Goal: Task Accomplishment & Management: Use online tool/utility

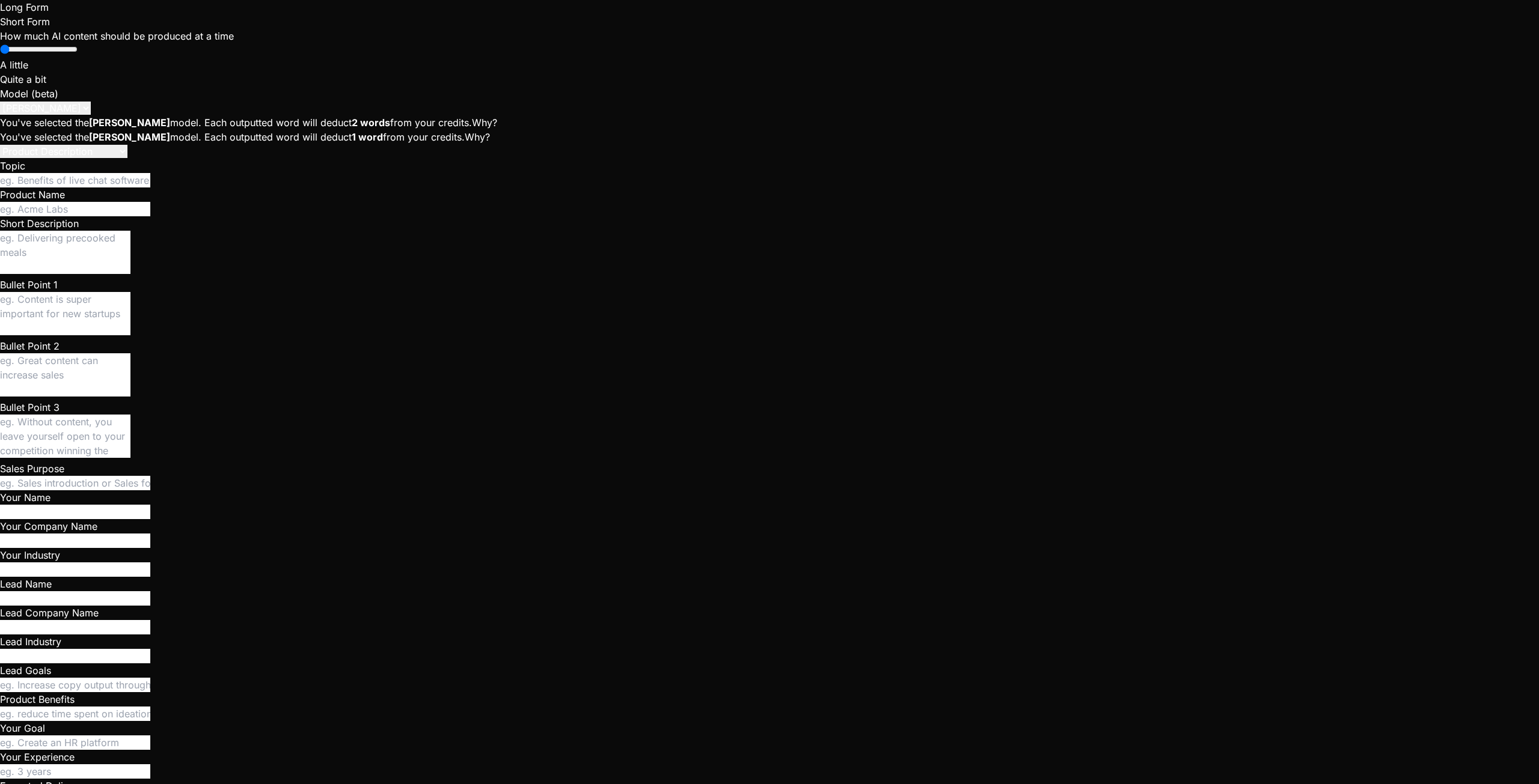
type textarea "x"
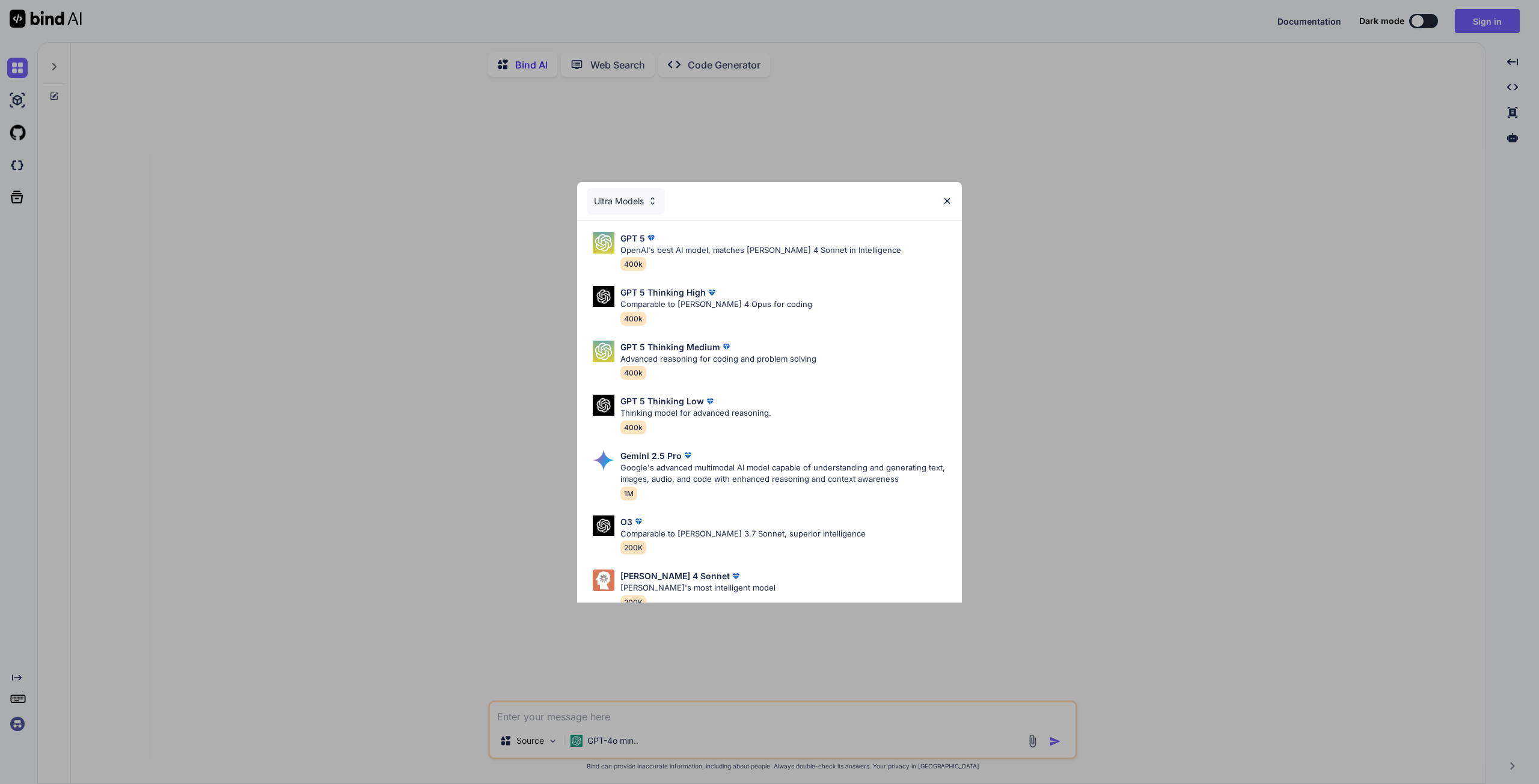
click at [946, 199] on img at bounding box center [947, 201] width 10 height 10
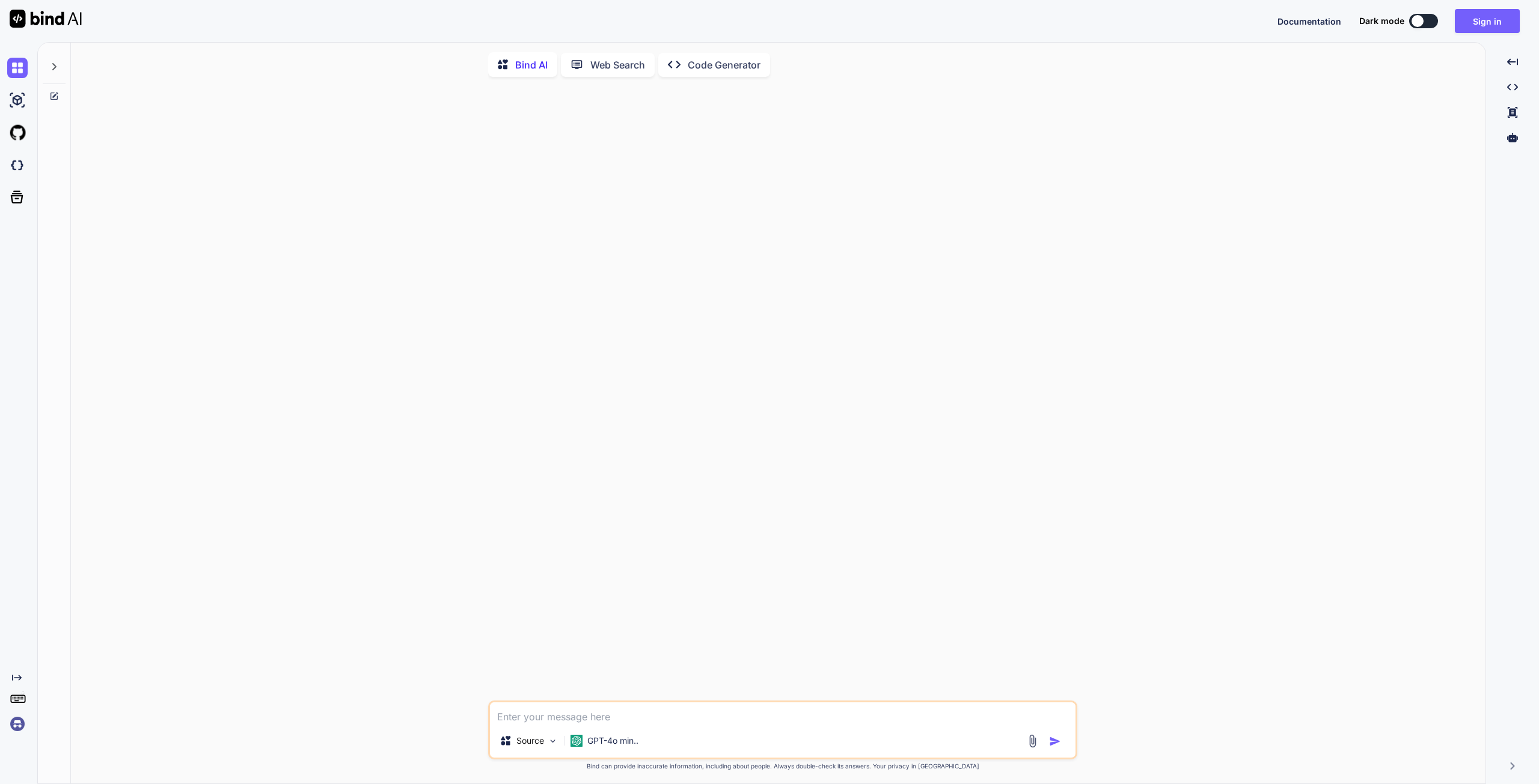
type textarea "x"
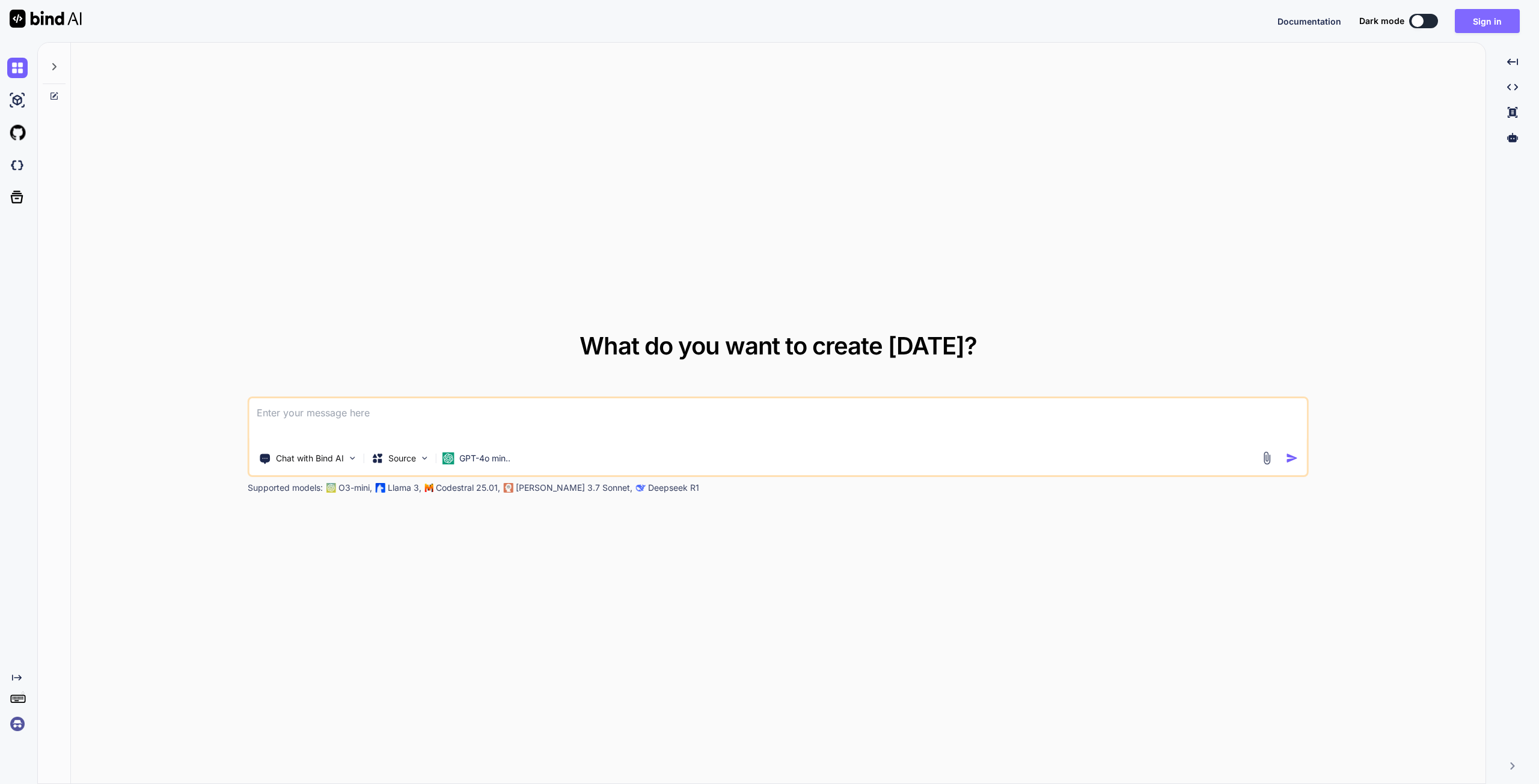
click at [1475, 17] on button "Sign in" at bounding box center [1487, 21] width 65 height 24
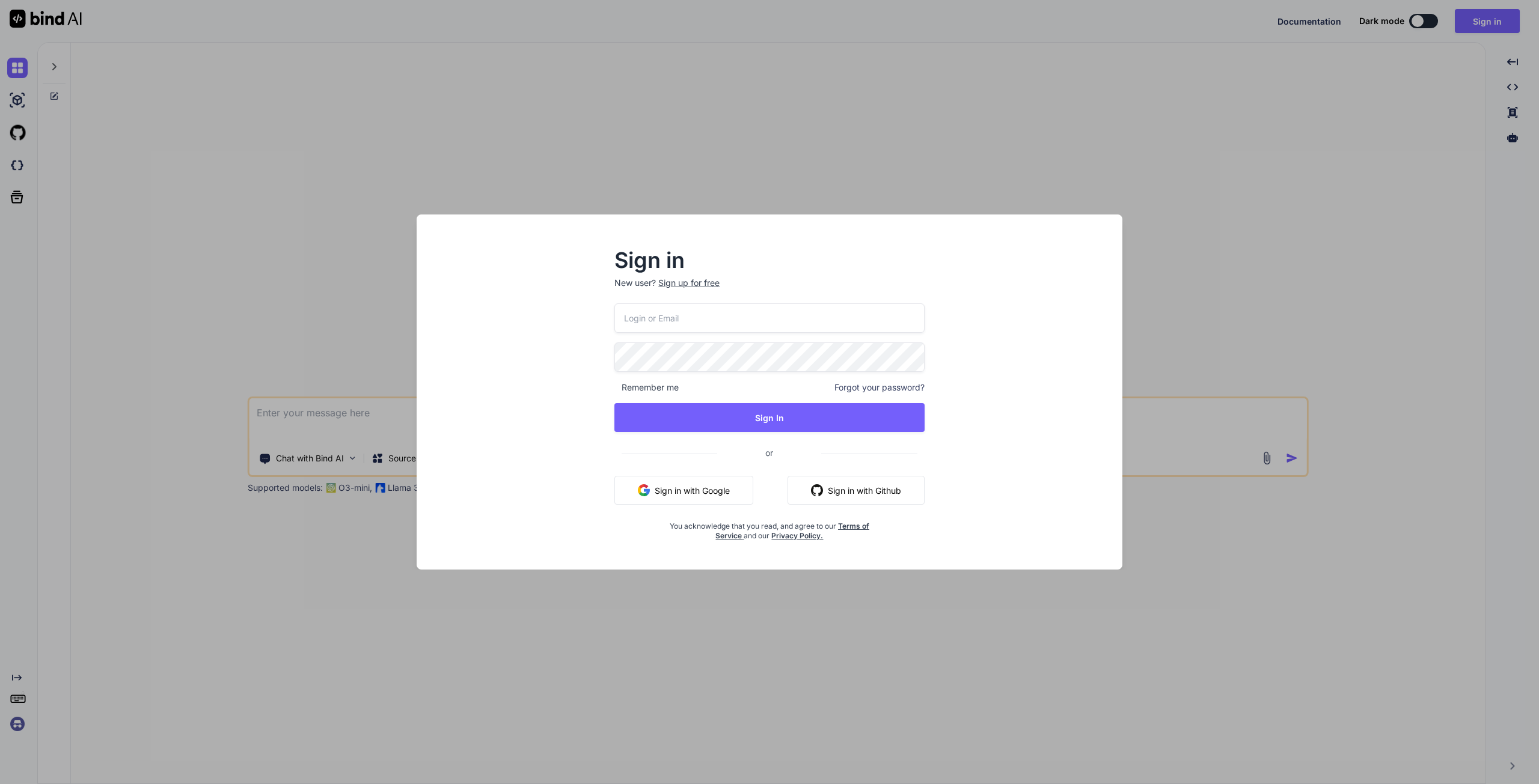
click at [681, 316] on input "email" at bounding box center [769, 317] width 310 height 29
type input "sebastien.vega47@gmail.com"
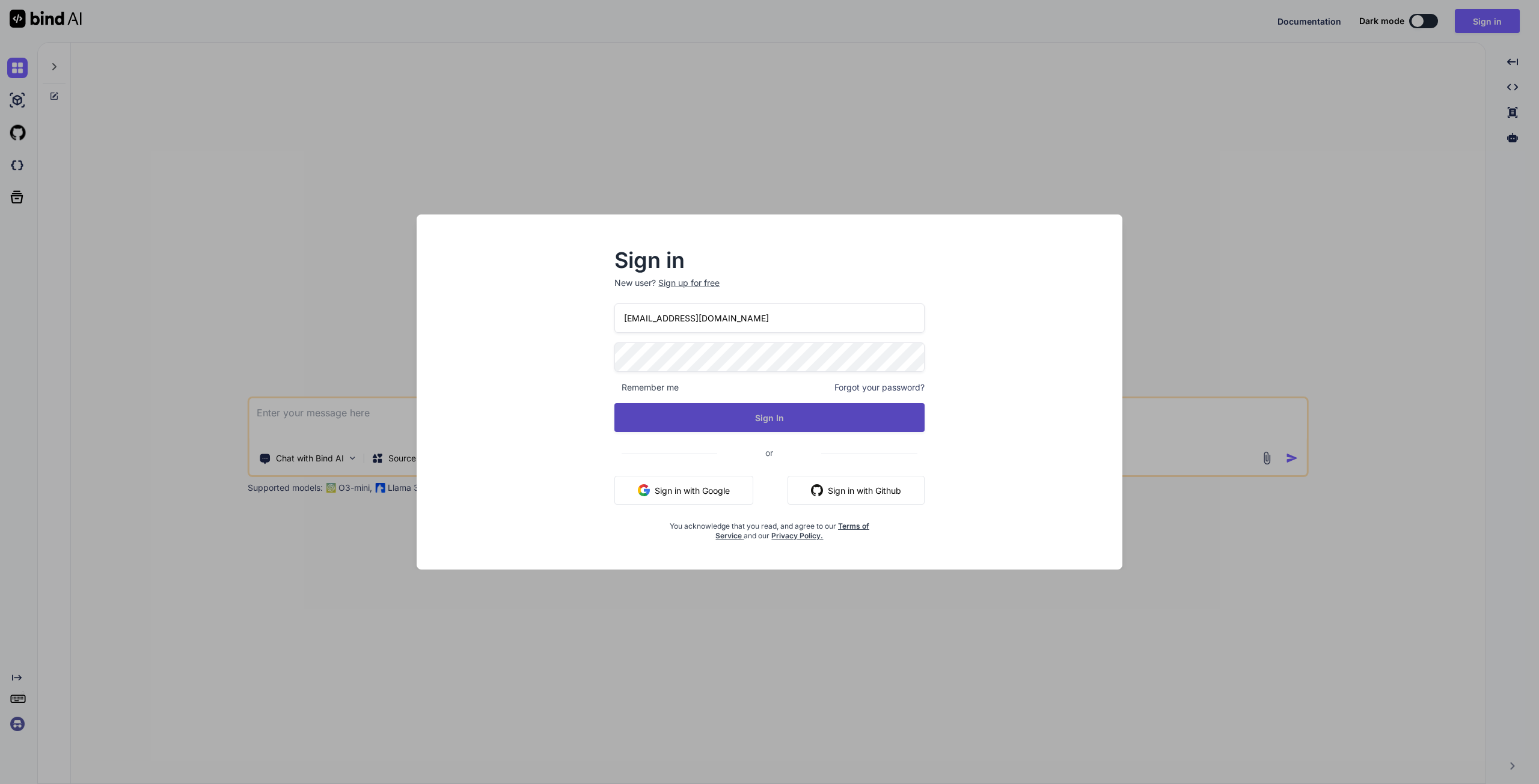
click at [740, 409] on button "Sign In" at bounding box center [769, 417] width 310 height 29
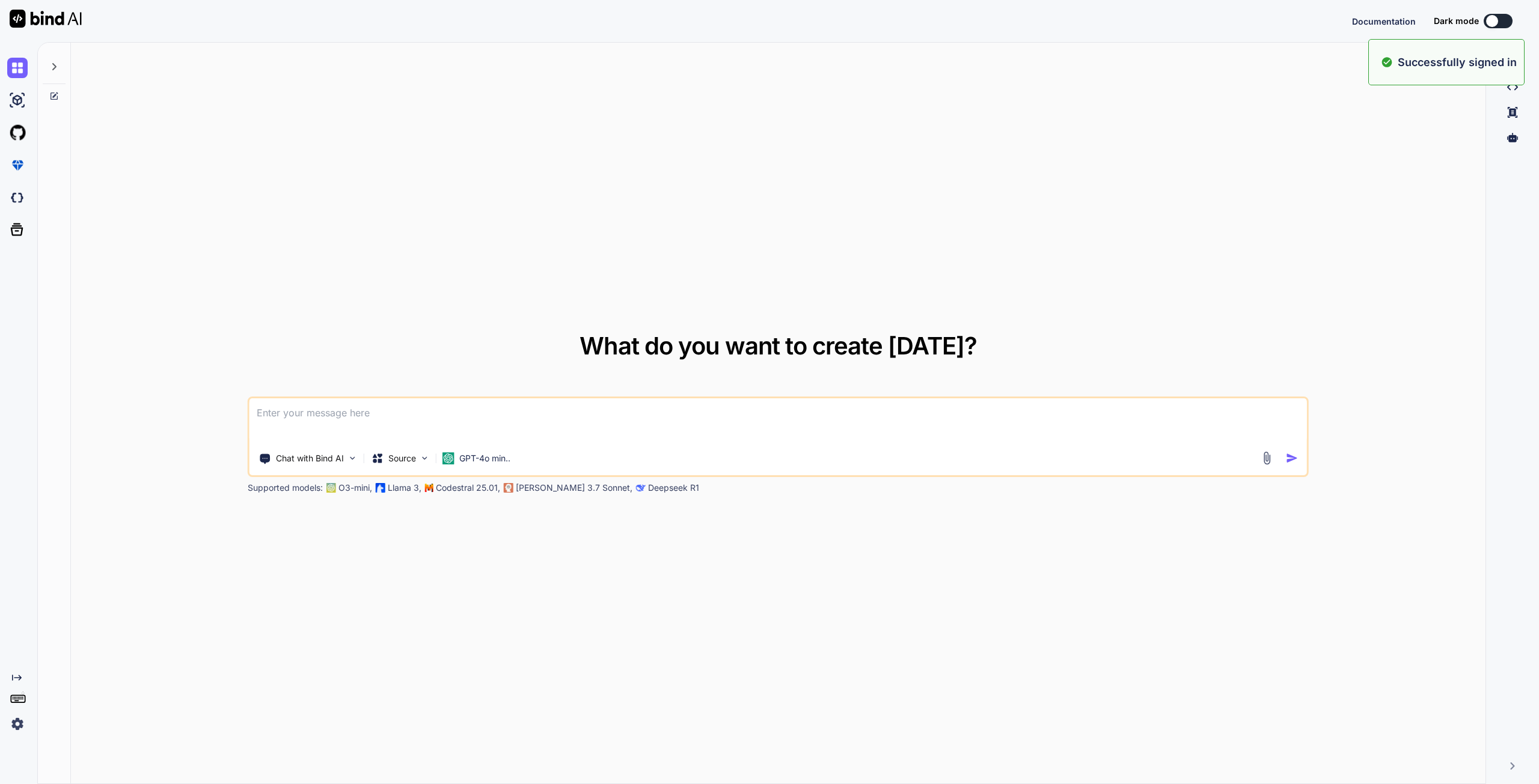
type textarea "x"
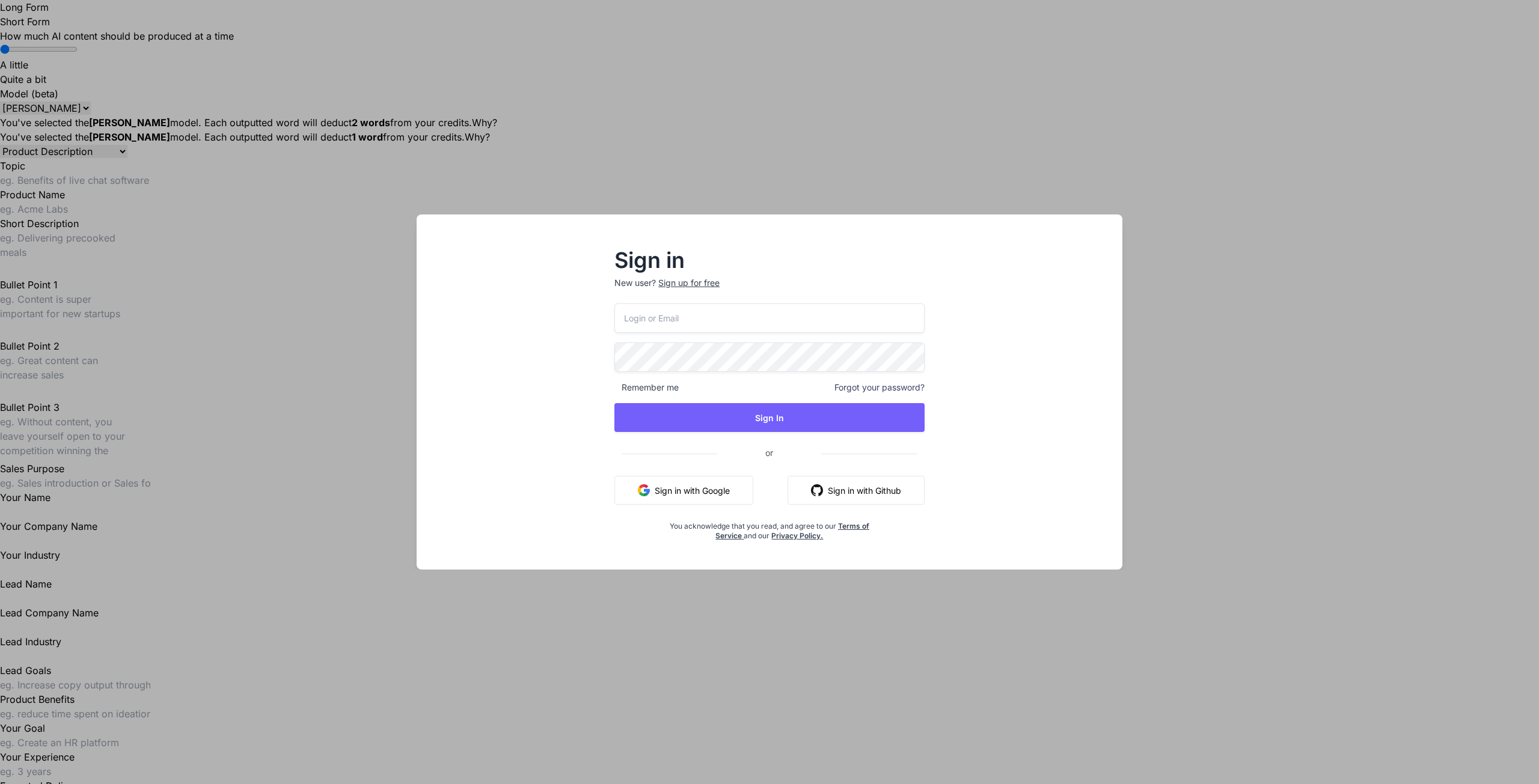
type input "sebastien.vega47@gmail.com"
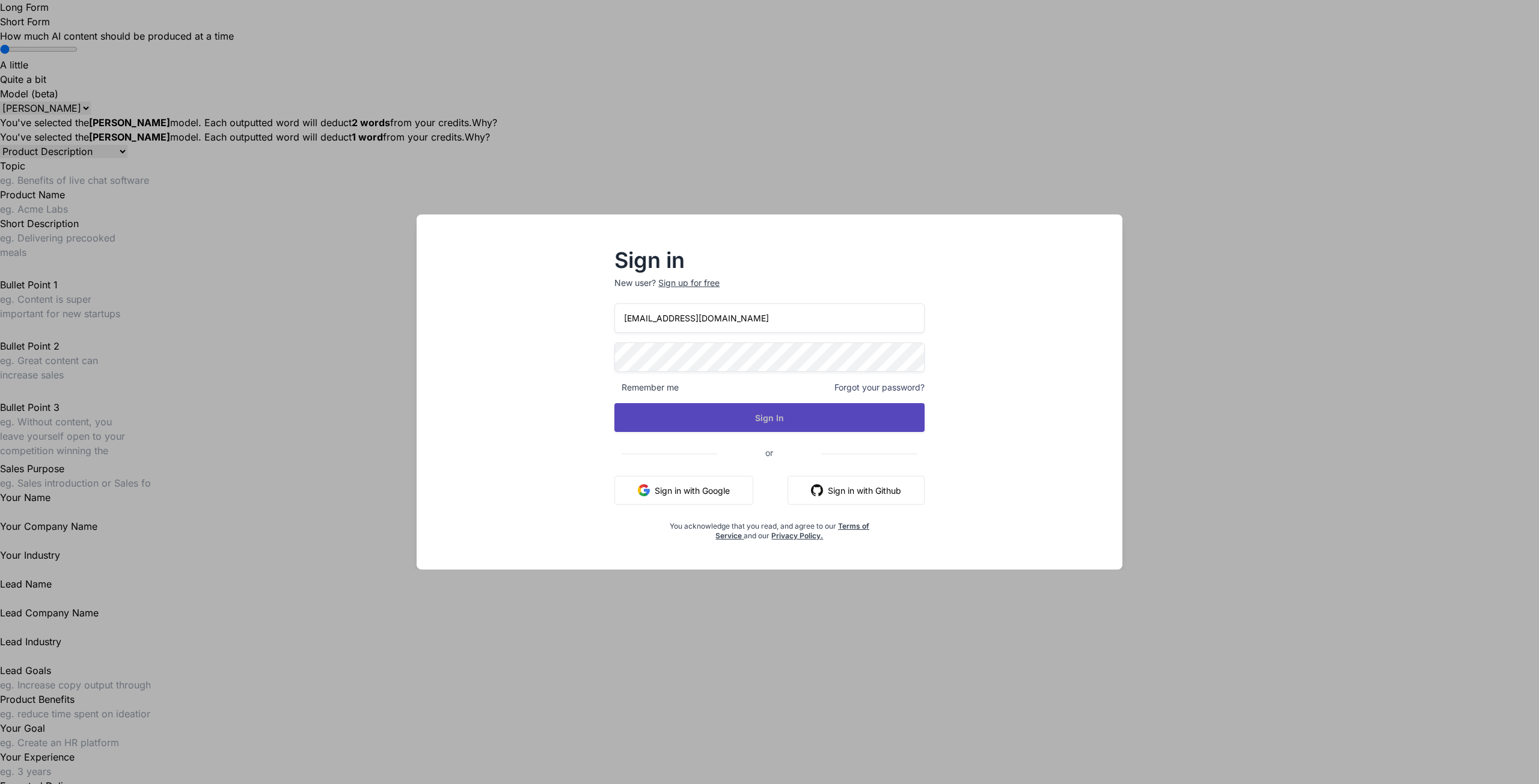
click at [783, 420] on button "Sign In" at bounding box center [769, 417] width 310 height 29
click at [853, 418] on button "Sign In" at bounding box center [769, 417] width 310 height 29
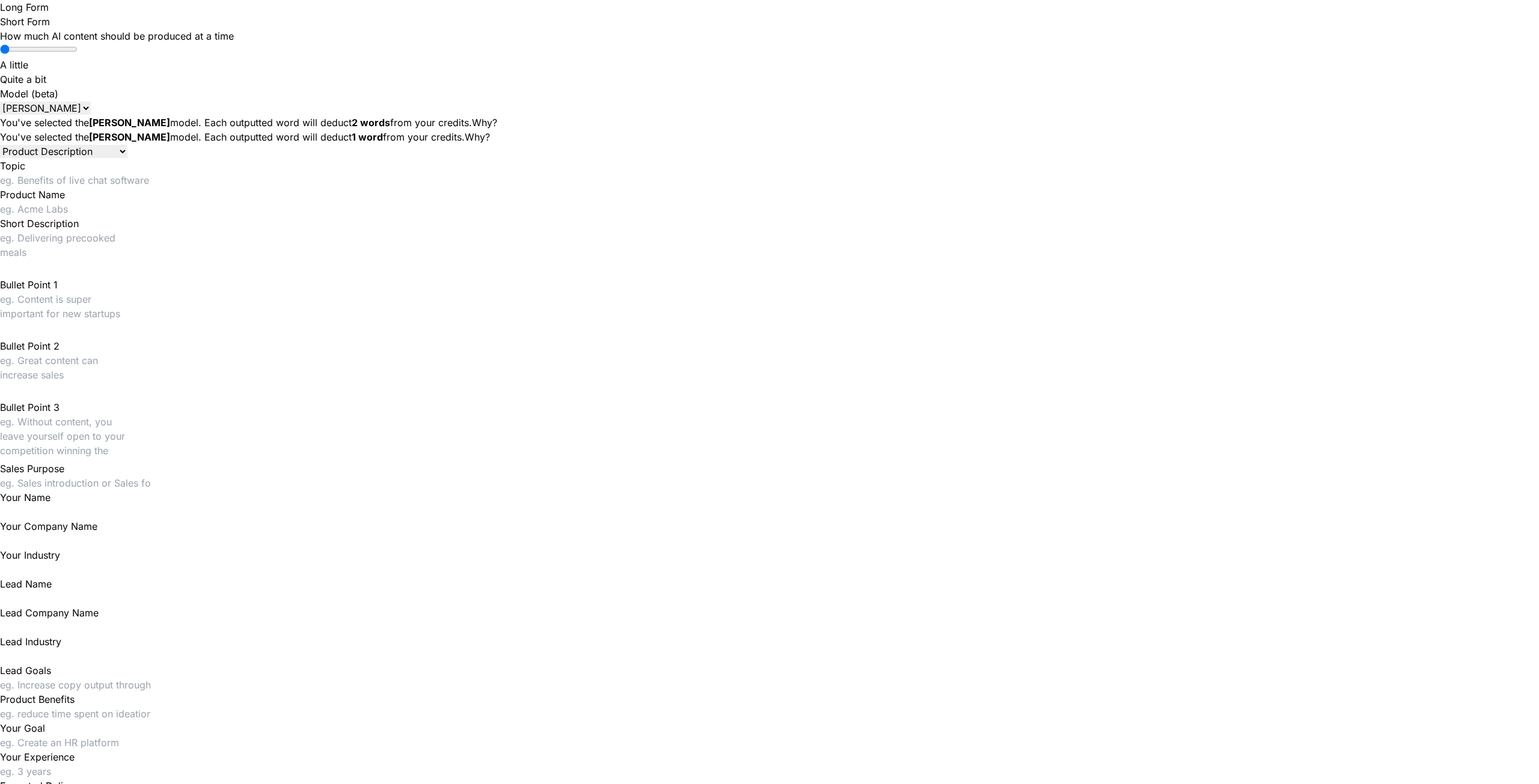
type textarea "x"
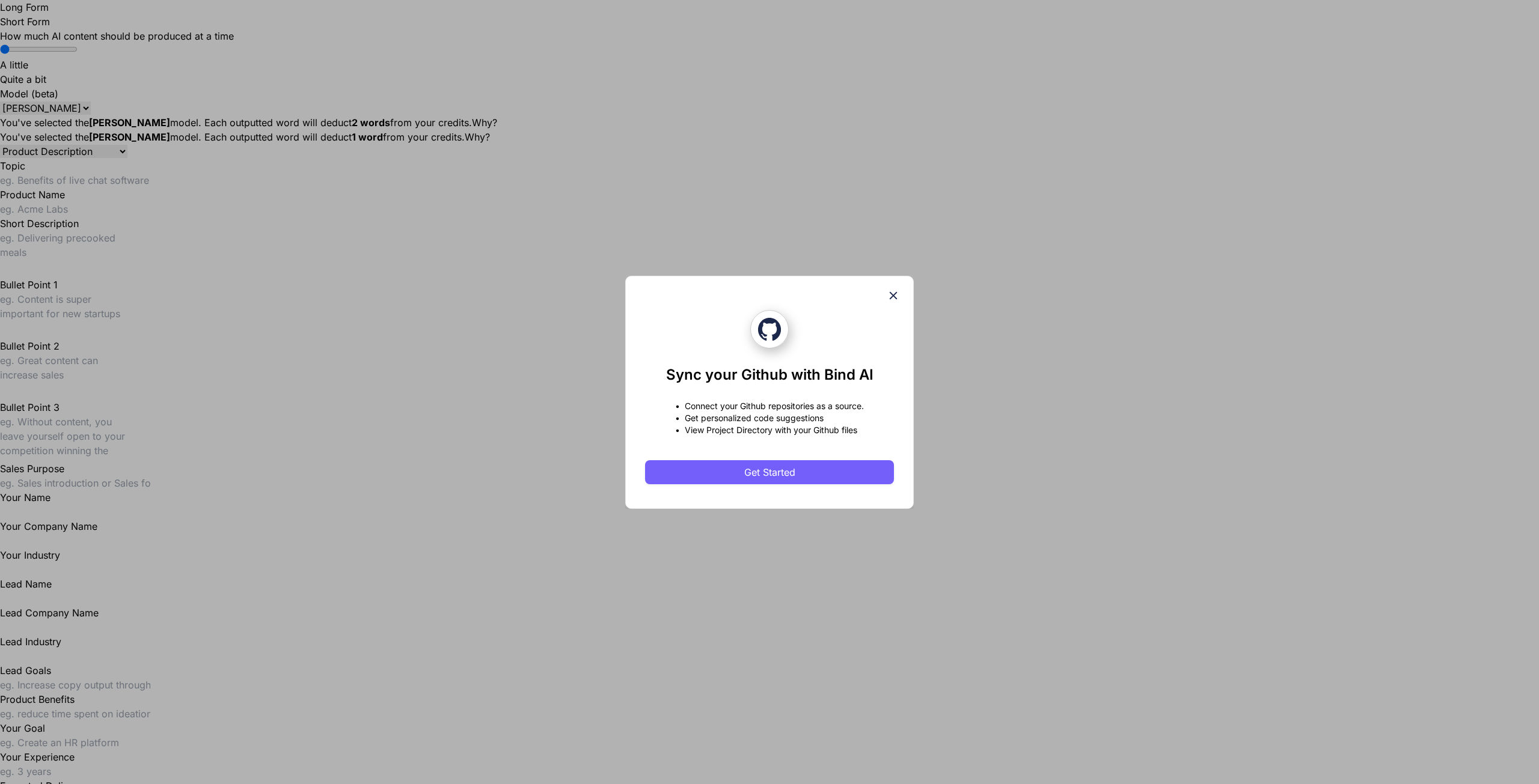
click at [895, 293] on icon at bounding box center [893, 295] width 7 height 7
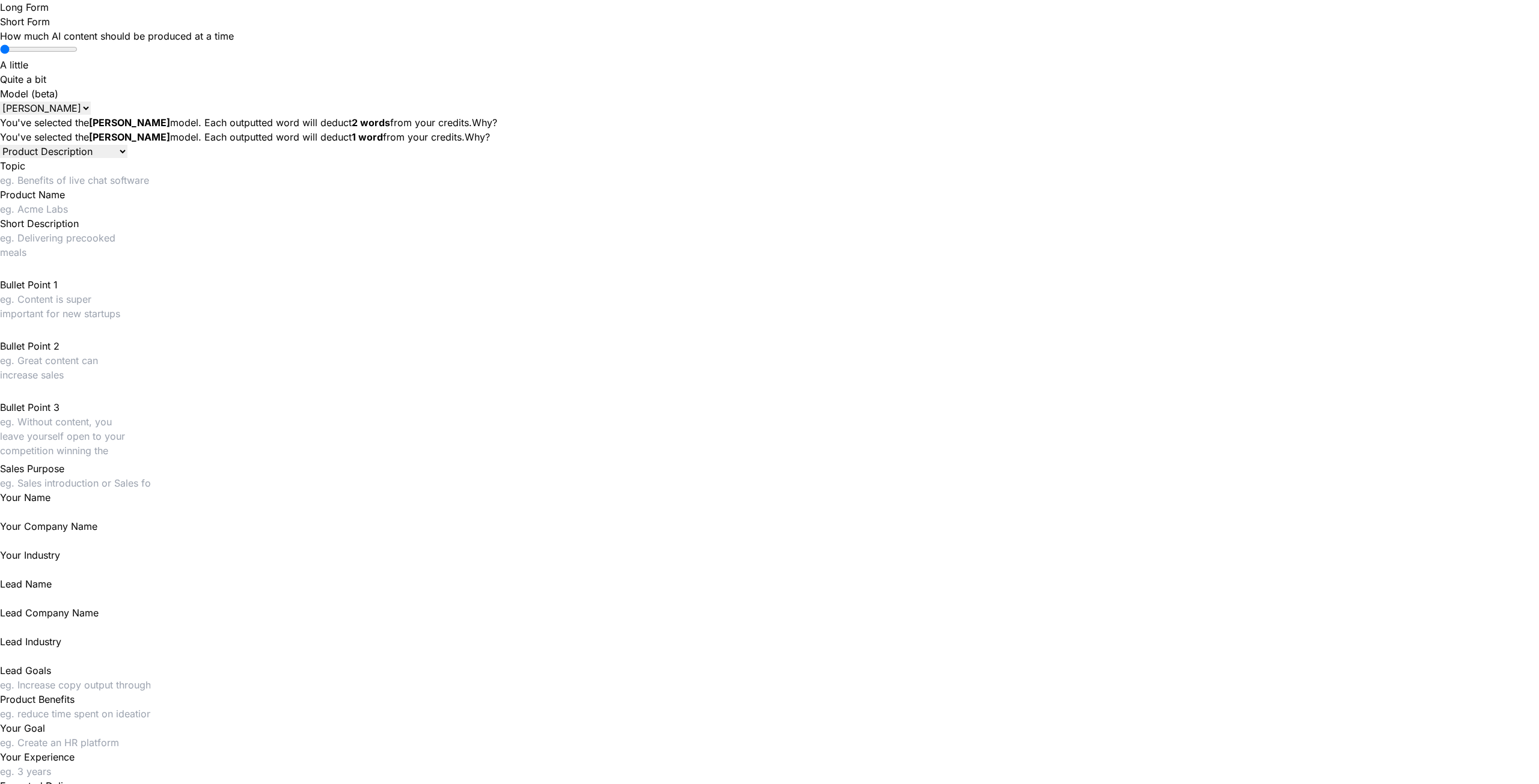
drag, startPoint x: 13, startPoint y: 164, endPoint x: 64, endPoint y: 149, distance: 53.2
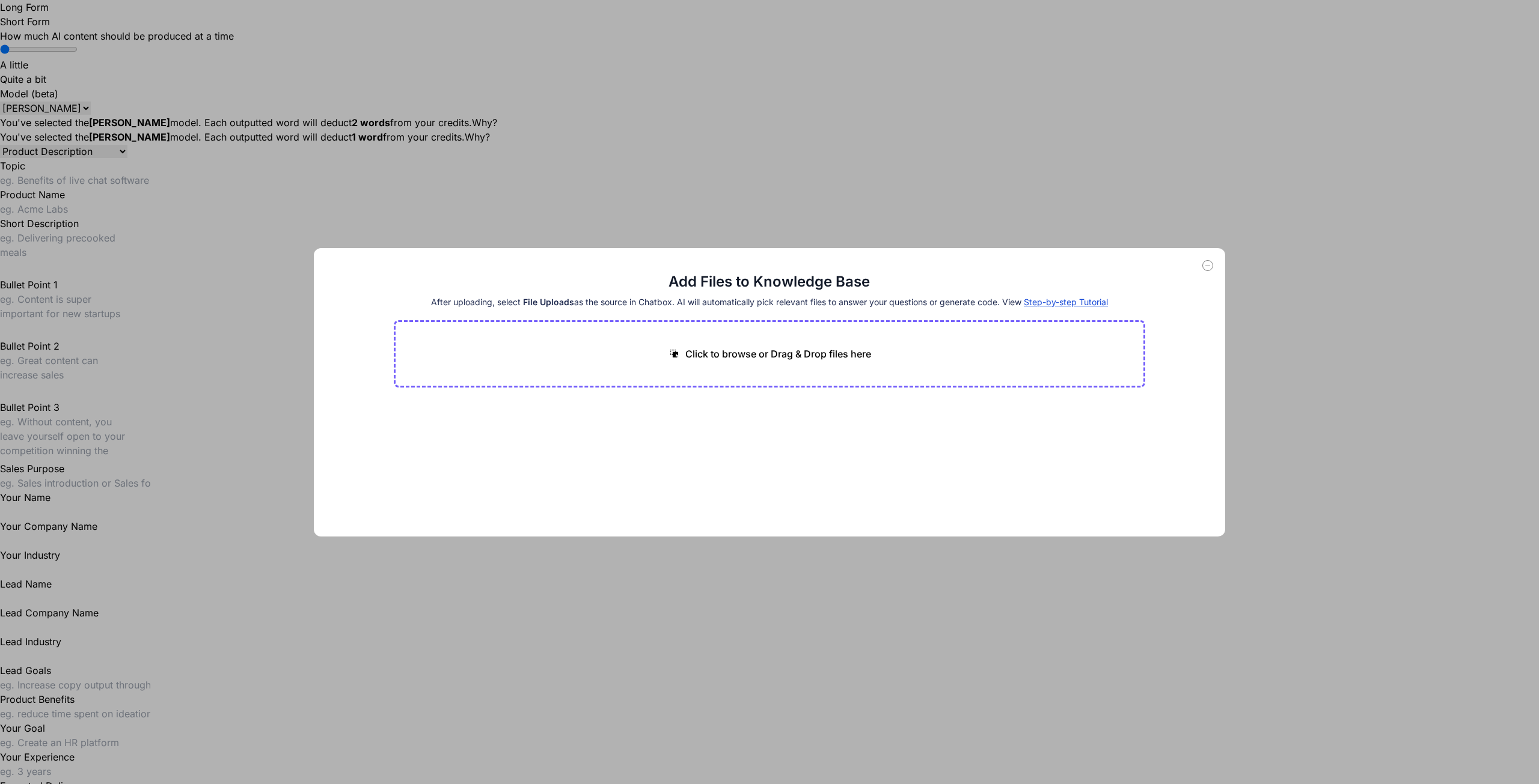
click at [160, 231] on div "Add Files to Knowledge Base After uploading, select File Uploads as the source …" at bounding box center [770, 392] width 1539 height 784
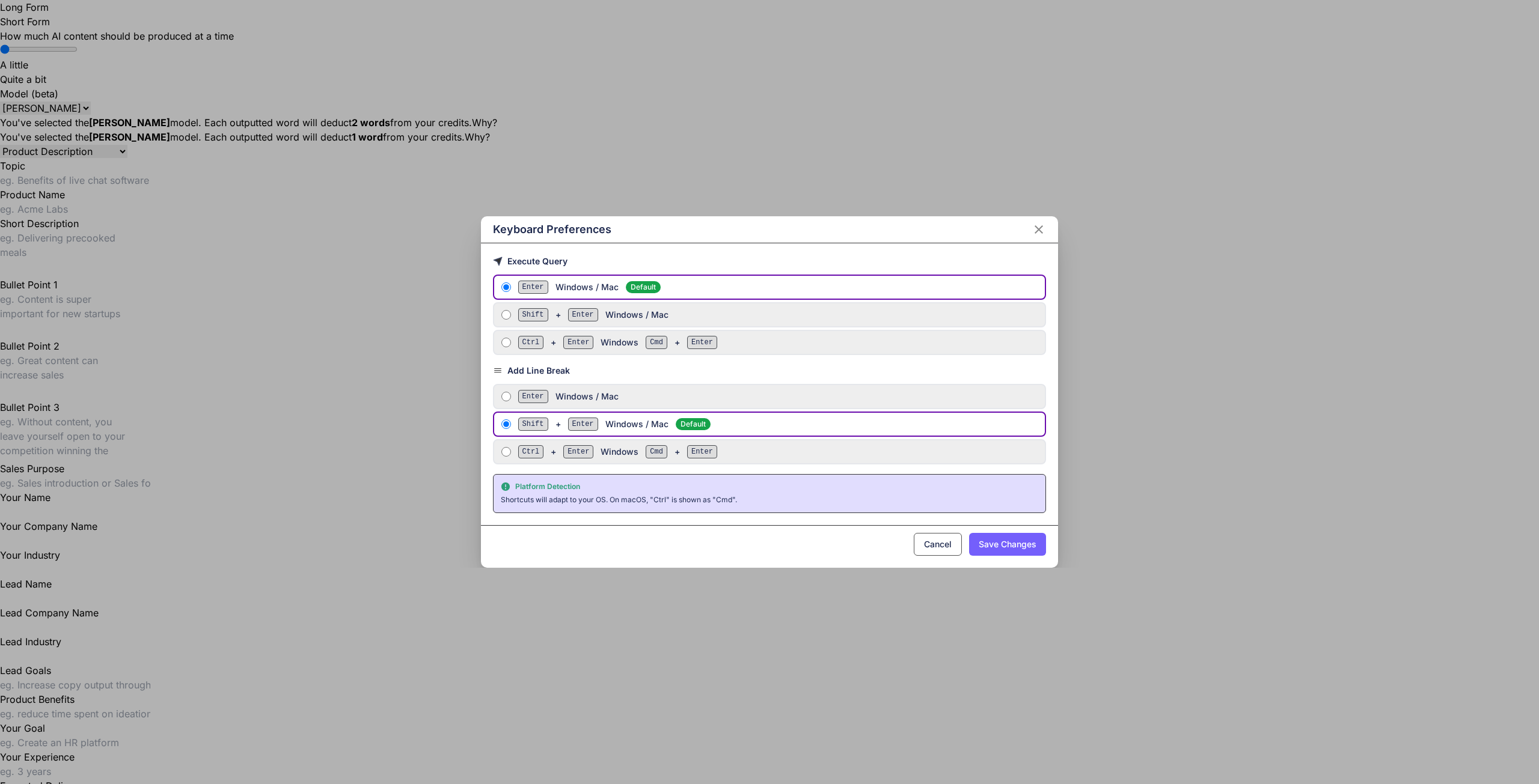
click at [20, 697] on div "Keyboard Preferences Execute Query Enter Windows / Mac Default Shift + Enter Wi…" at bounding box center [770, 392] width 1539 height 784
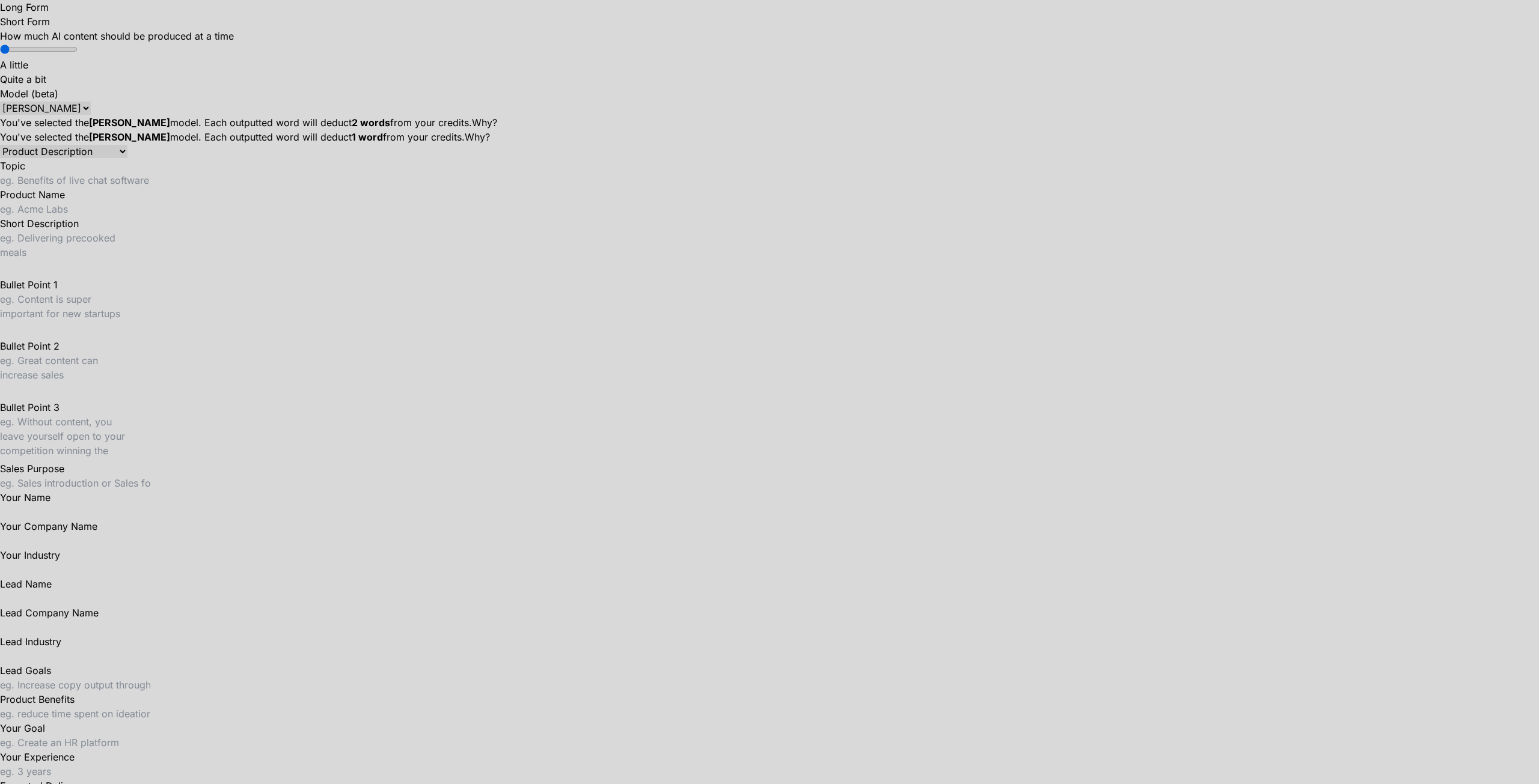
click at [360, 554] on div at bounding box center [770, 392] width 1539 height 784
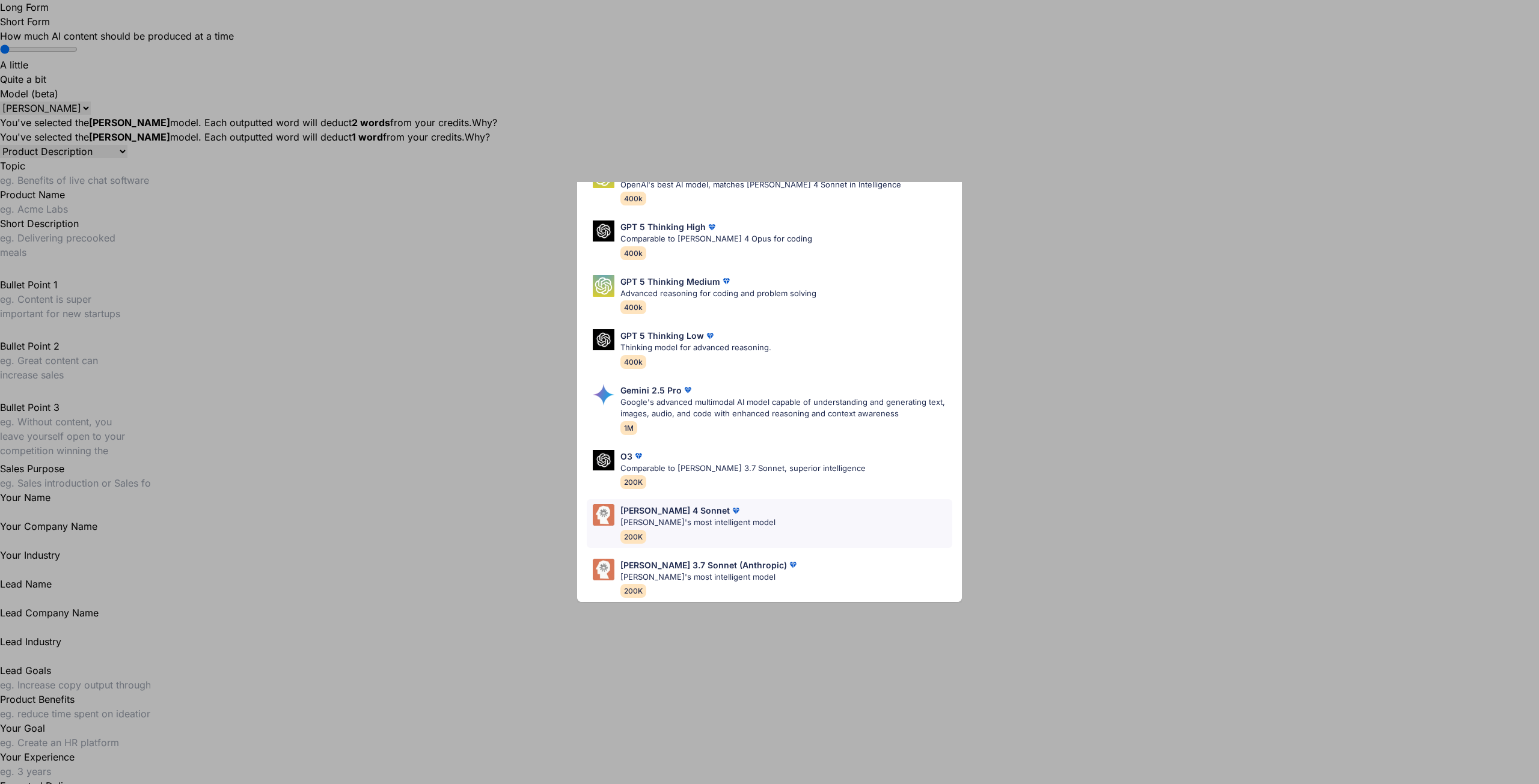
scroll to position [74, 0]
click at [653, 517] on p "Claude's most intelligent model" at bounding box center [698, 522] width 155 height 12
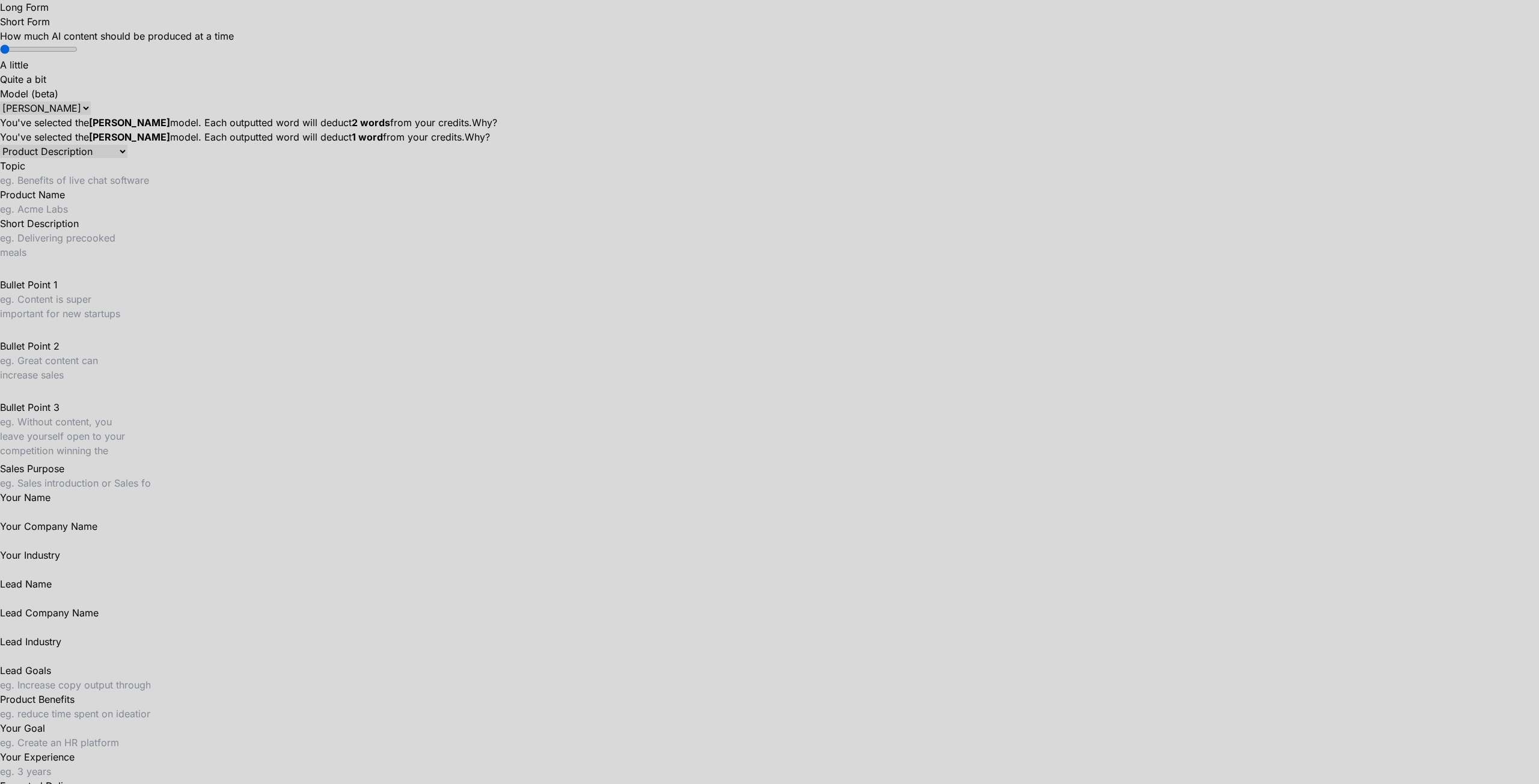
click at [342, 551] on div at bounding box center [770, 392] width 1539 height 784
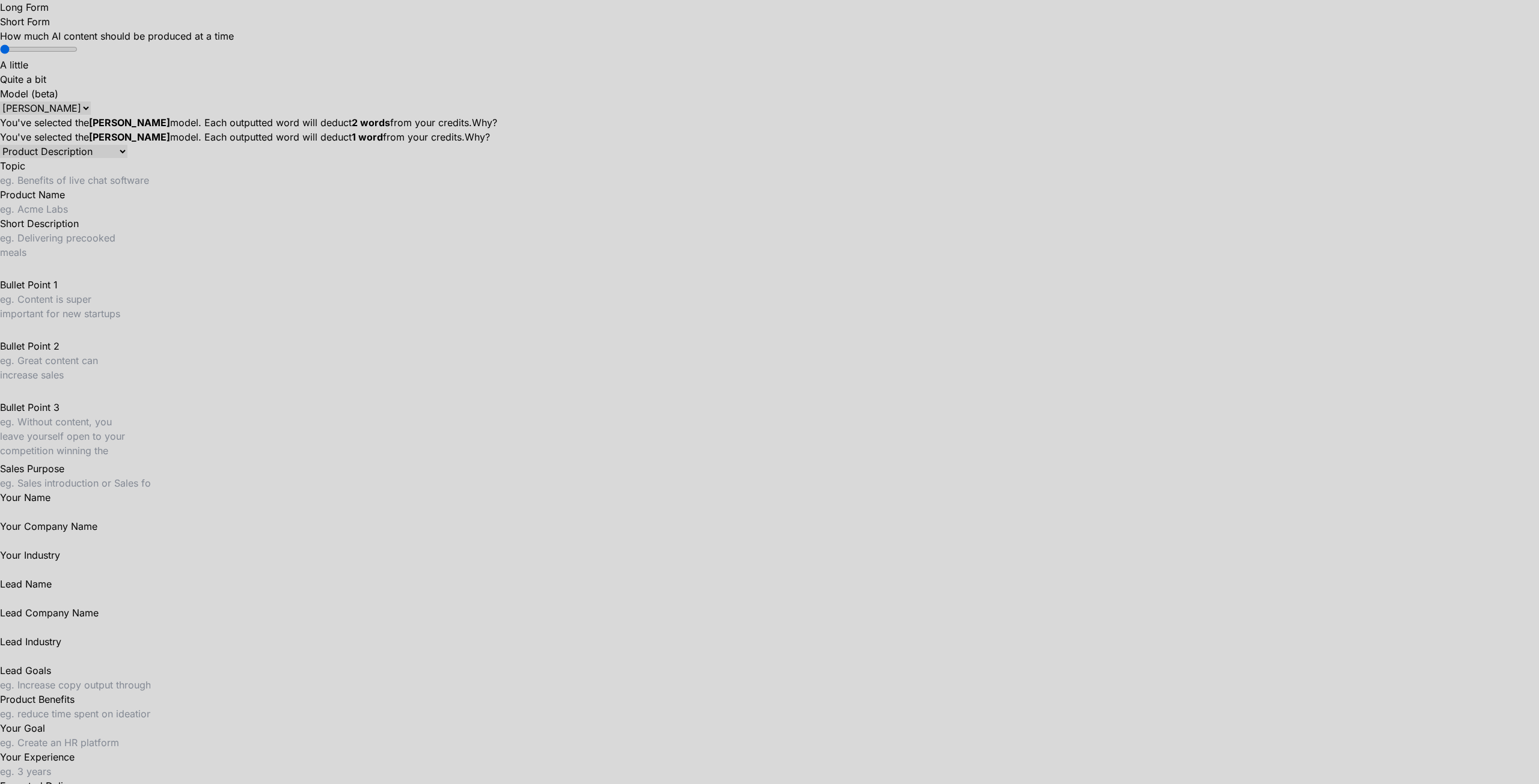
click at [421, 416] on div at bounding box center [770, 392] width 1539 height 784
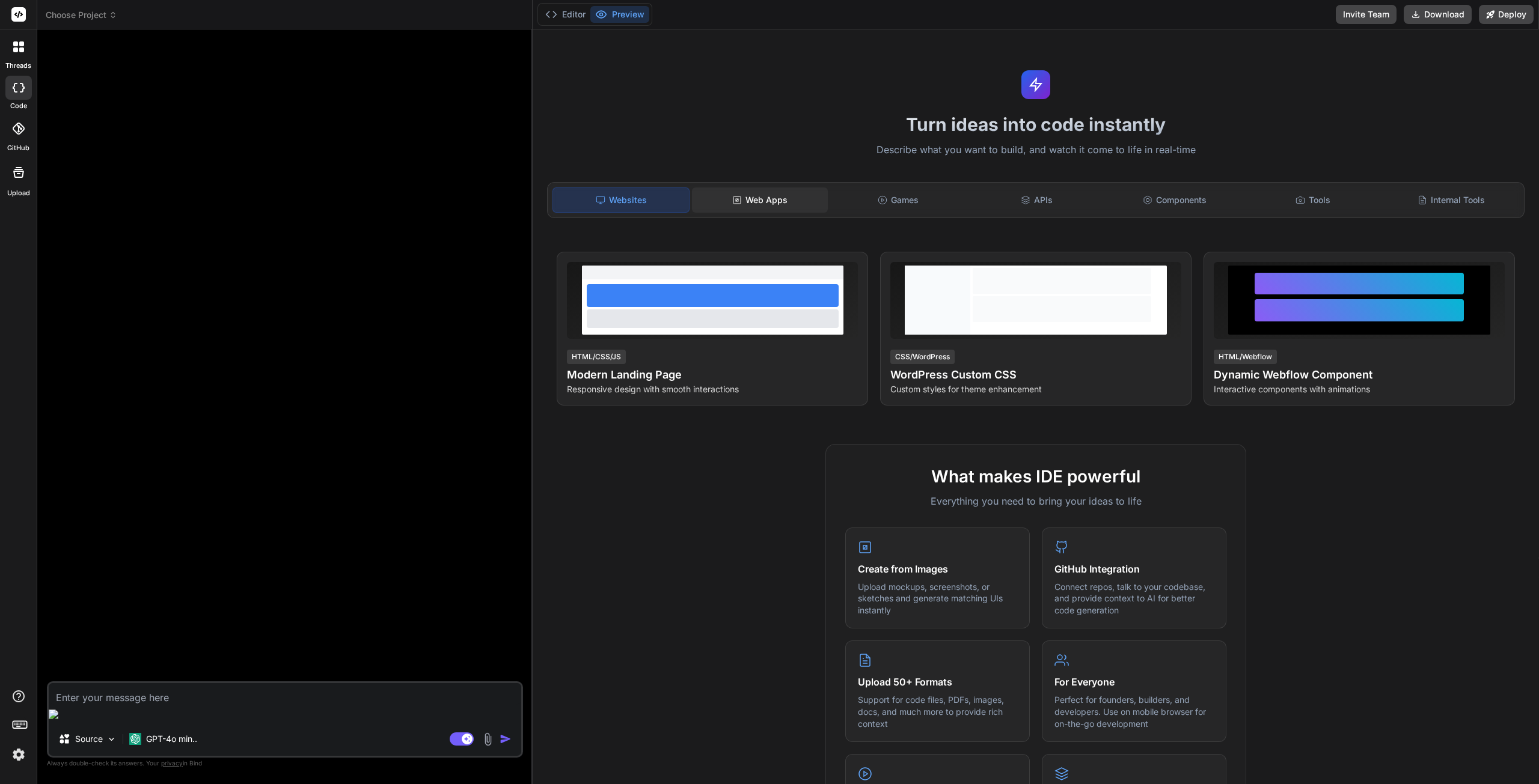
click at [740, 198] on div "Web Apps" at bounding box center [760, 200] width 135 height 25
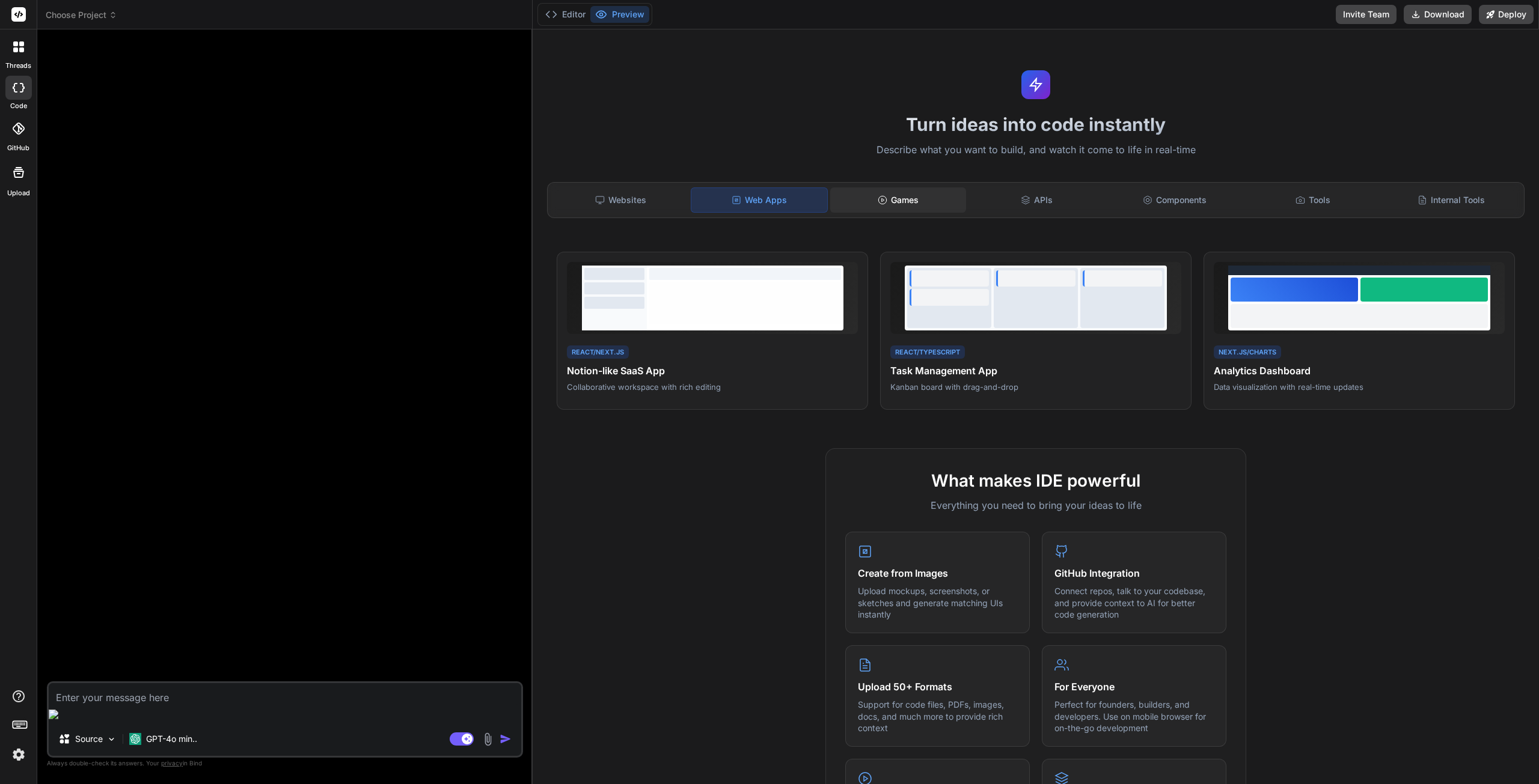
click at [879, 200] on icon at bounding box center [883, 200] width 10 height 10
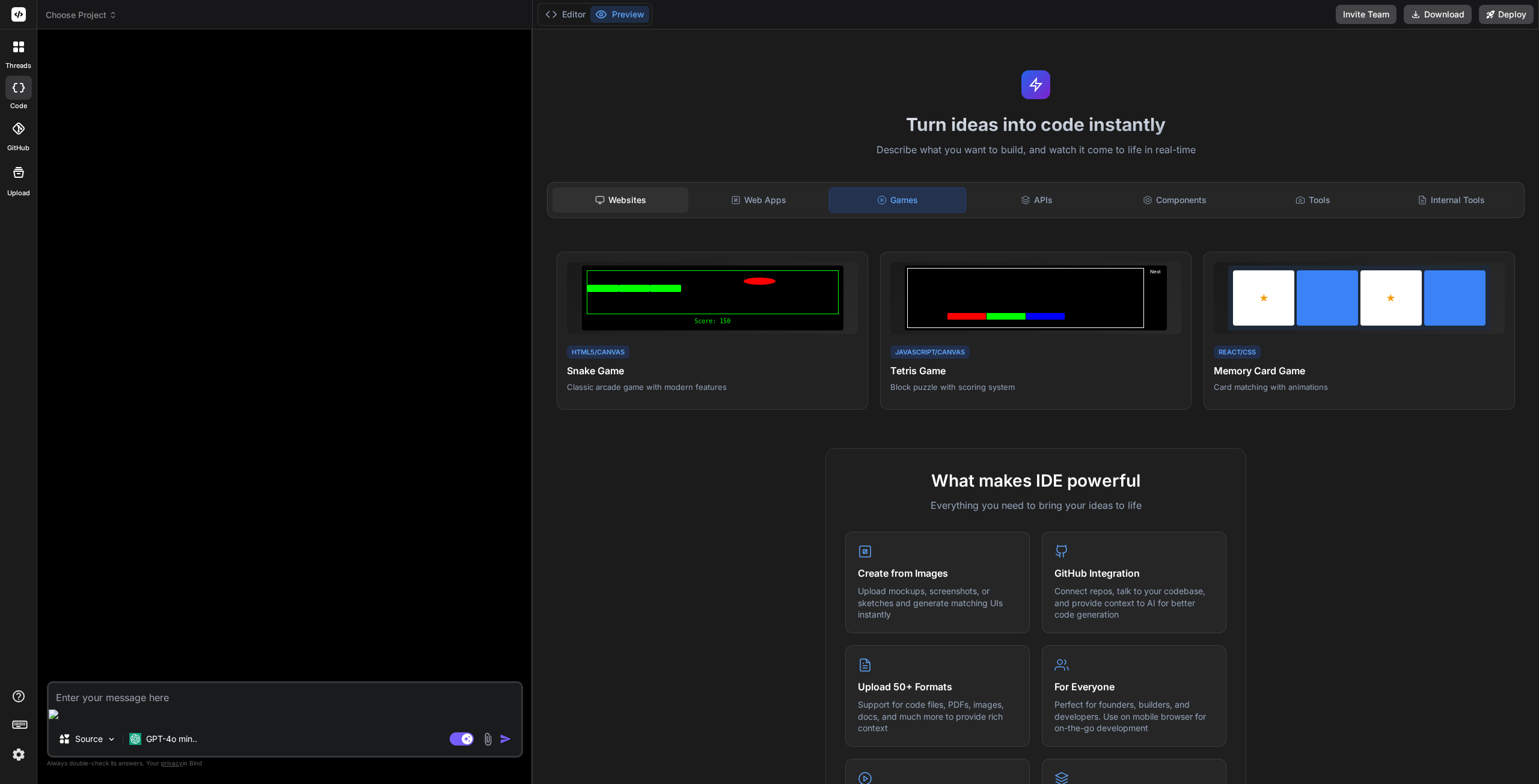
click at [625, 205] on div "Websites" at bounding box center [620, 200] width 135 height 25
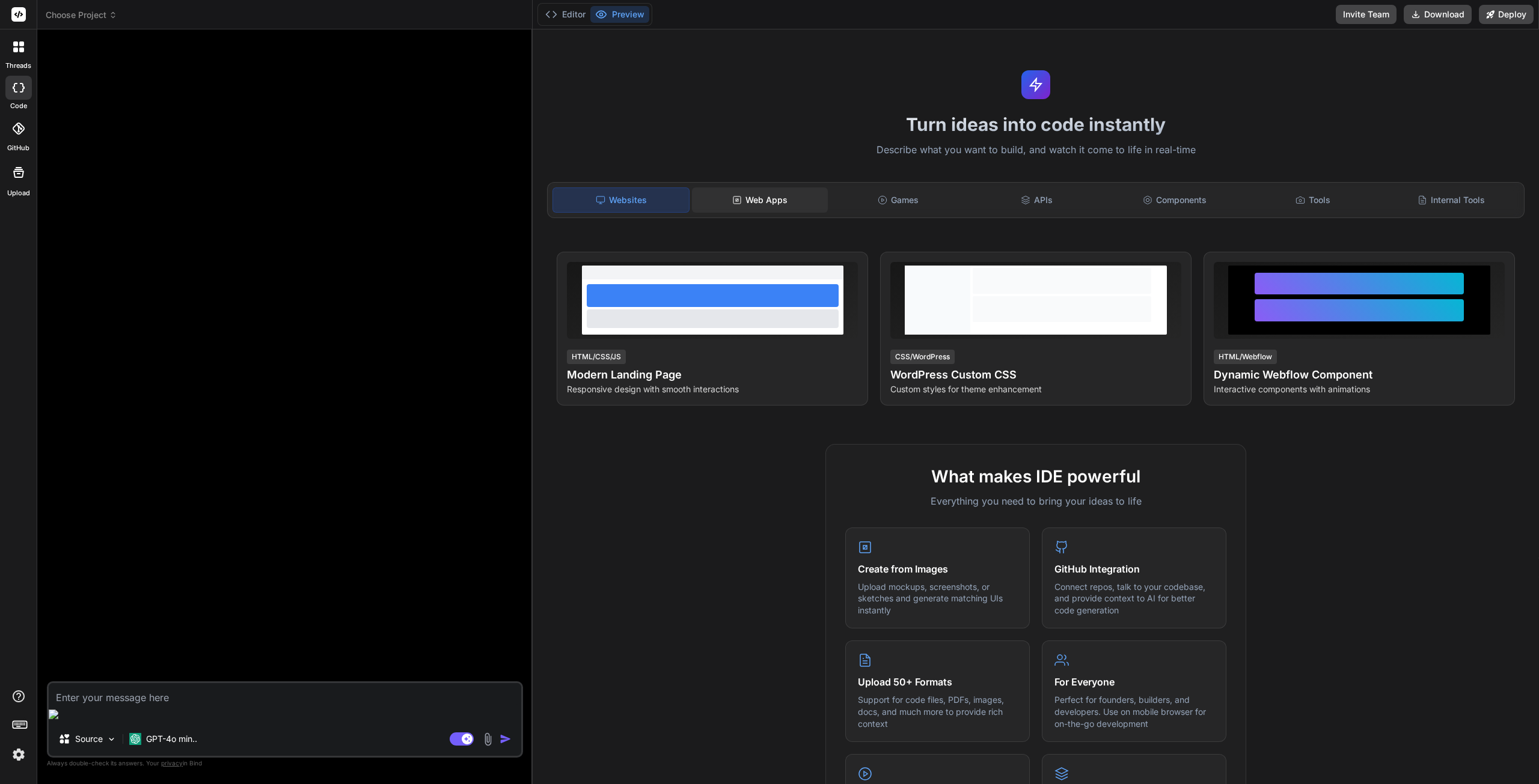
click at [750, 203] on div "Web Apps" at bounding box center [760, 200] width 135 height 25
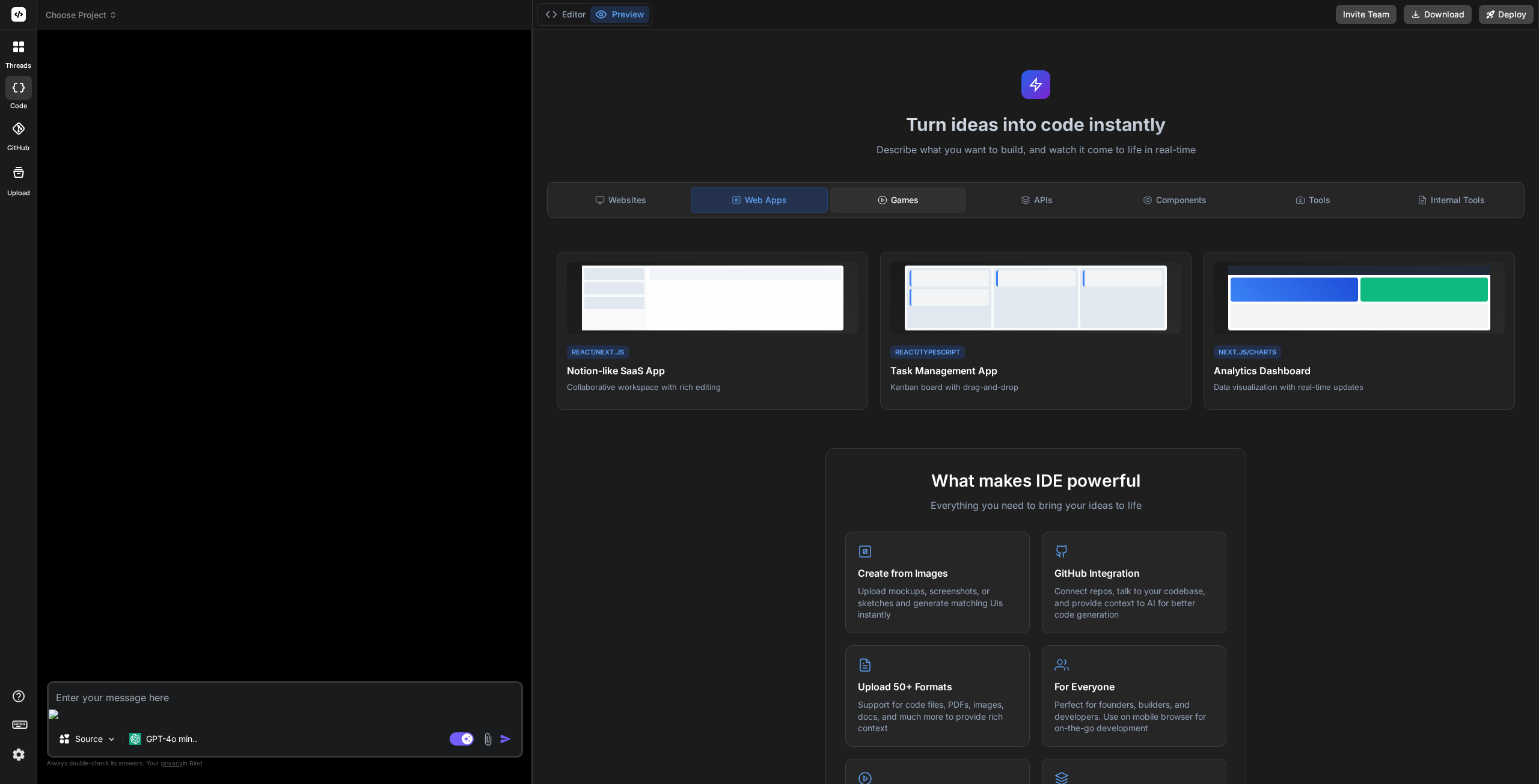
click at [877, 192] on div "Games" at bounding box center [897, 200] width 135 height 25
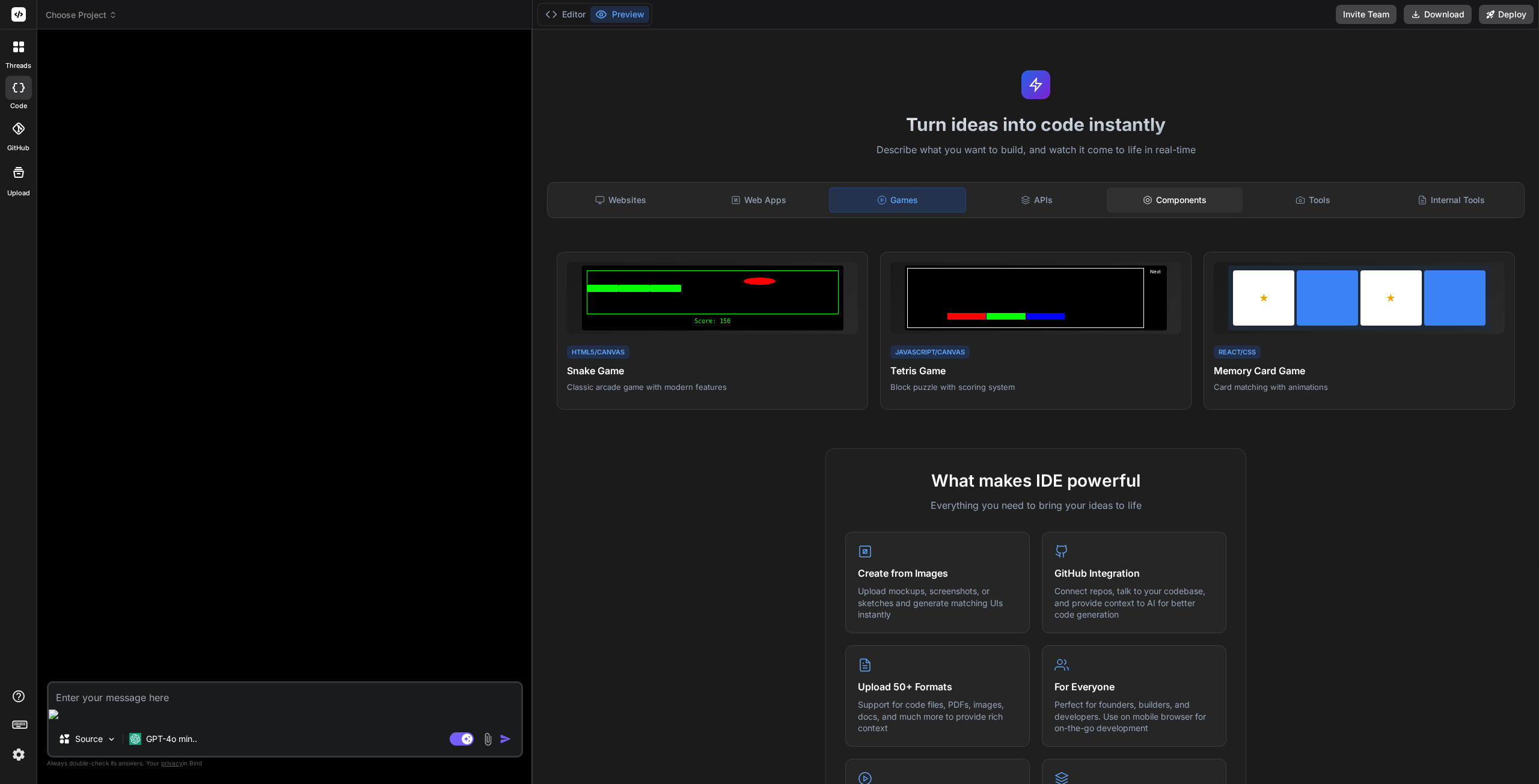
click at [1186, 207] on div "Components" at bounding box center [1174, 200] width 135 height 25
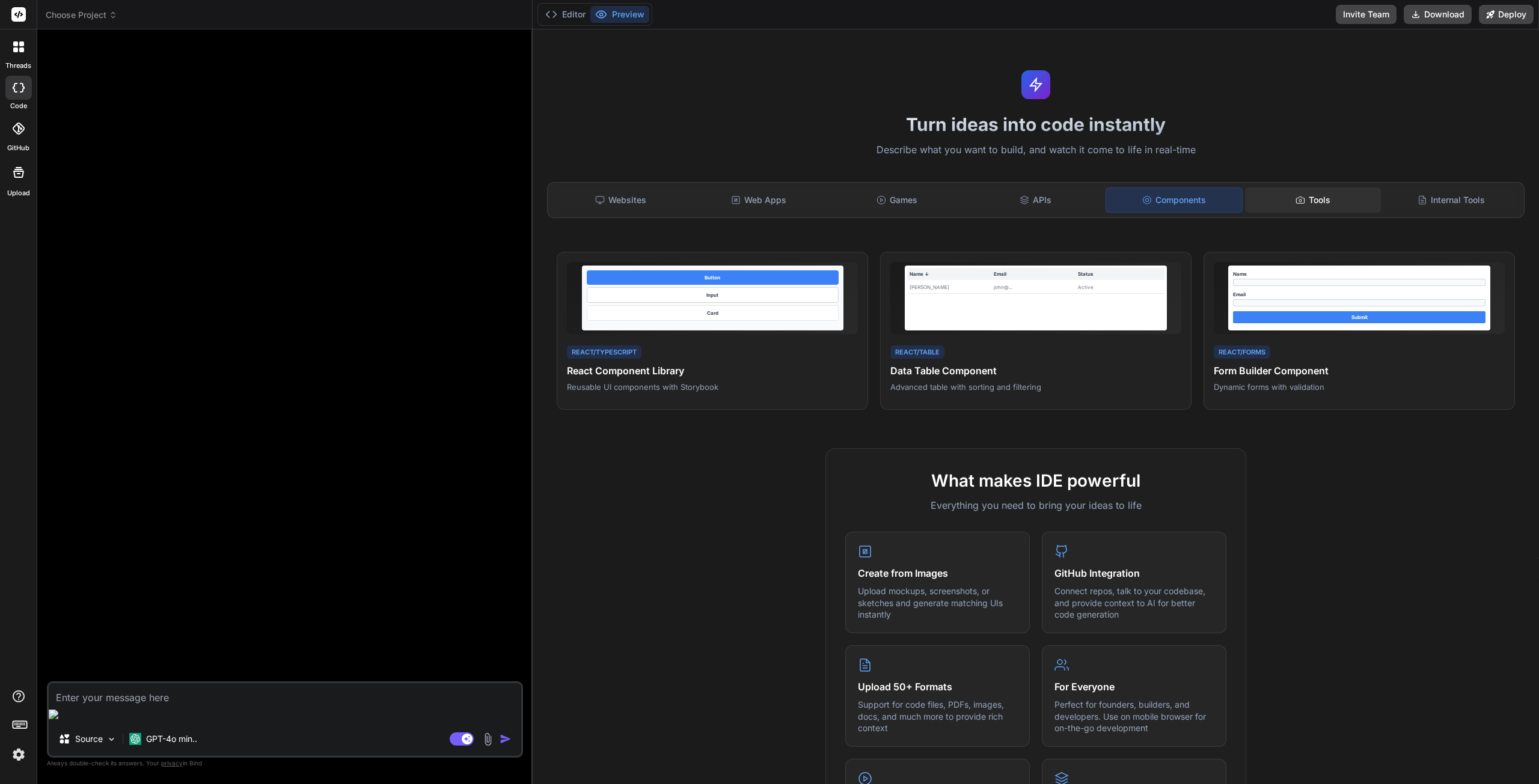
click at [1298, 203] on icon at bounding box center [1301, 200] width 10 height 10
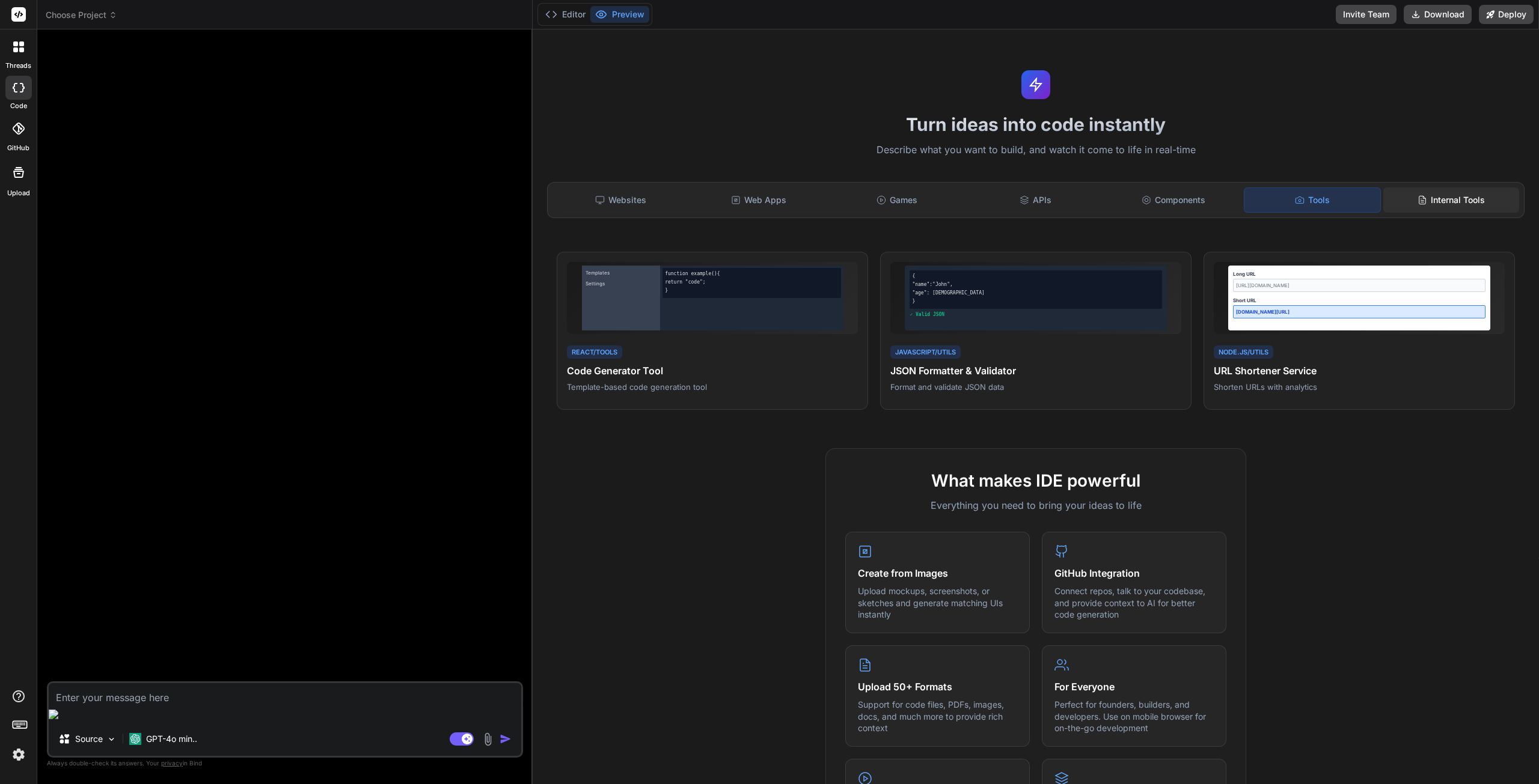
click at [1428, 201] on div "Internal Tools" at bounding box center [1451, 200] width 135 height 25
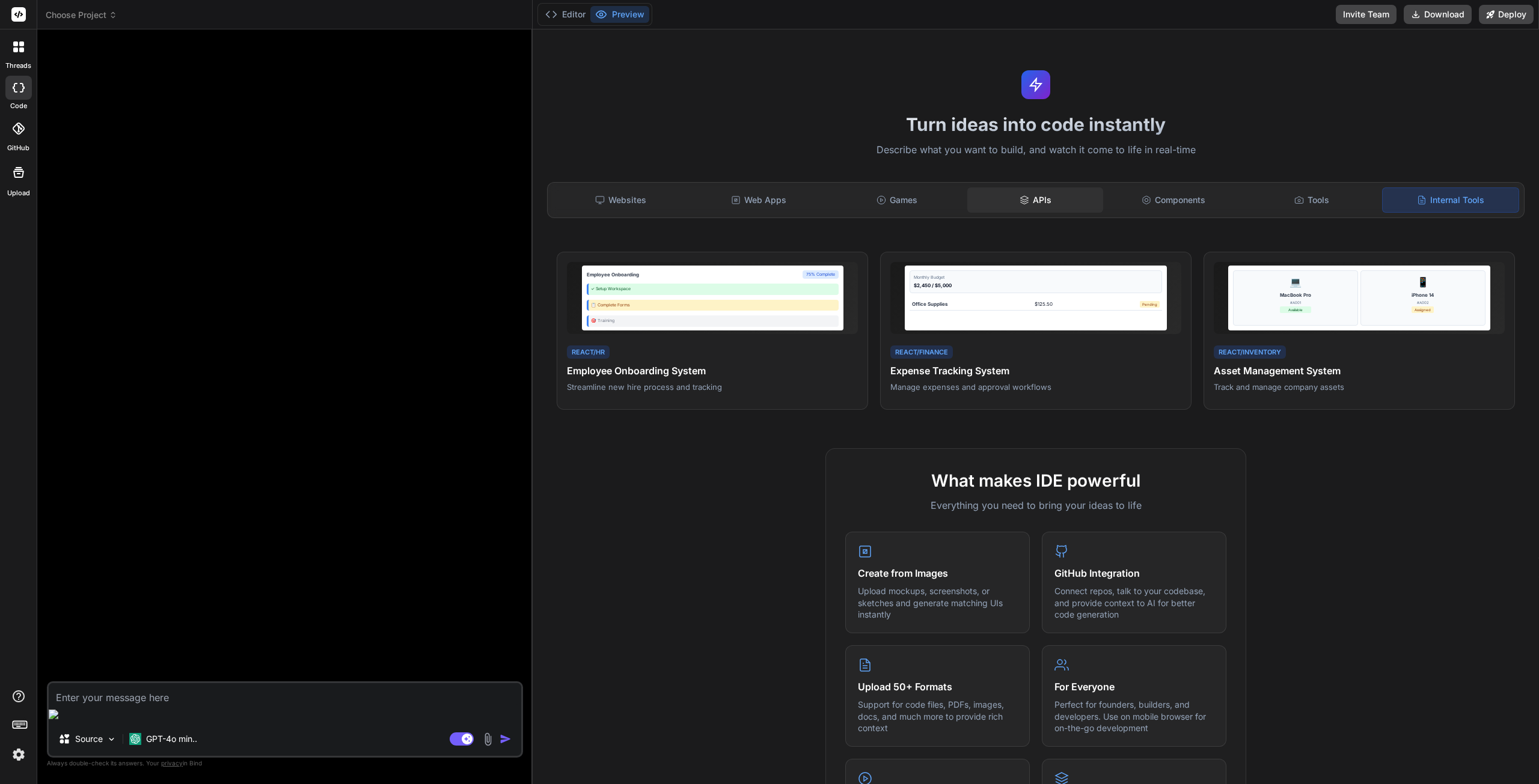
click at [1035, 197] on div "APIs" at bounding box center [1035, 200] width 135 height 25
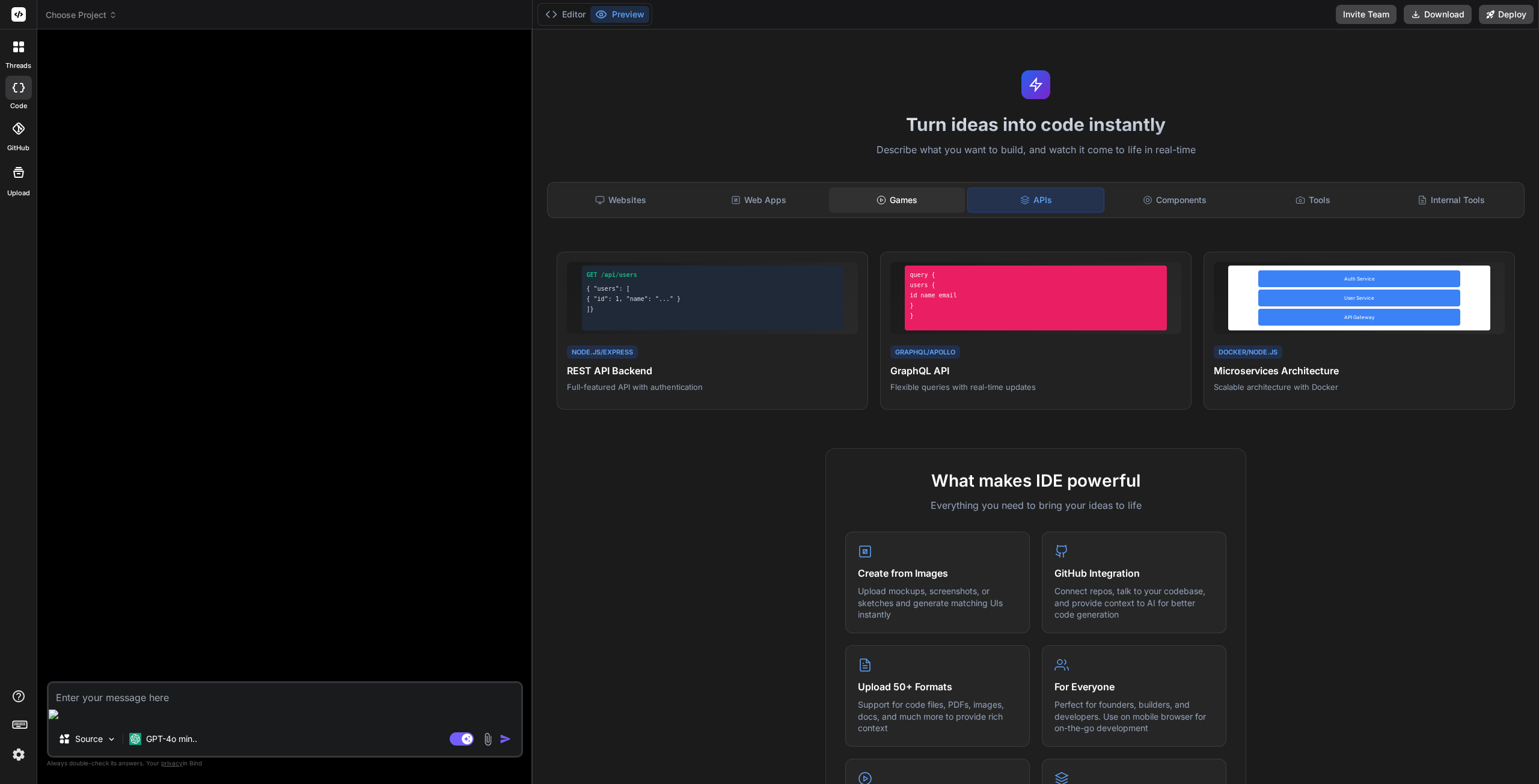
click at [897, 199] on div "Games" at bounding box center [897, 200] width 135 height 25
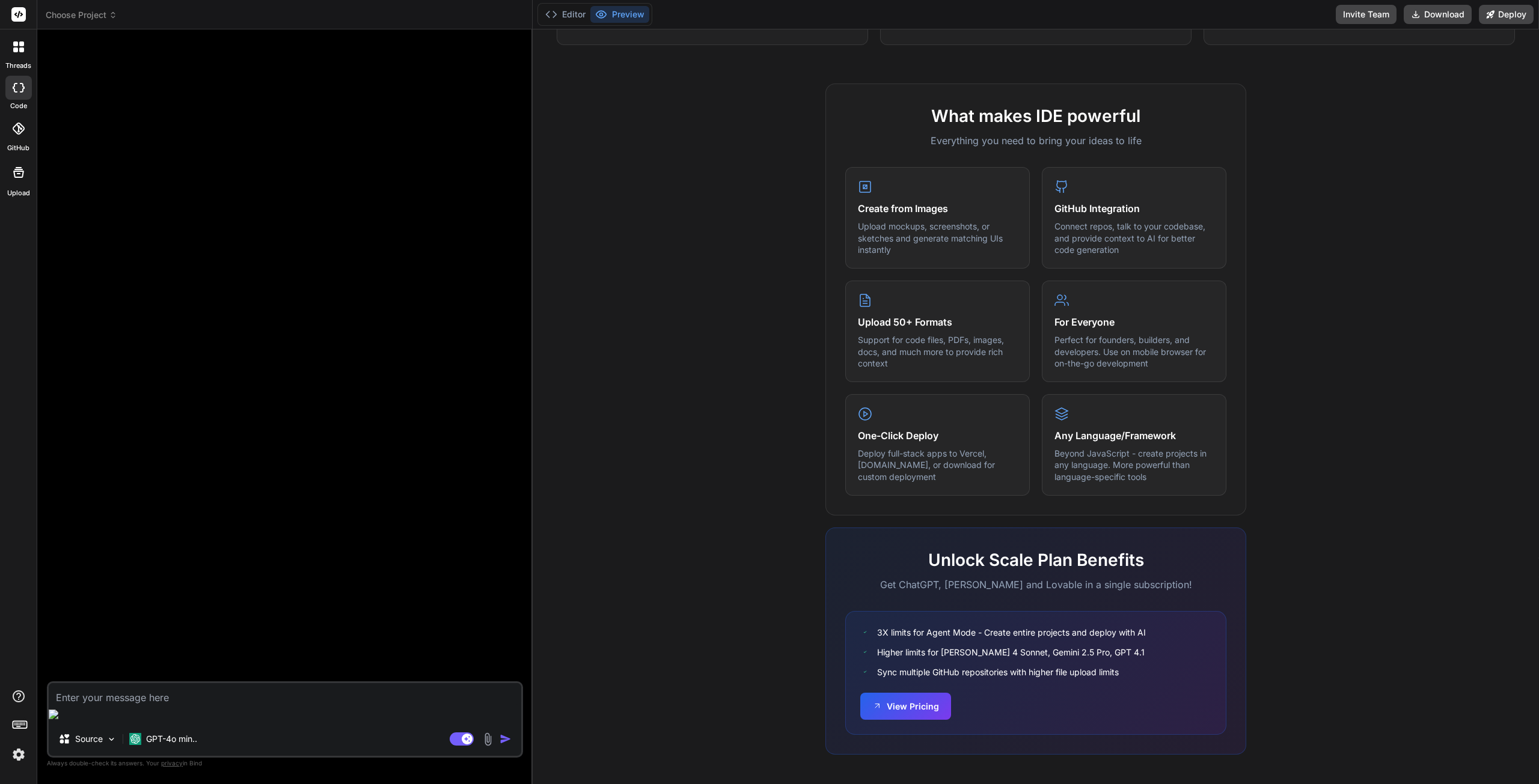
scroll to position [366, 0]
click at [932, 711] on button "View Pricing" at bounding box center [905, 703] width 91 height 27
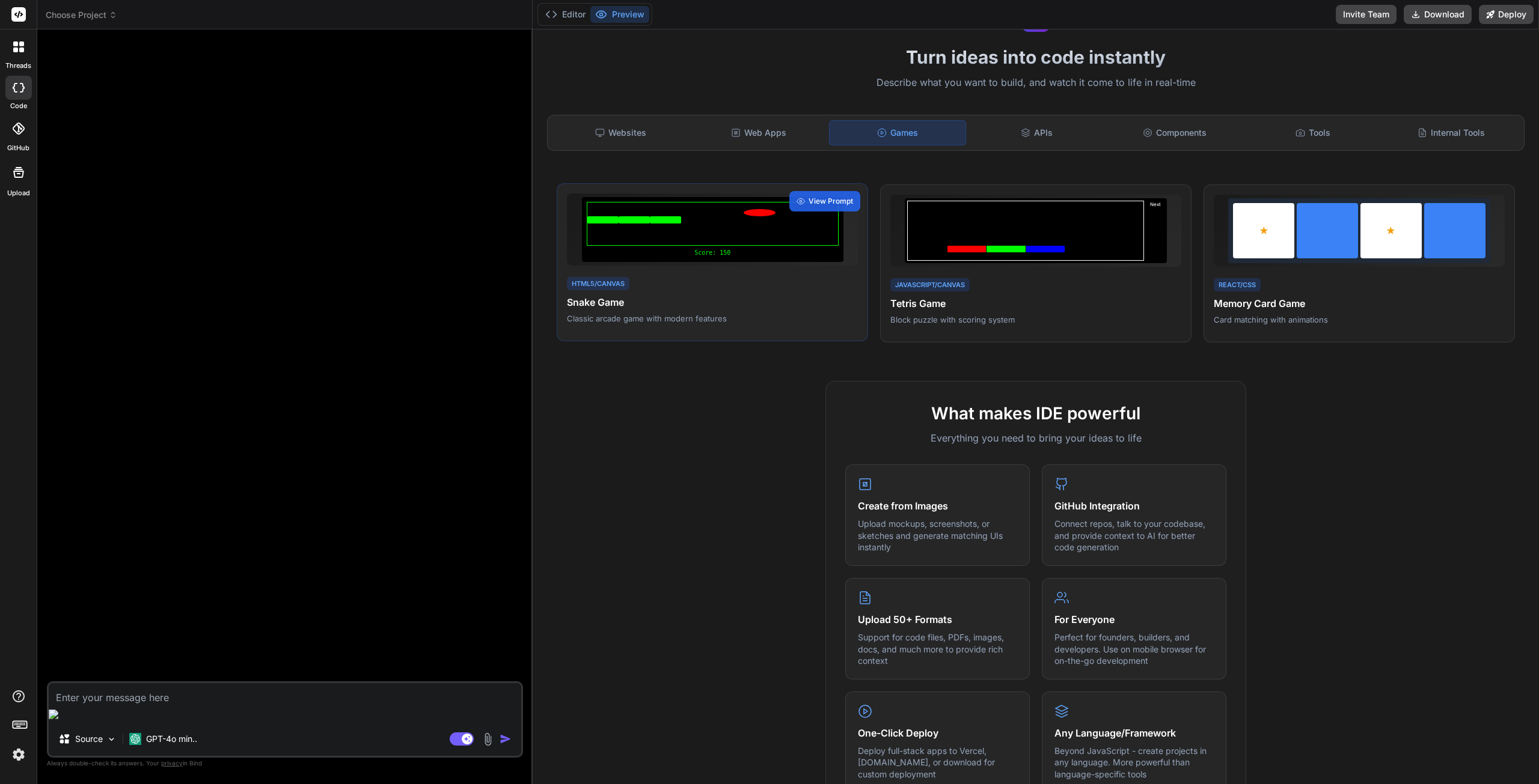
scroll to position [0, 0]
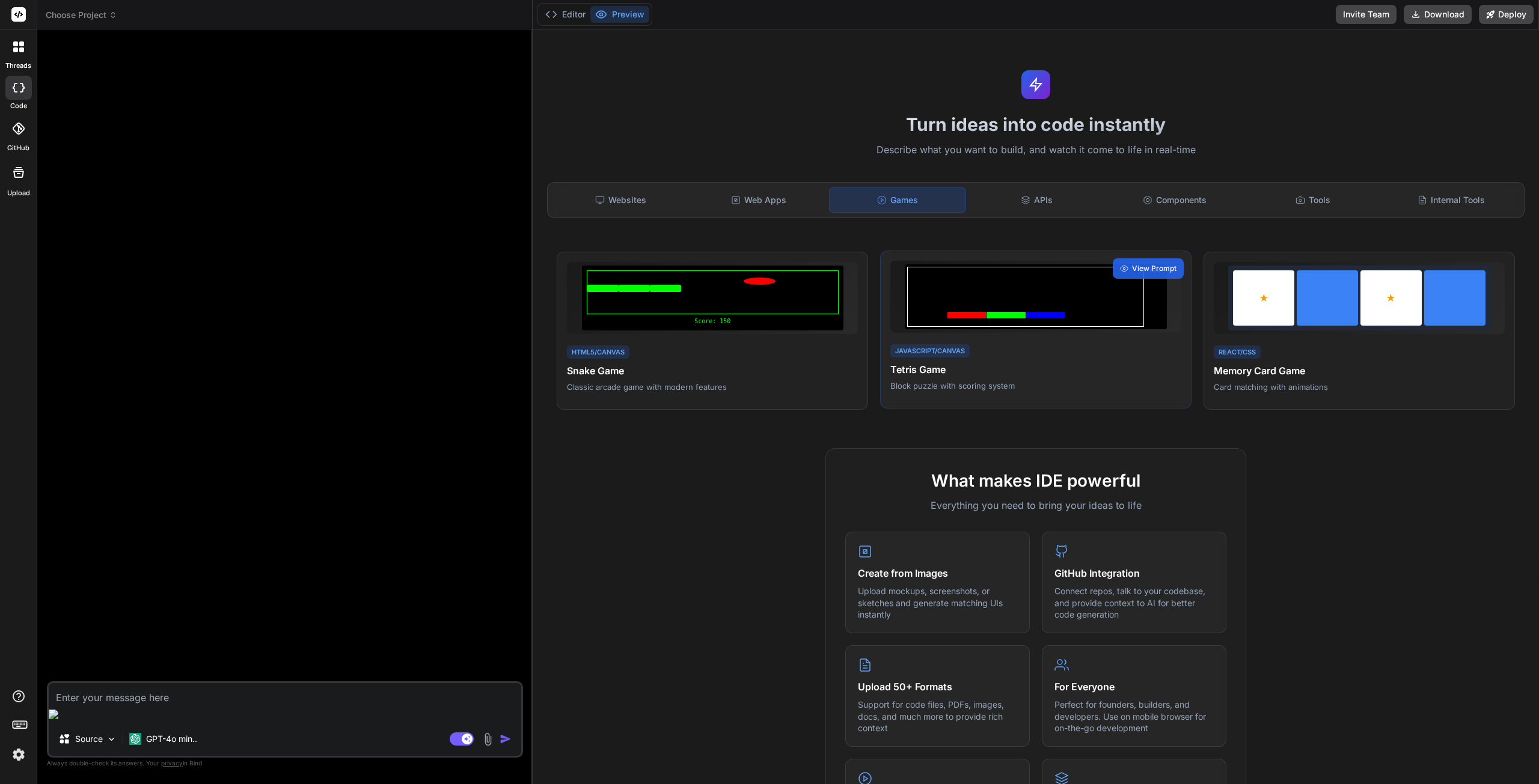
click at [971, 359] on div "JavaScript/Canvas Tetris Game Block puzzle with scoring system" at bounding box center [1035, 366] width 291 height 49
click at [1069, 290] on div at bounding box center [1025, 296] width 237 height 60
click at [1133, 268] on span "View Prompt" at bounding box center [1154, 268] width 45 height 11
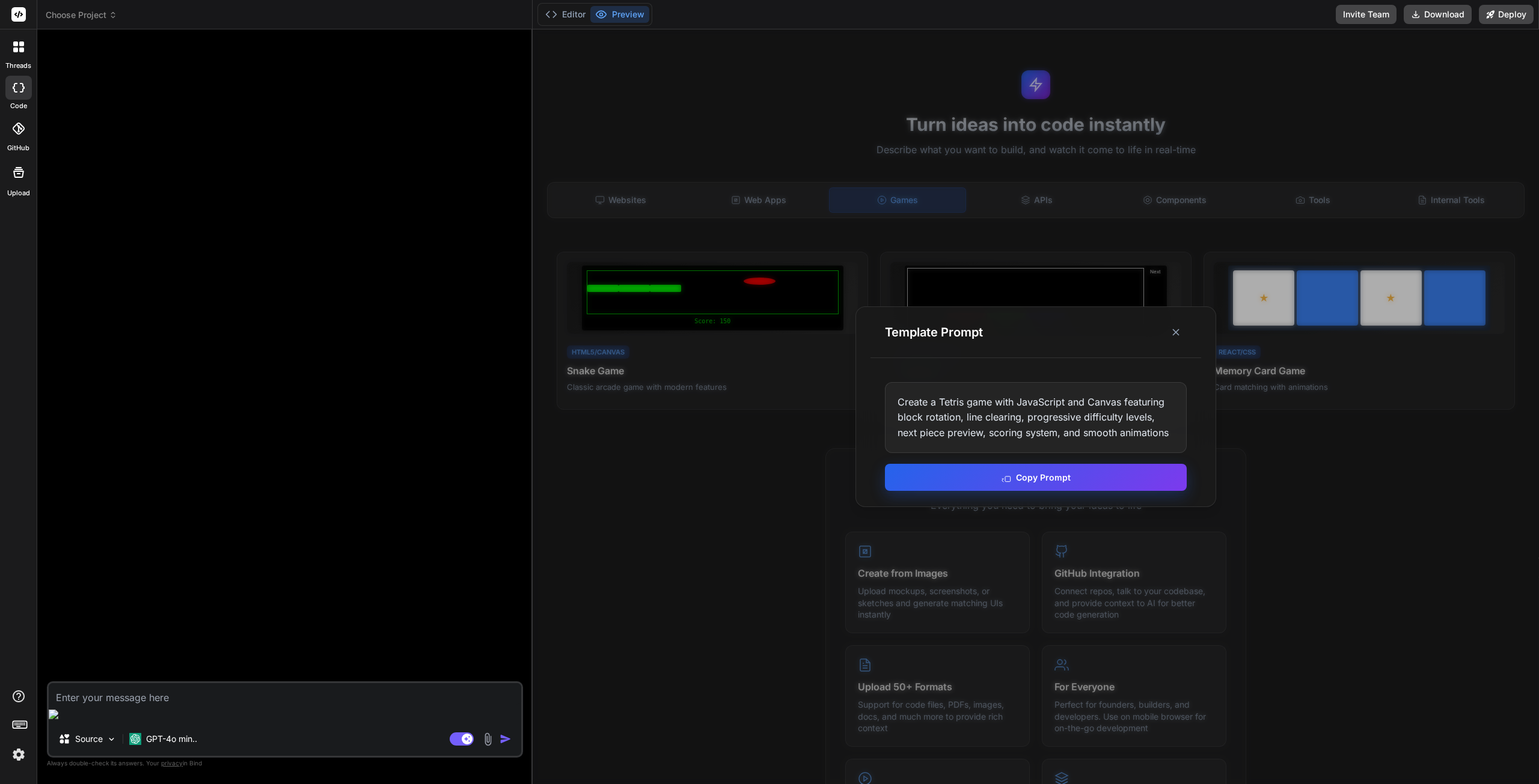
click at [1046, 483] on button "Copy Prompt" at bounding box center [1035, 477] width 302 height 27
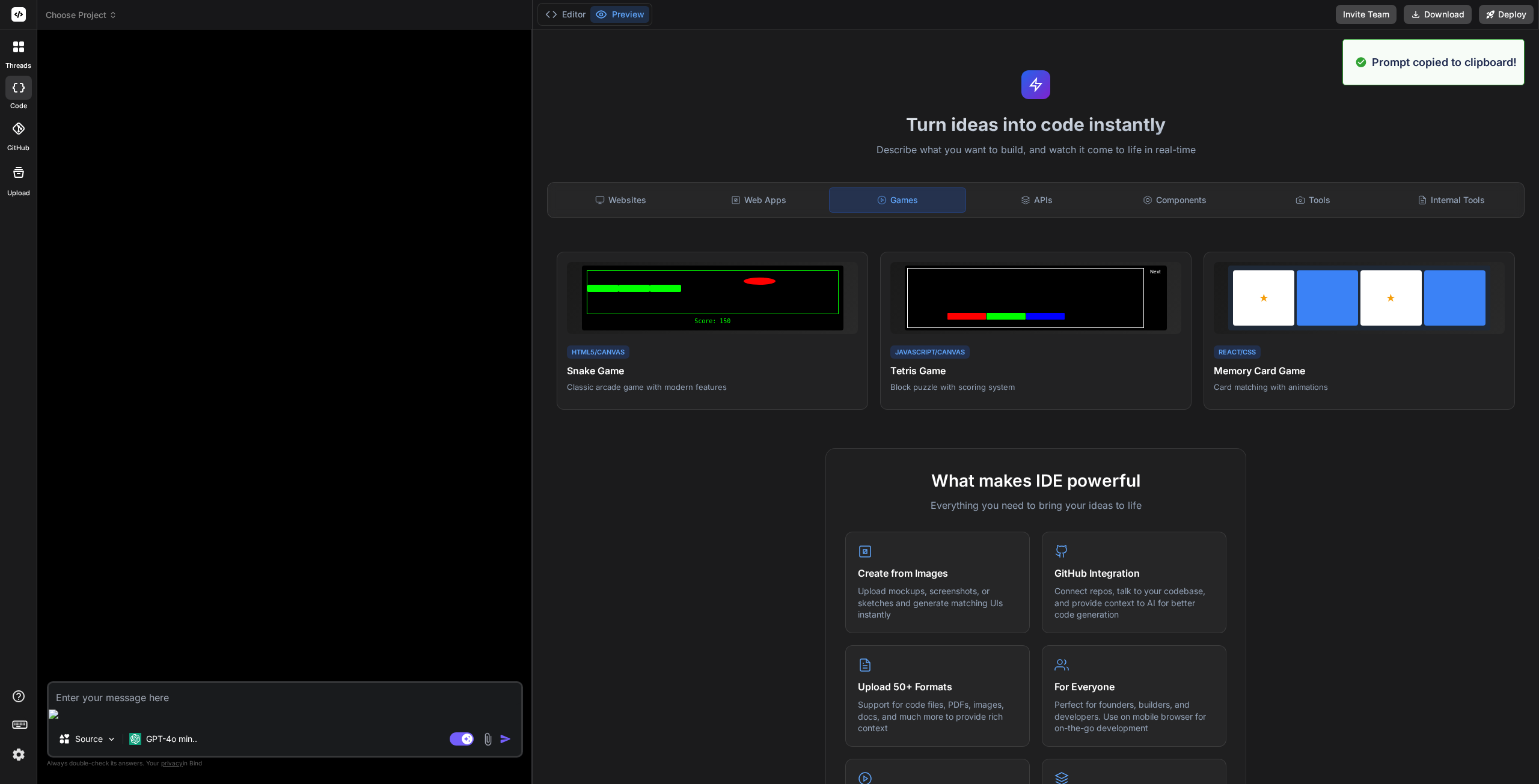
click at [621, 214] on div "Websites Web Apps Games APIs Components Tools Internal Tools" at bounding box center [1035, 199] width 977 height 36
click at [634, 201] on div "Websites" at bounding box center [620, 200] width 135 height 25
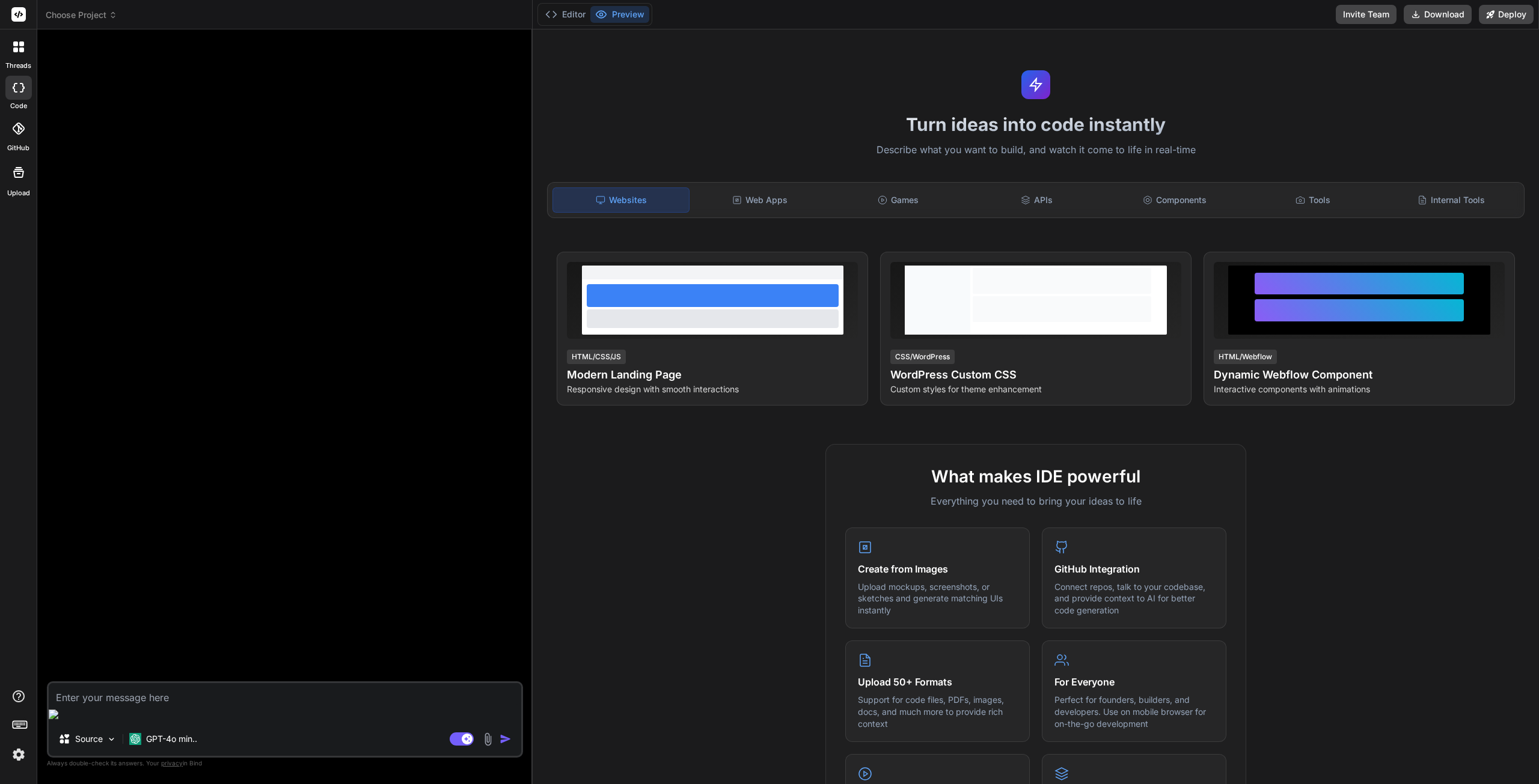
click at [140, 705] on textarea at bounding box center [285, 693] width 473 height 22
click at [187, 748] on div "GPT-4o min.." at bounding box center [163, 738] width 77 height 24
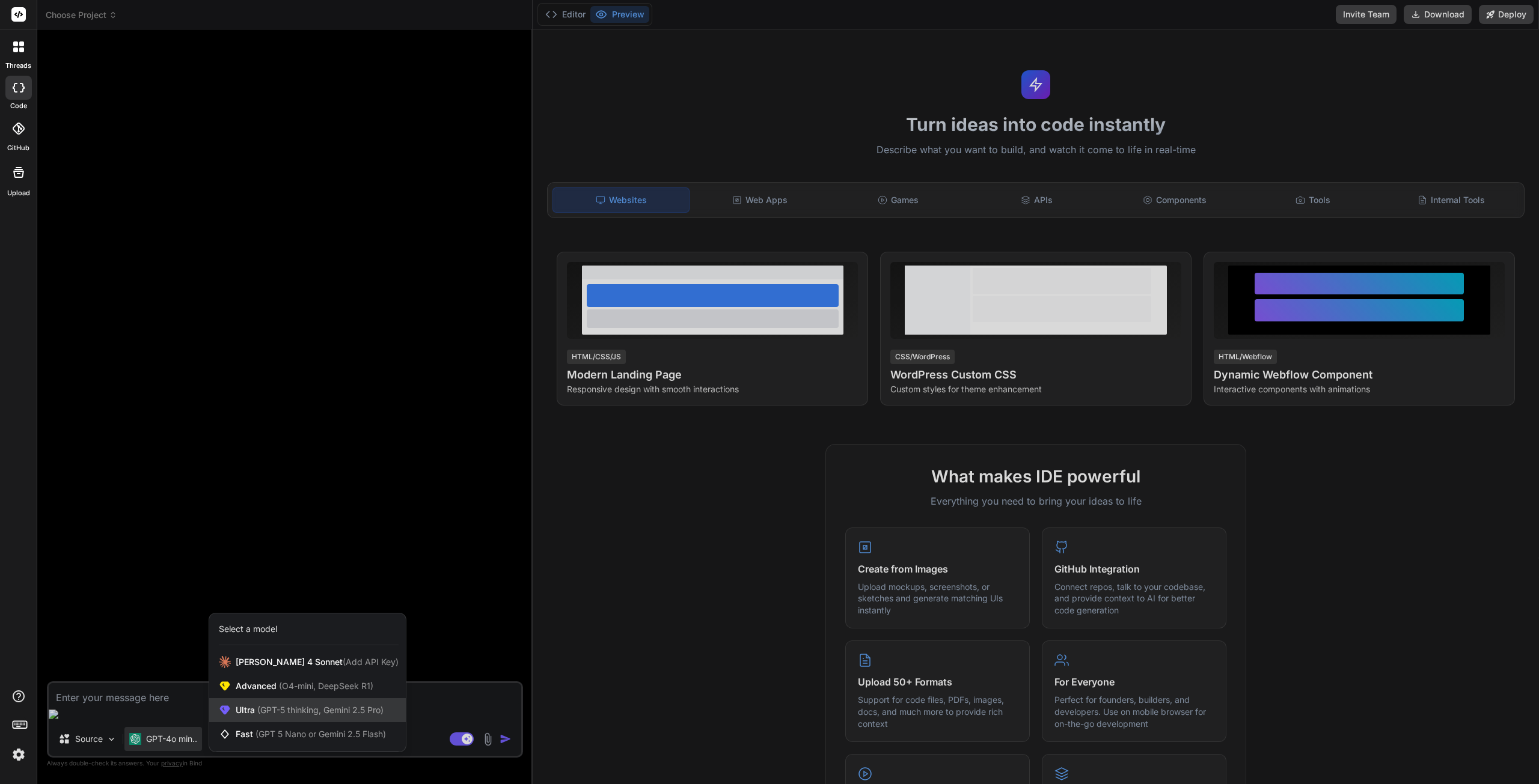
click at [255, 713] on span "Ultra (GPT-5 thinking, Gemini 2.5 Pro)" at bounding box center [310, 710] width 148 height 12
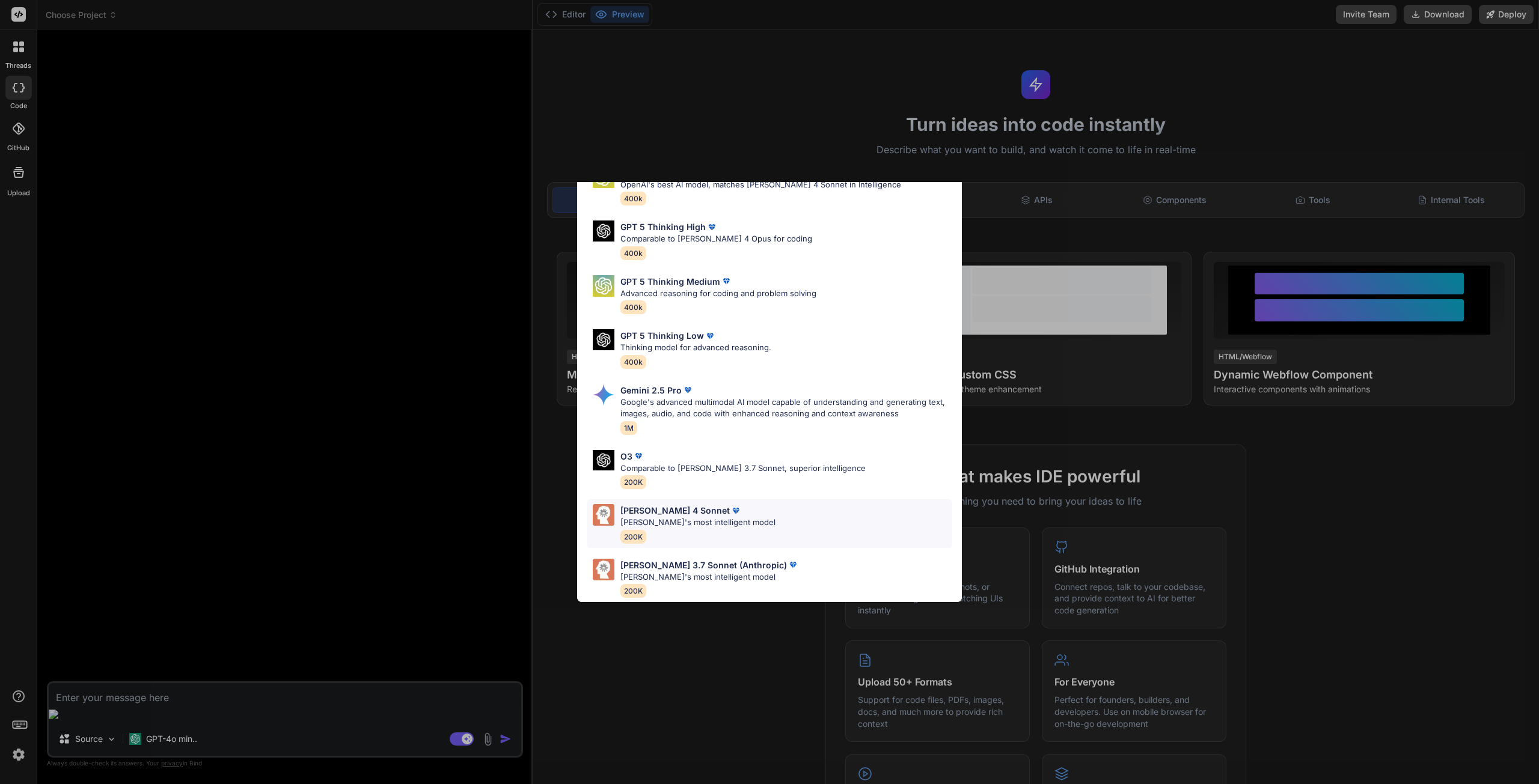
scroll to position [74, 0]
click at [680, 517] on p "Claude's most intelligent model" at bounding box center [698, 522] width 155 height 12
type textarea "x"
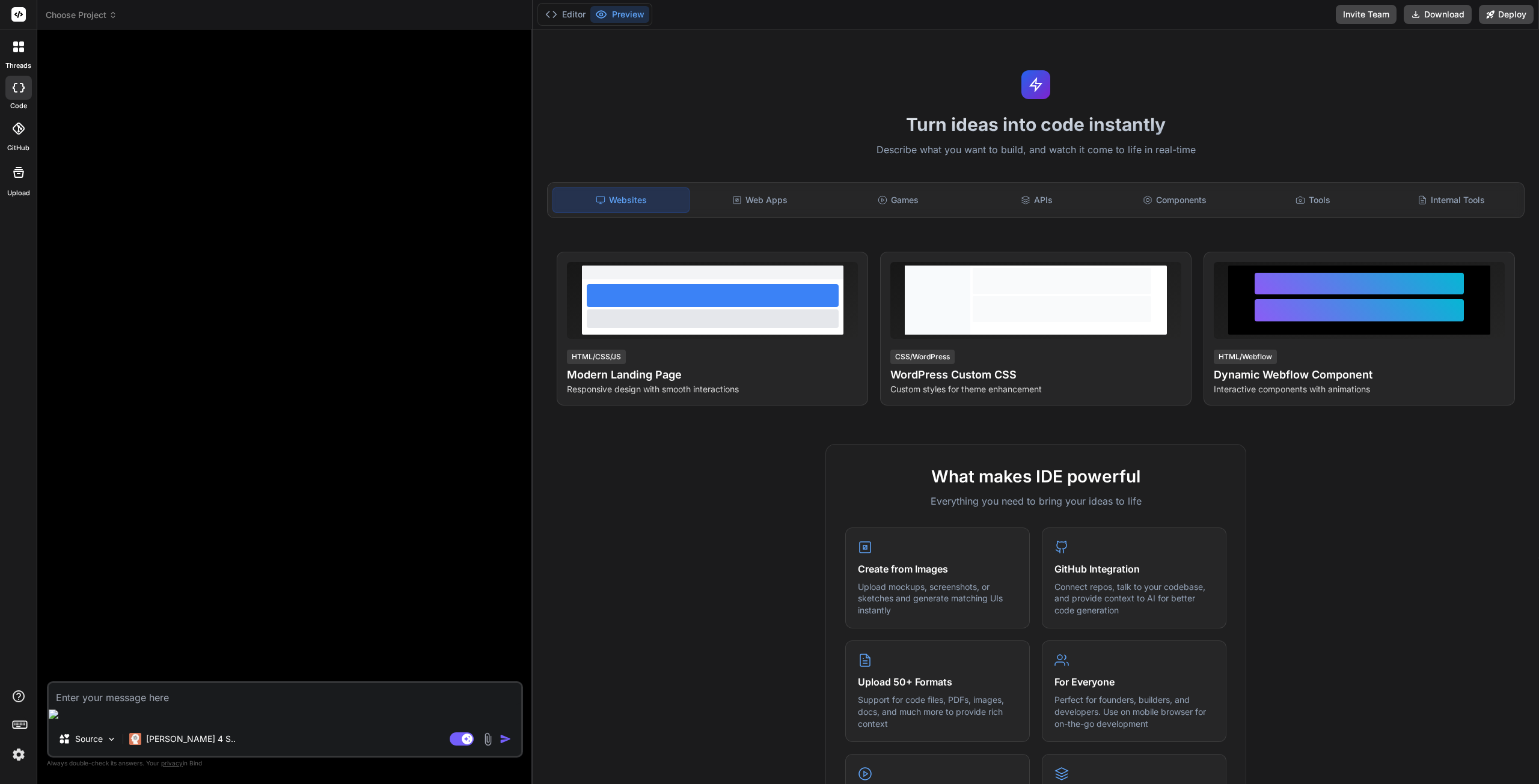
click at [155, 705] on textarea at bounding box center [285, 693] width 473 height 22
paste textarea "Create a Tetris game with JavaScript and Canvas featuring block rotation, line …"
type textarea "Create a Tetris game with JavaScript and Canvas featuring block rotation, line …"
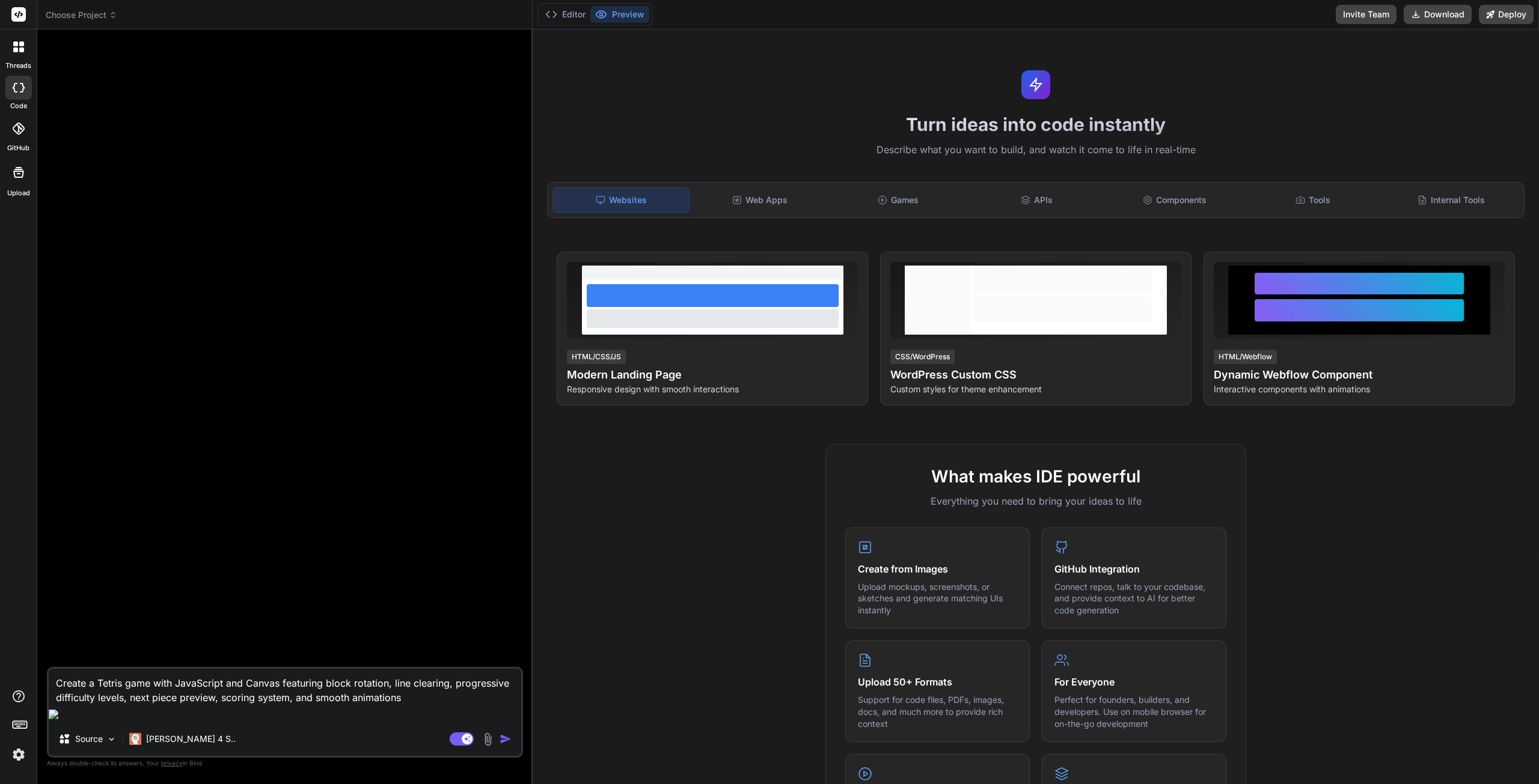
type textarea "x"
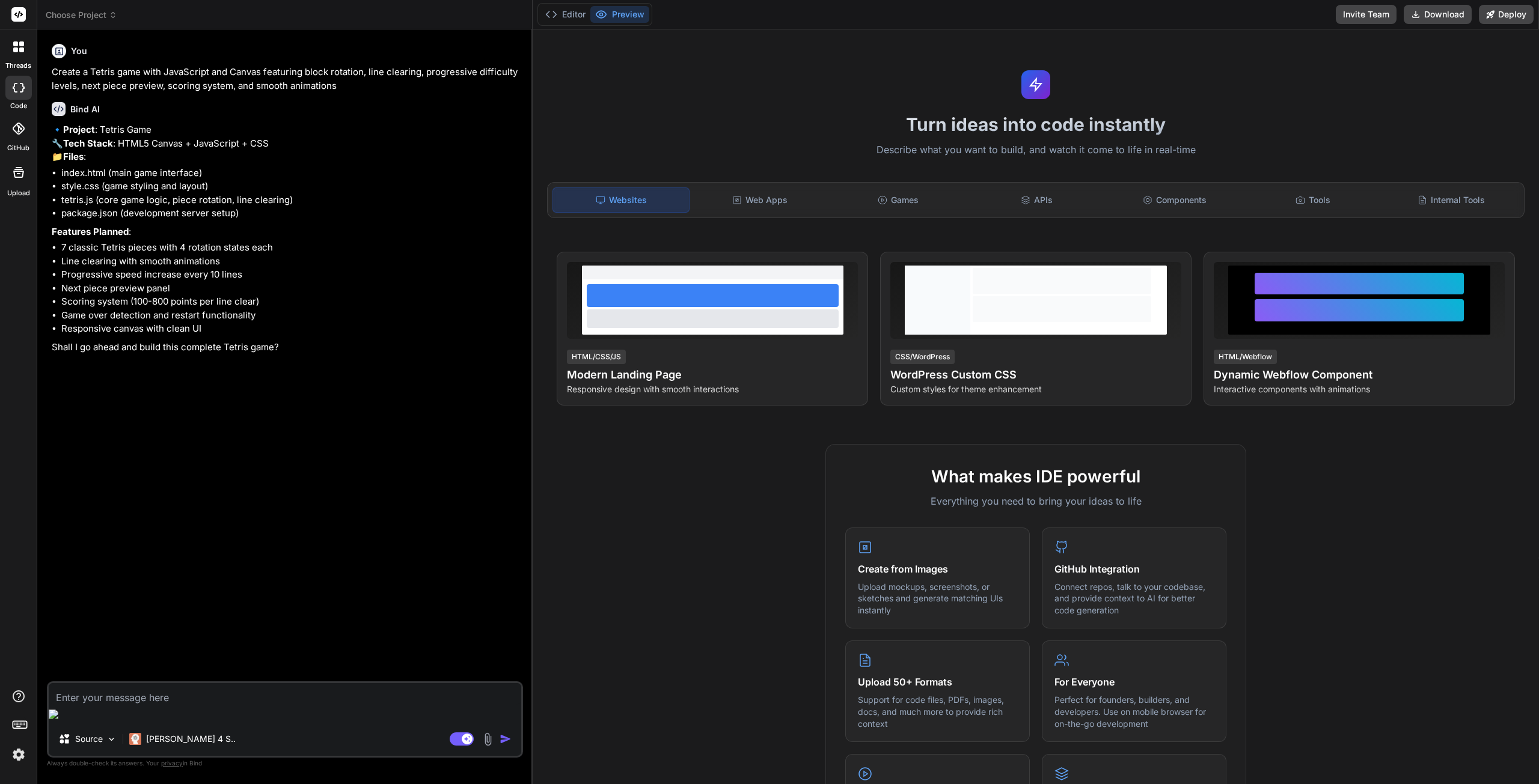
type textarea "x"
type textarea "y"
type textarea "x"
type textarea "ye"
type textarea "x"
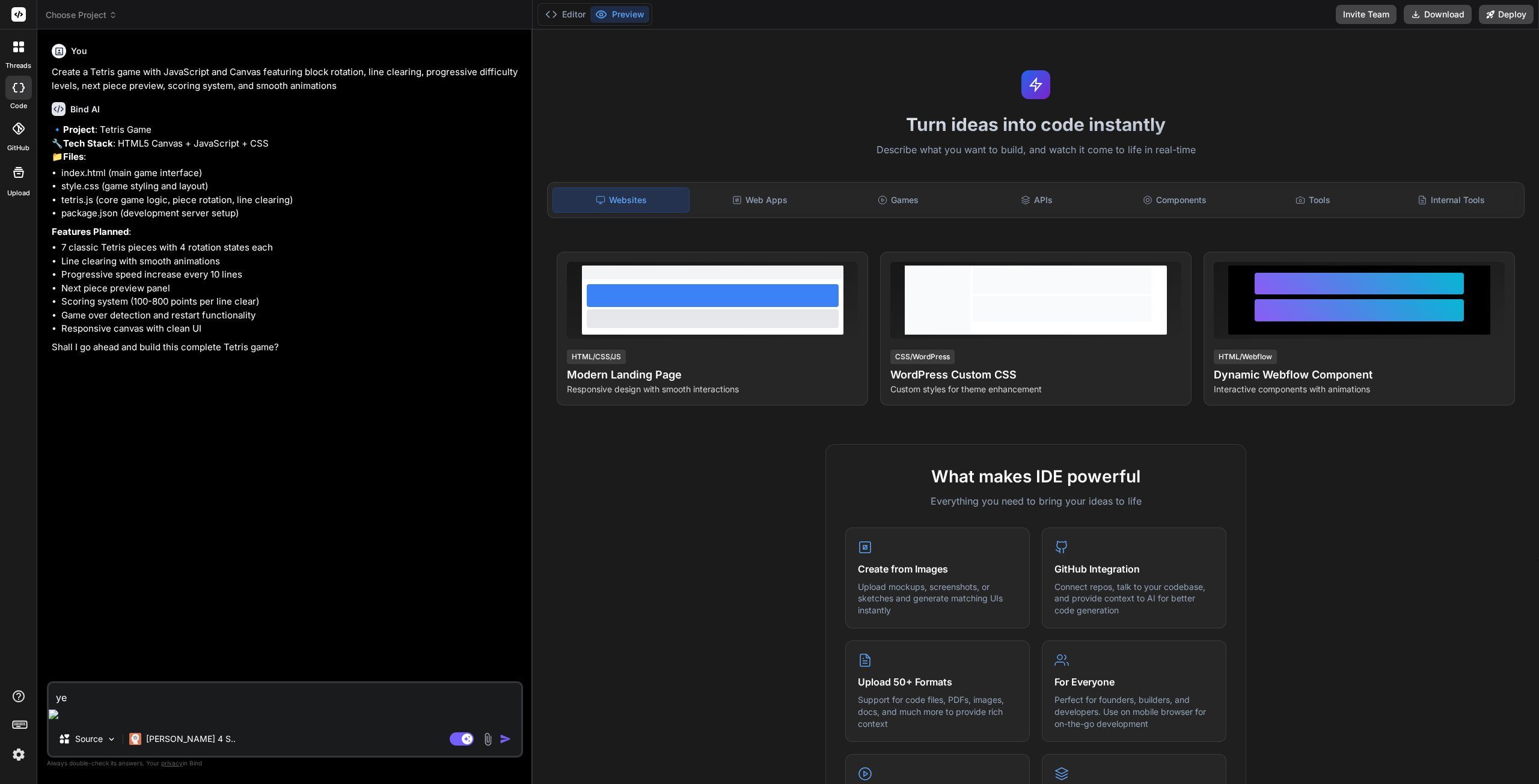
type textarea "yes"
type textarea "x"
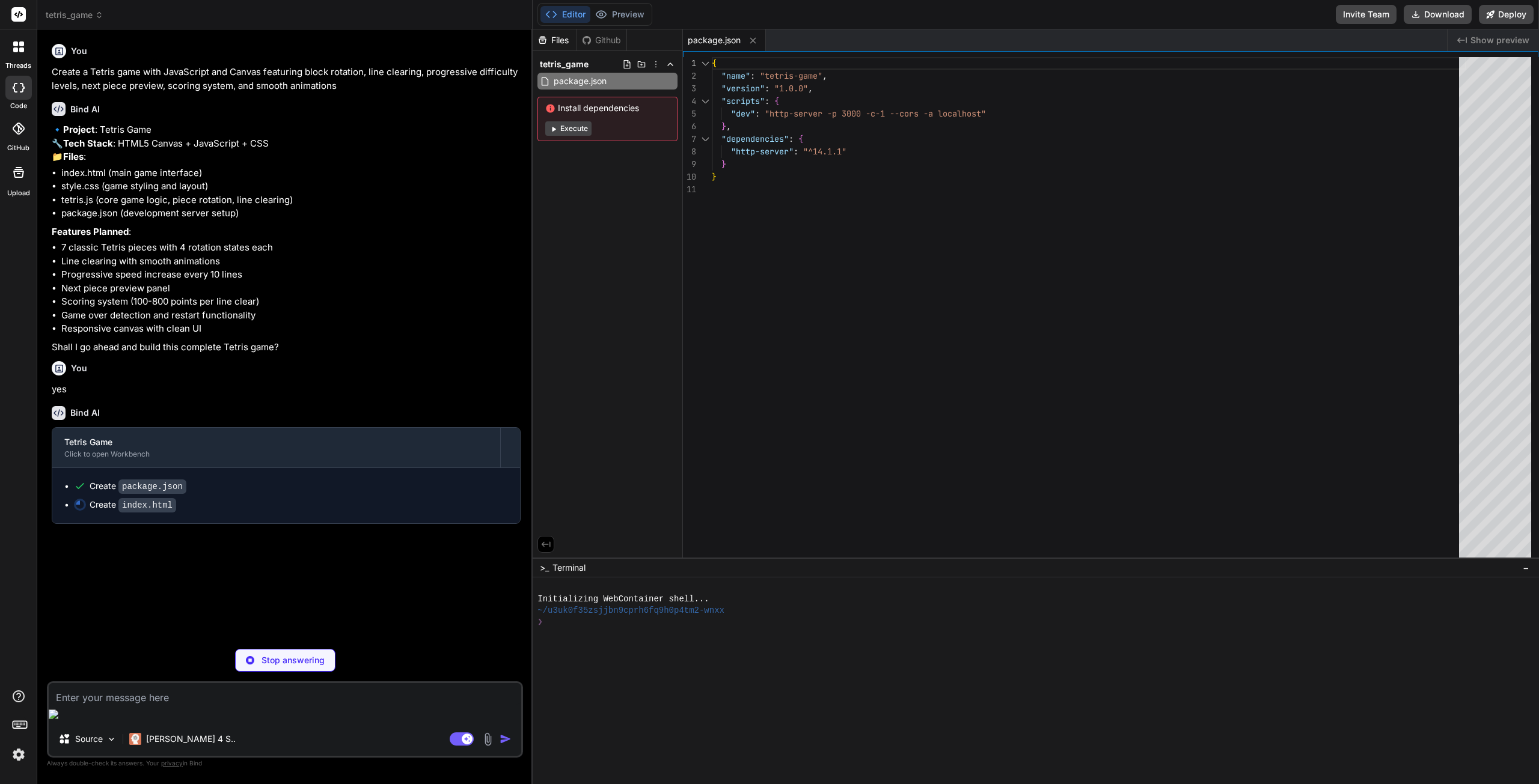
type textarea "x"
type textarea "</div> </div> <script src="tetris.js"></script> </body> </html>"
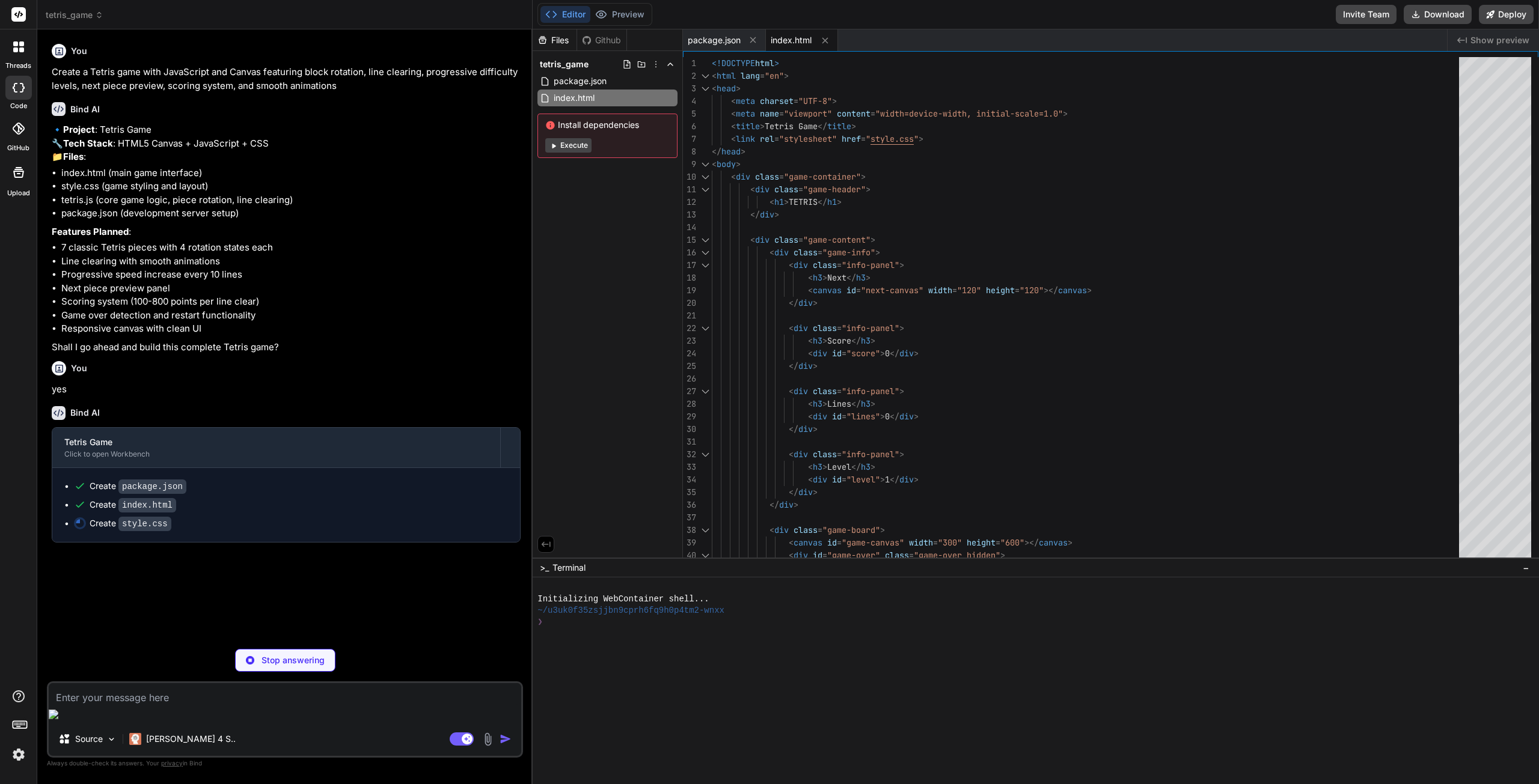
click at [573, 147] on button "Execute" at bounding box center [568, 145] width 47 height 14
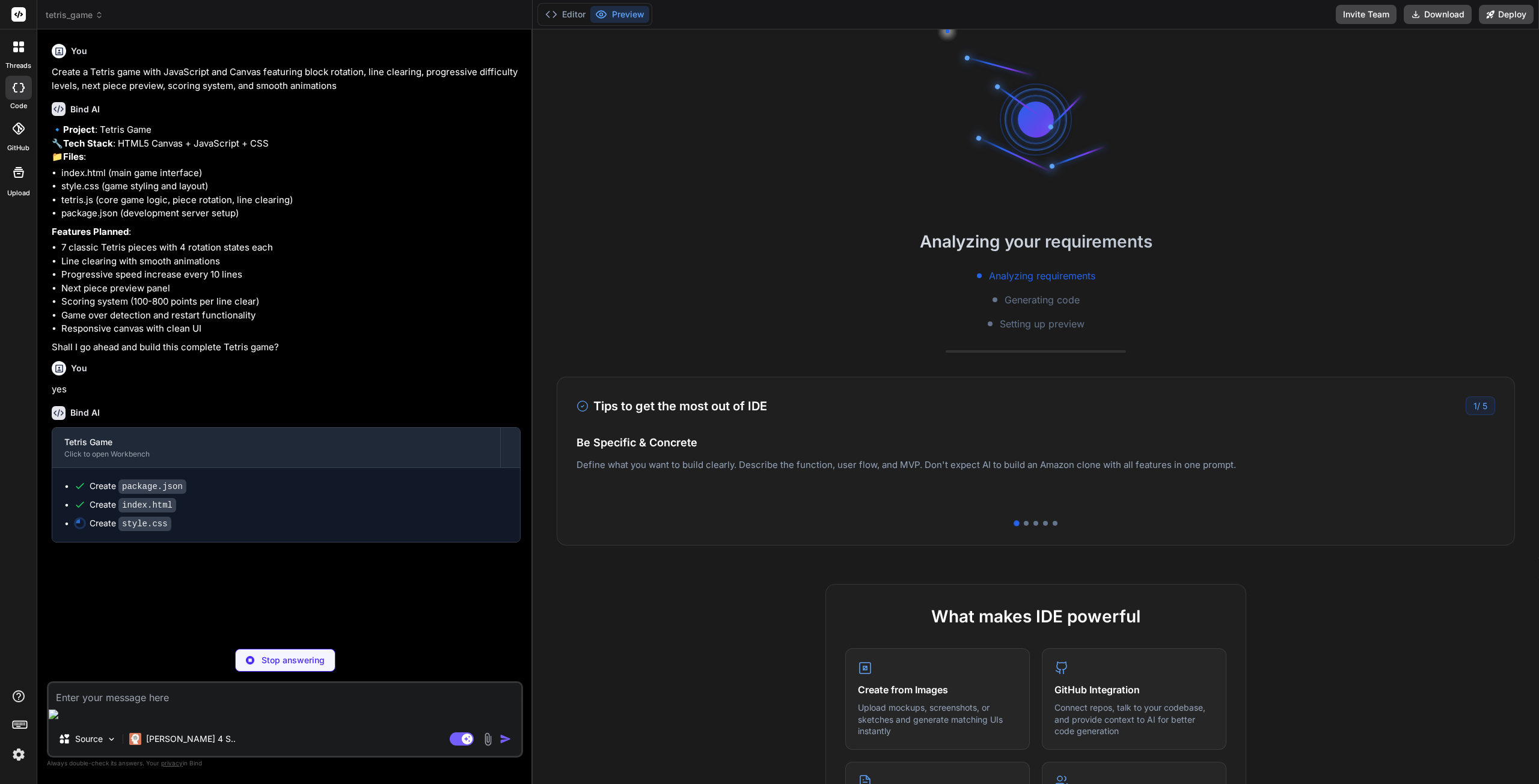
scroll to position [22, 0]
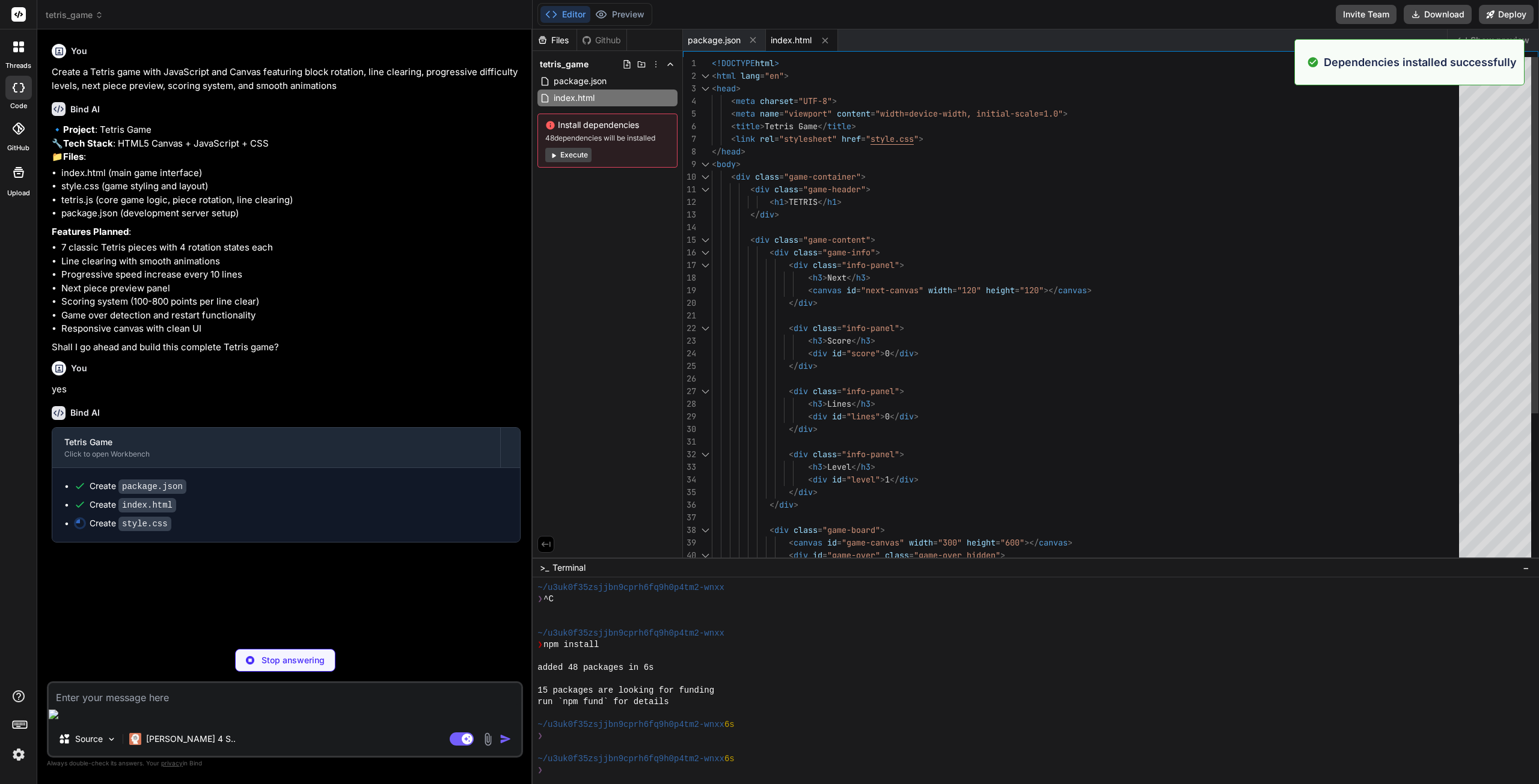
type textarea "x"
type textarea ".info-panel { min-width: 120px; } .game-header h1 { font-size: 2rem; } }"
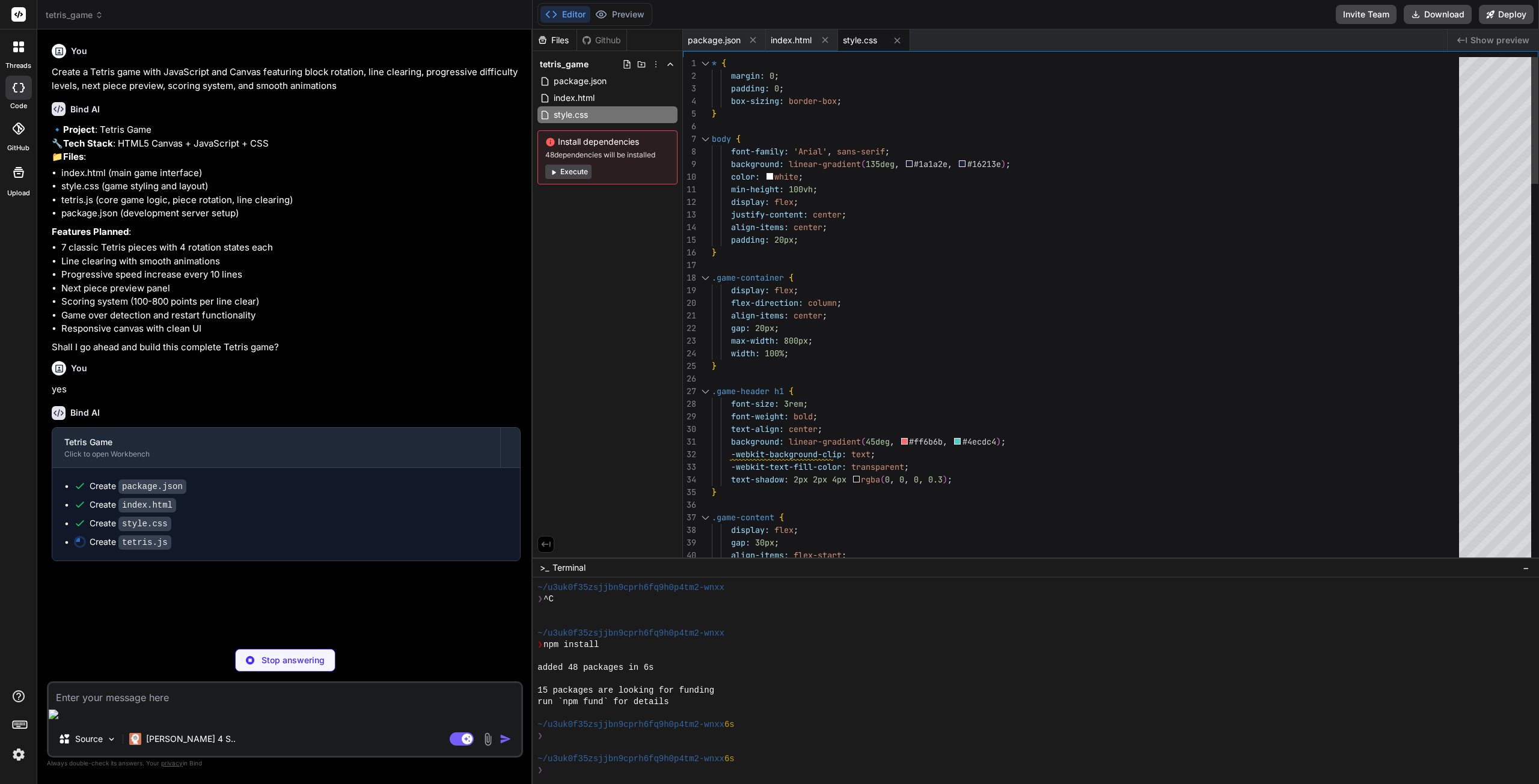
type textarea "x"
type textarea "this.dropTime = Date.now(); } } // Initialize game when page loads window.addEv…"
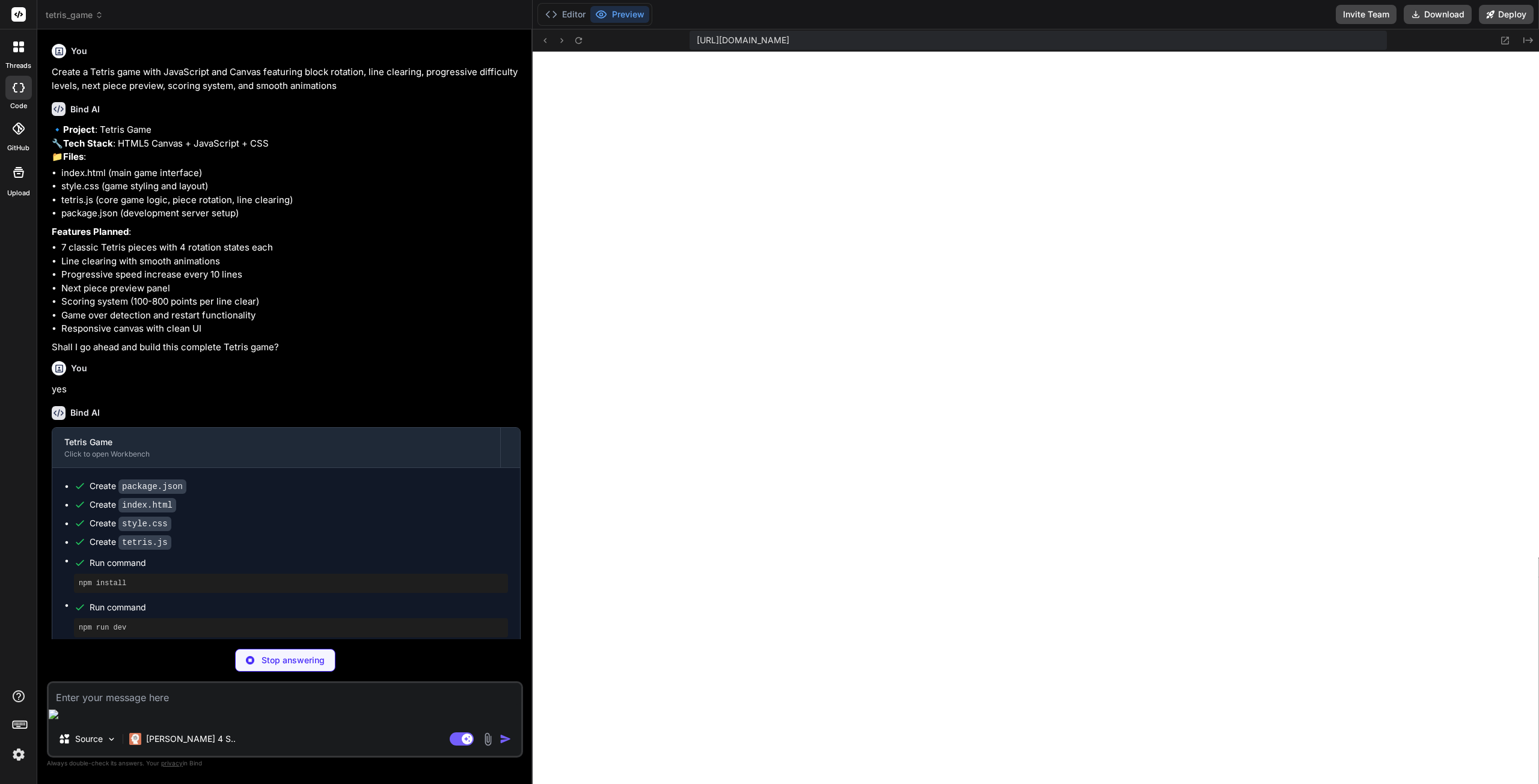
scroll to position [616, 0]
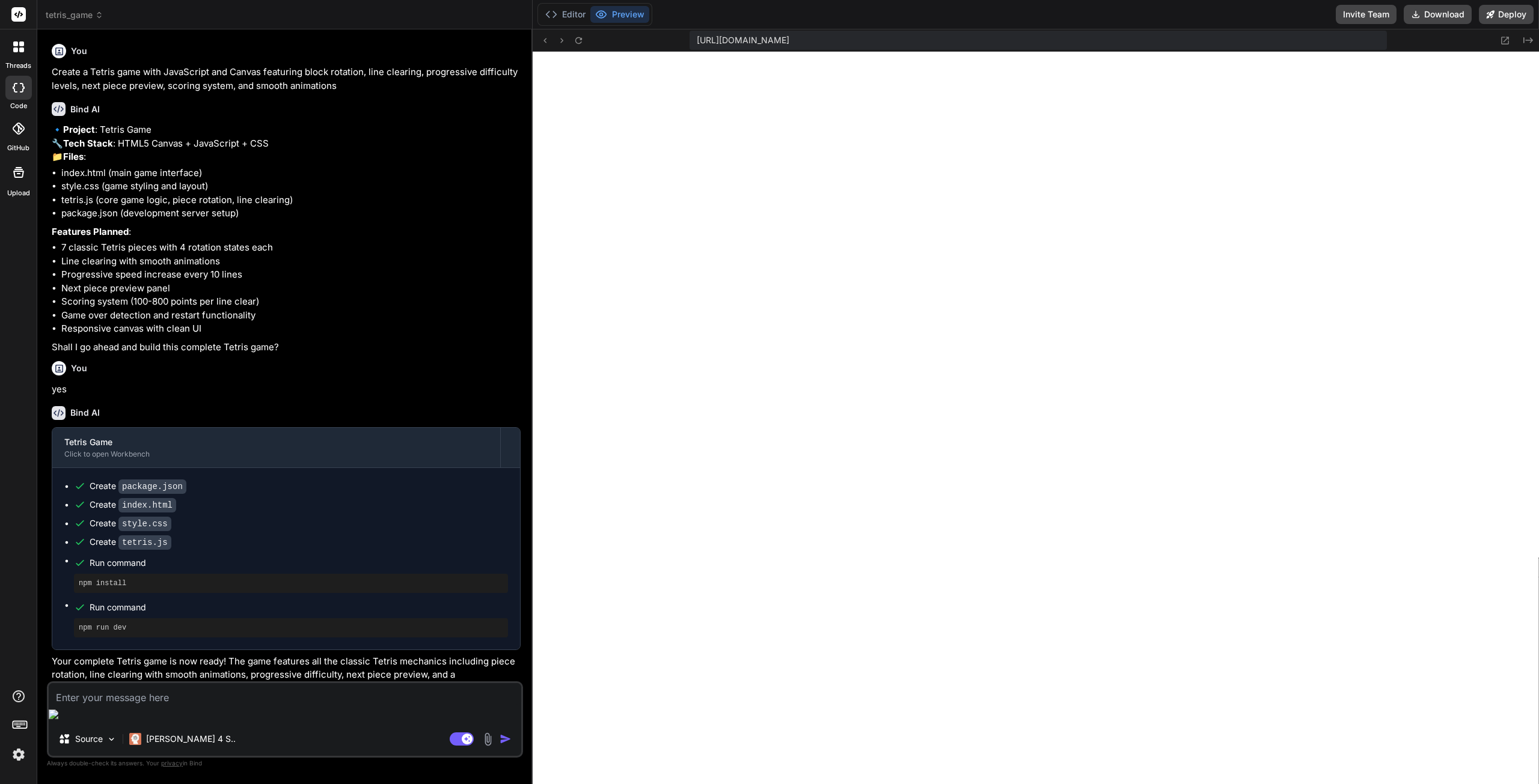
type textarea "x"
click at [627, 14] on button "Preview" at bounding box center [619, 14] width 59 height 17
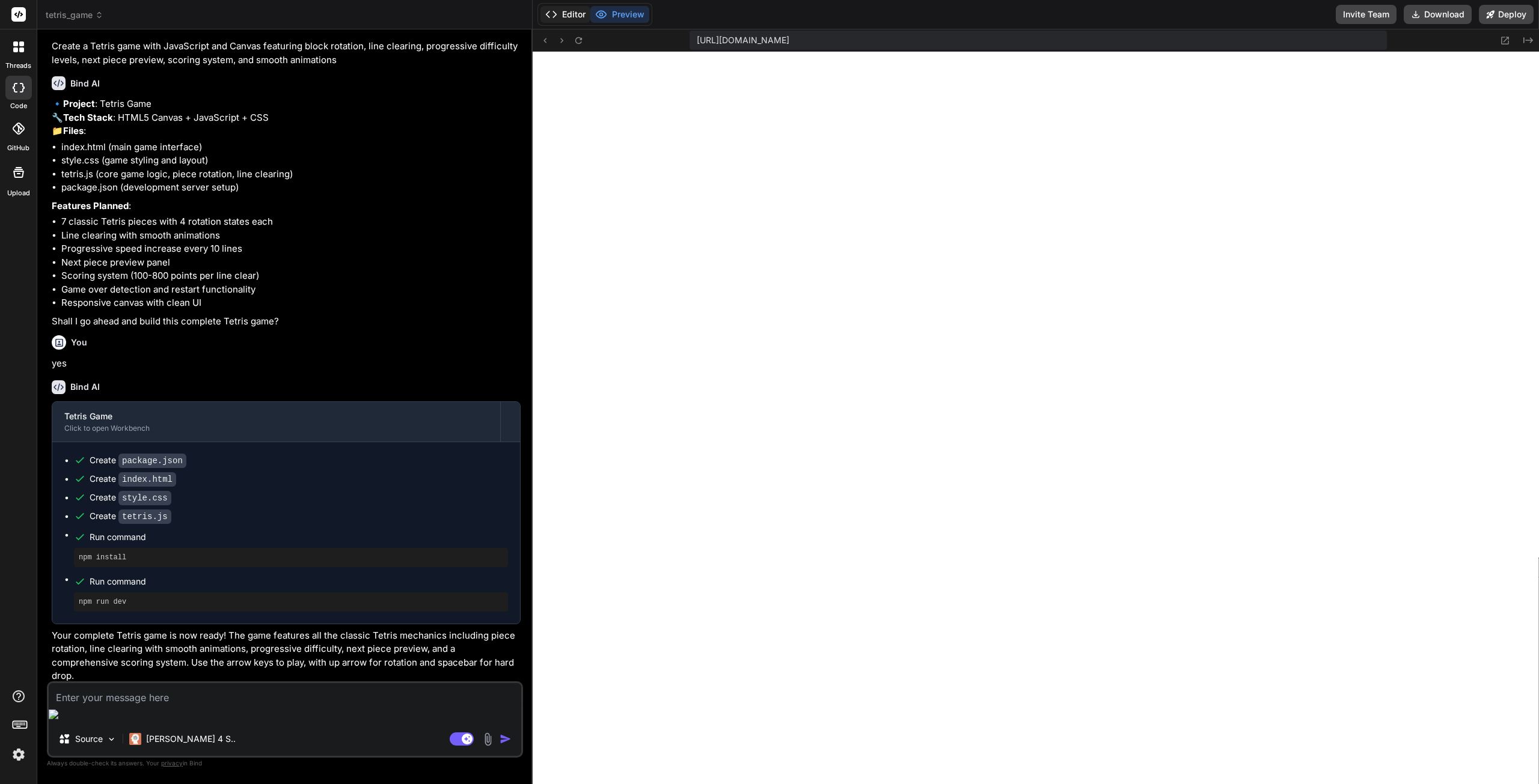
click at [573, 12] on button "Editor" at bounding box center [565, 14] width 50 height 17
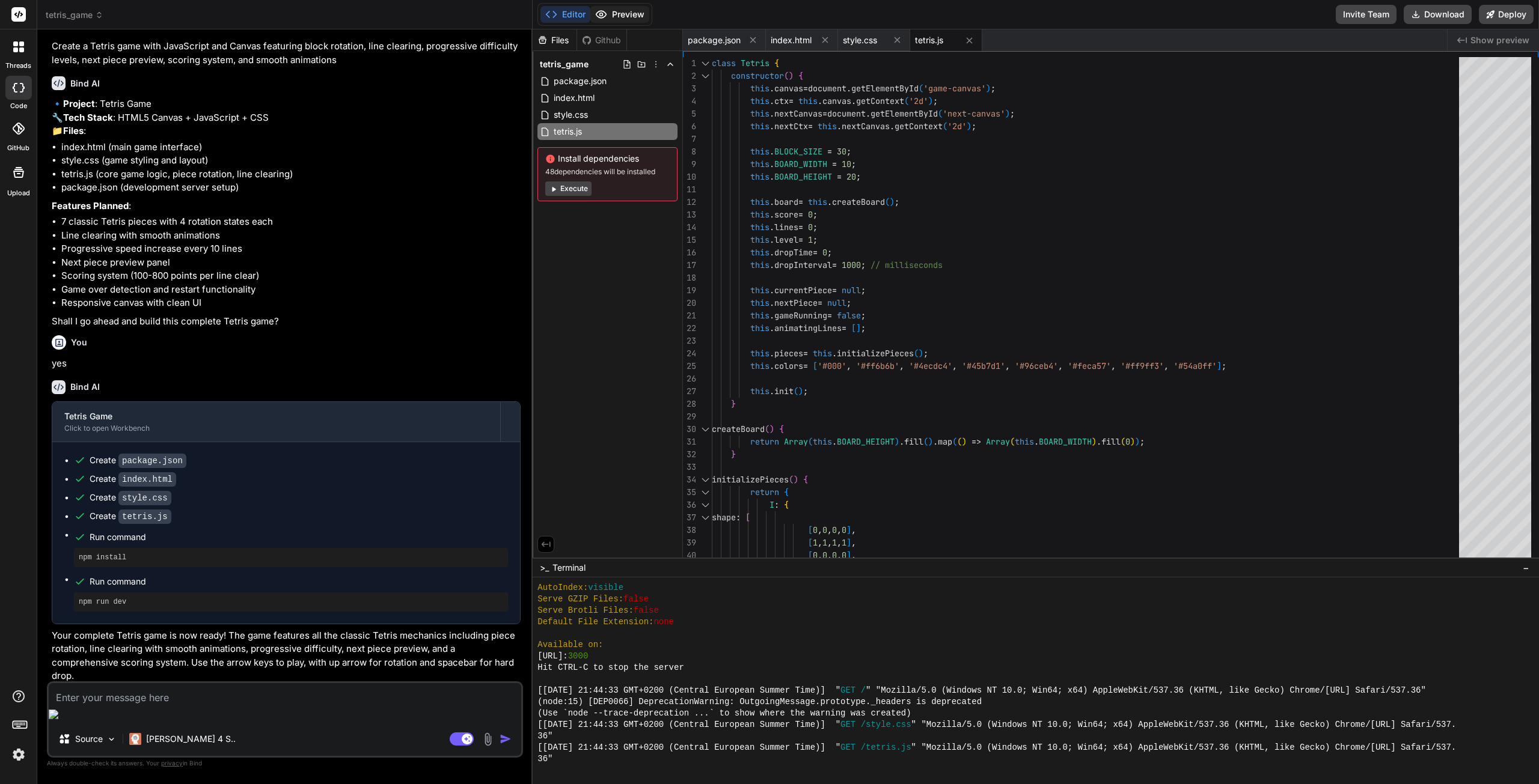
click at [616, 12] on button "Preview" at bounding box center [619, 14] width 59 height 17
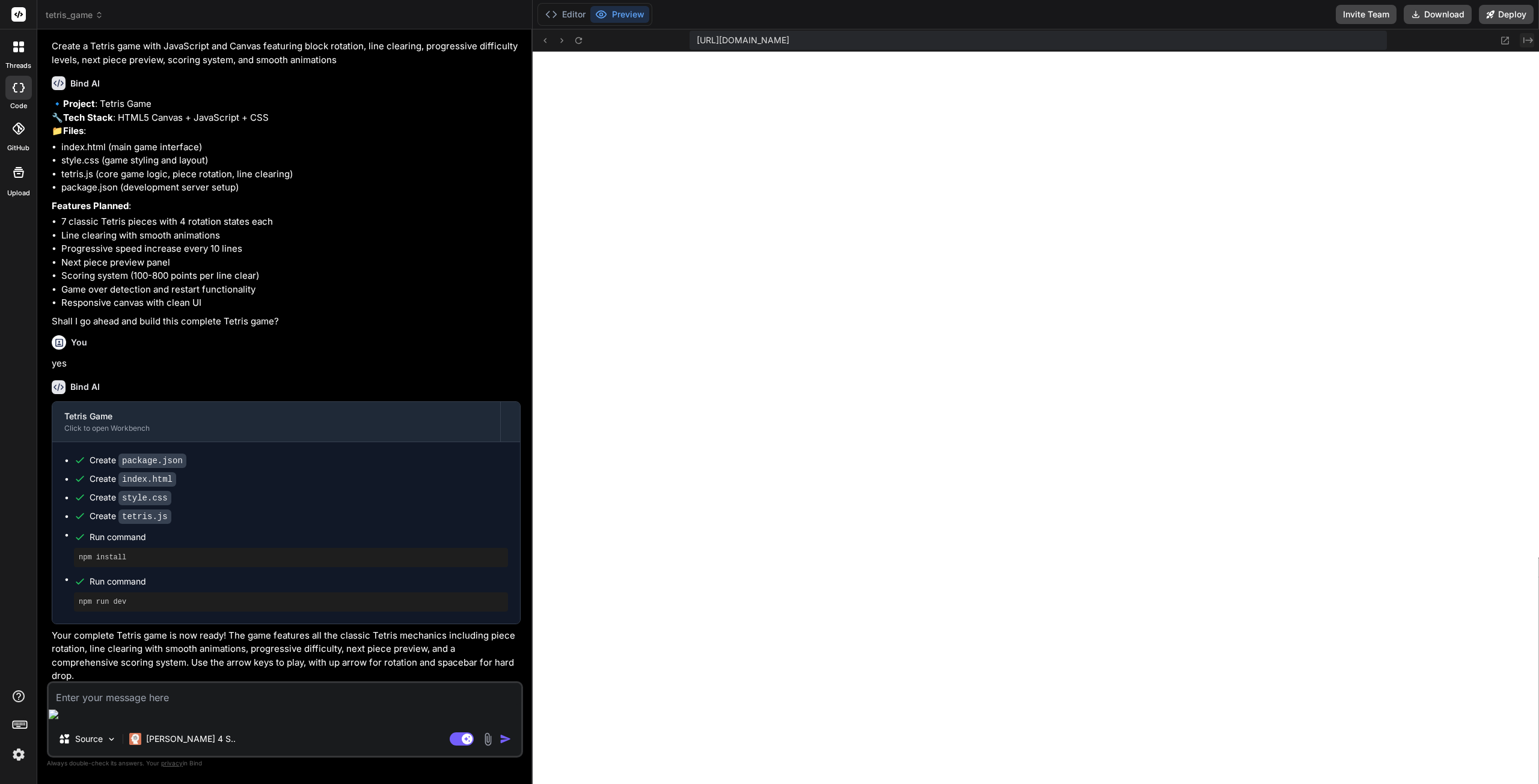
click at [1530, 38] on icon at bounding box center [1528, 40] width 10 height 6
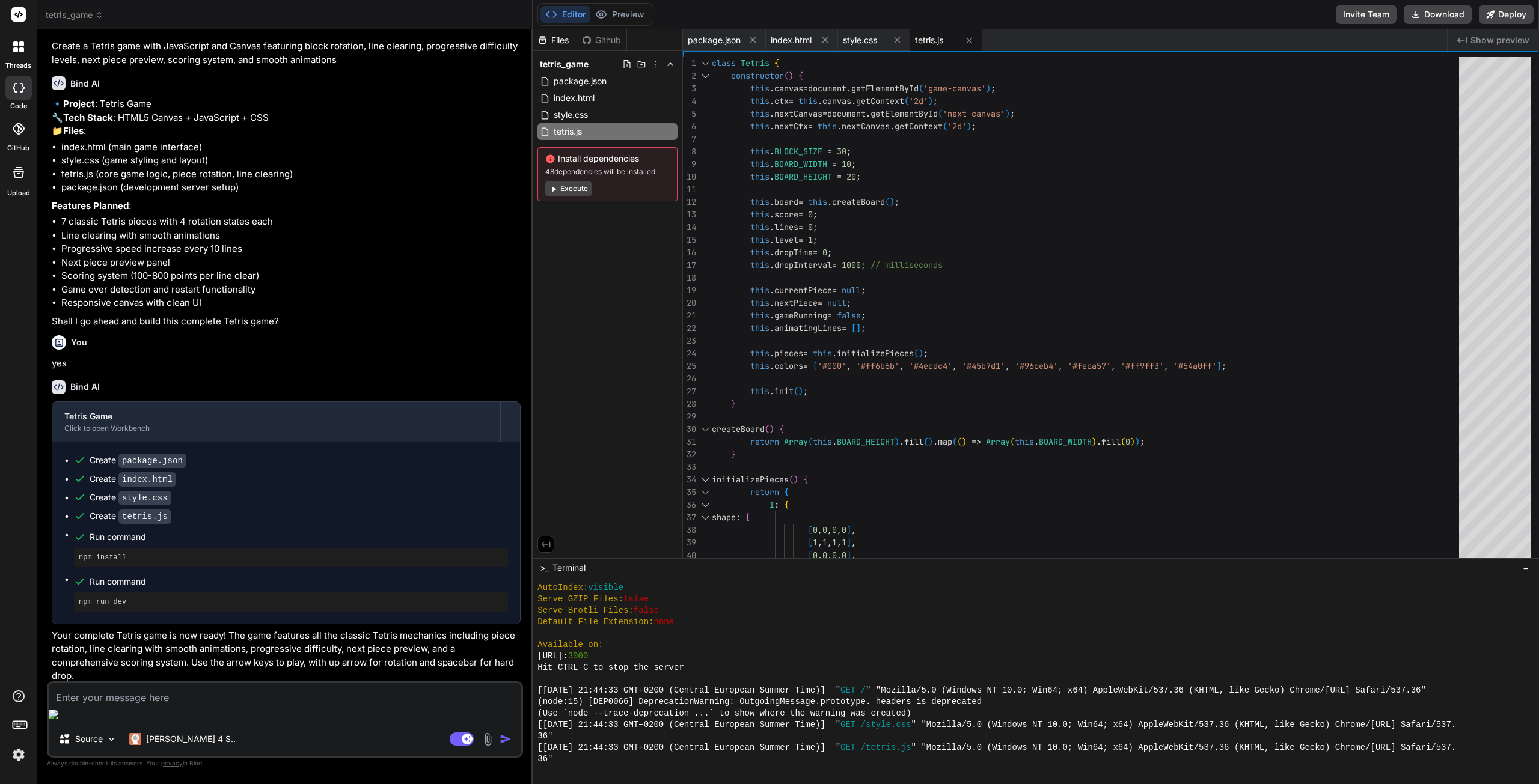
click at [1462, 36] on icon "Created with Pixso." at bounding box center [1462, 41] width 10 height 10
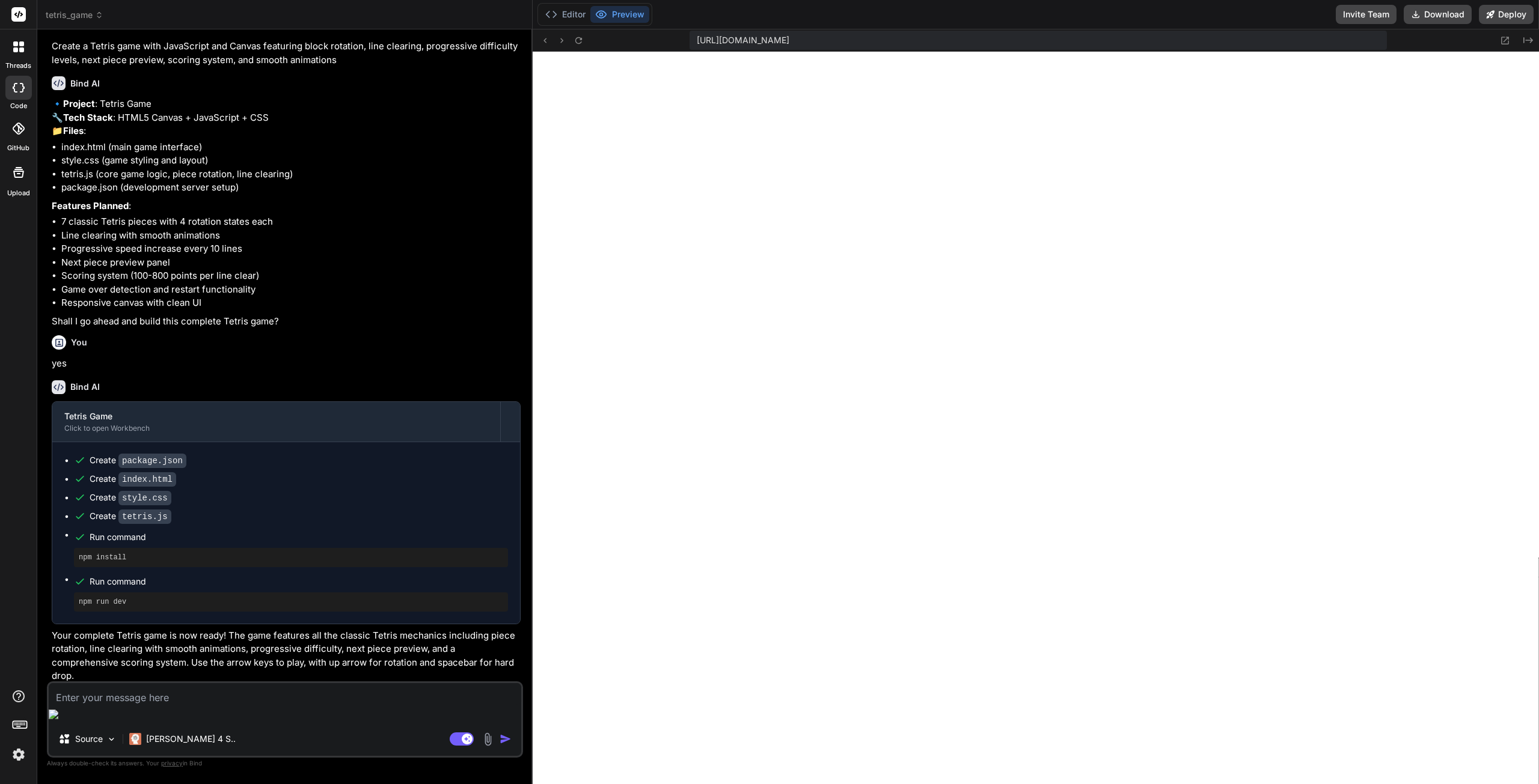
scroll to position [0, 538]
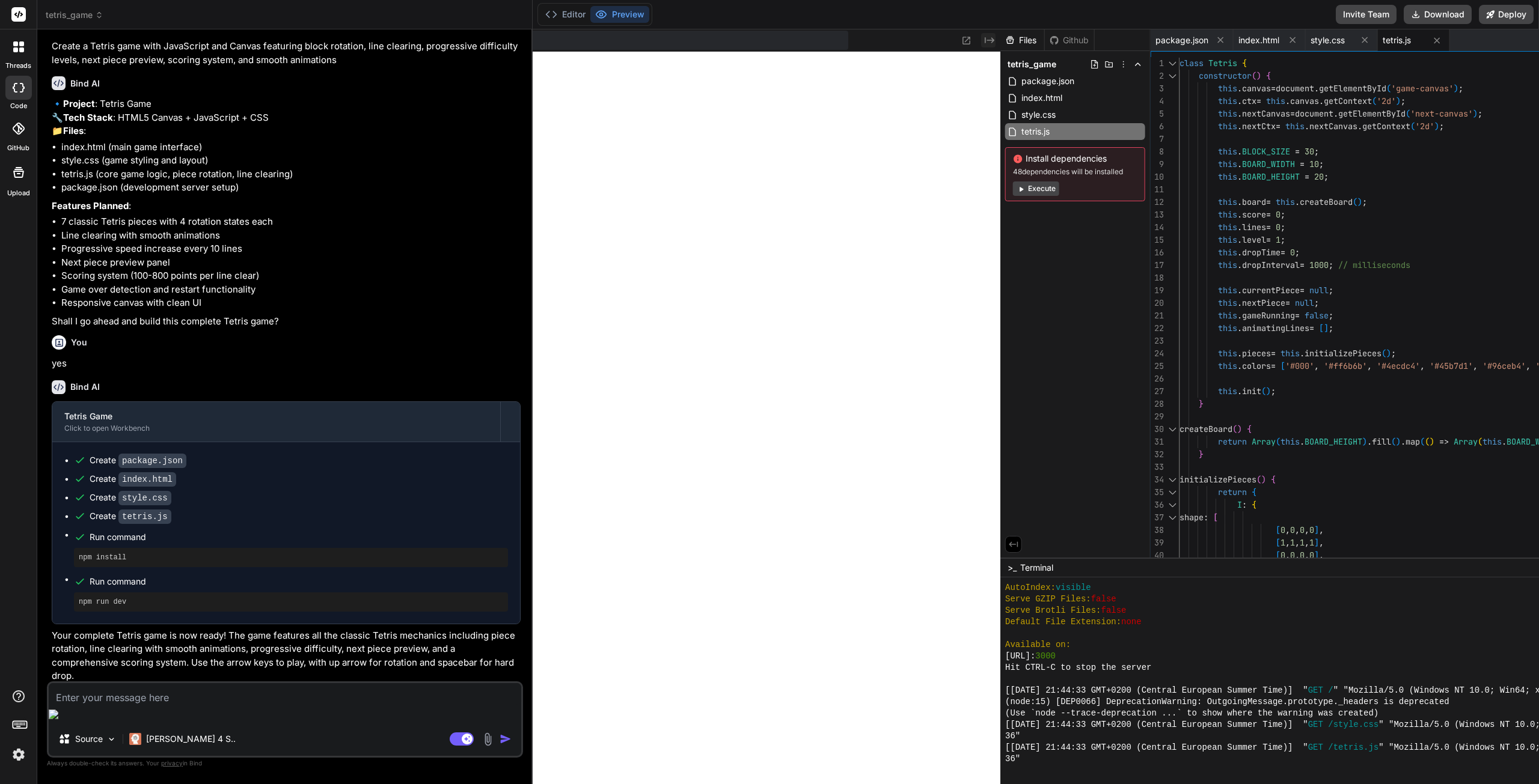
click at [988, 42] on icon "Created with Pixso." at bounding box center [990, 41] width 10 height 10
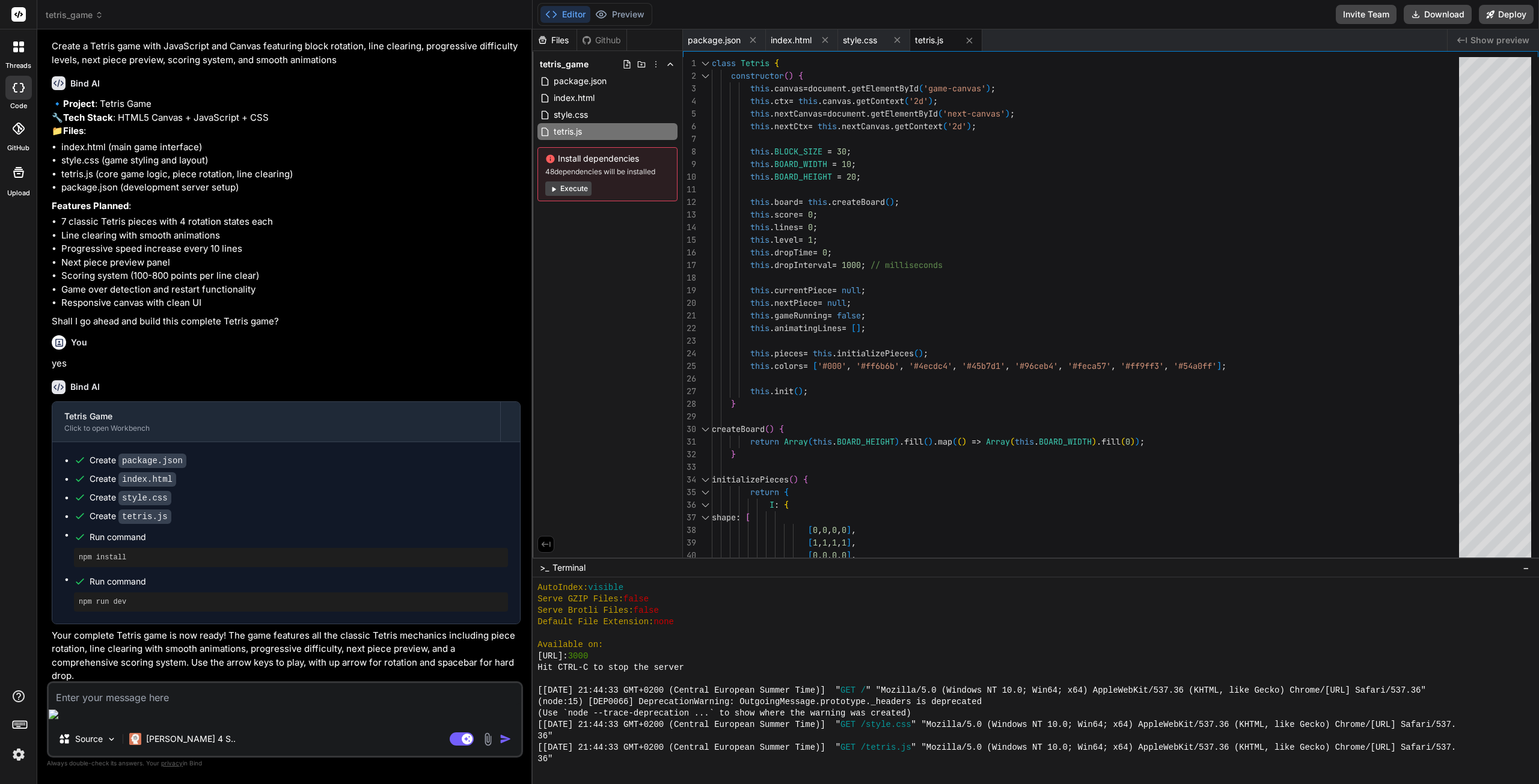
scroll to position [0, 0]
click at [1473, 41] on span "Show preview" at bounding box center [1499, 40] width 59 height 12
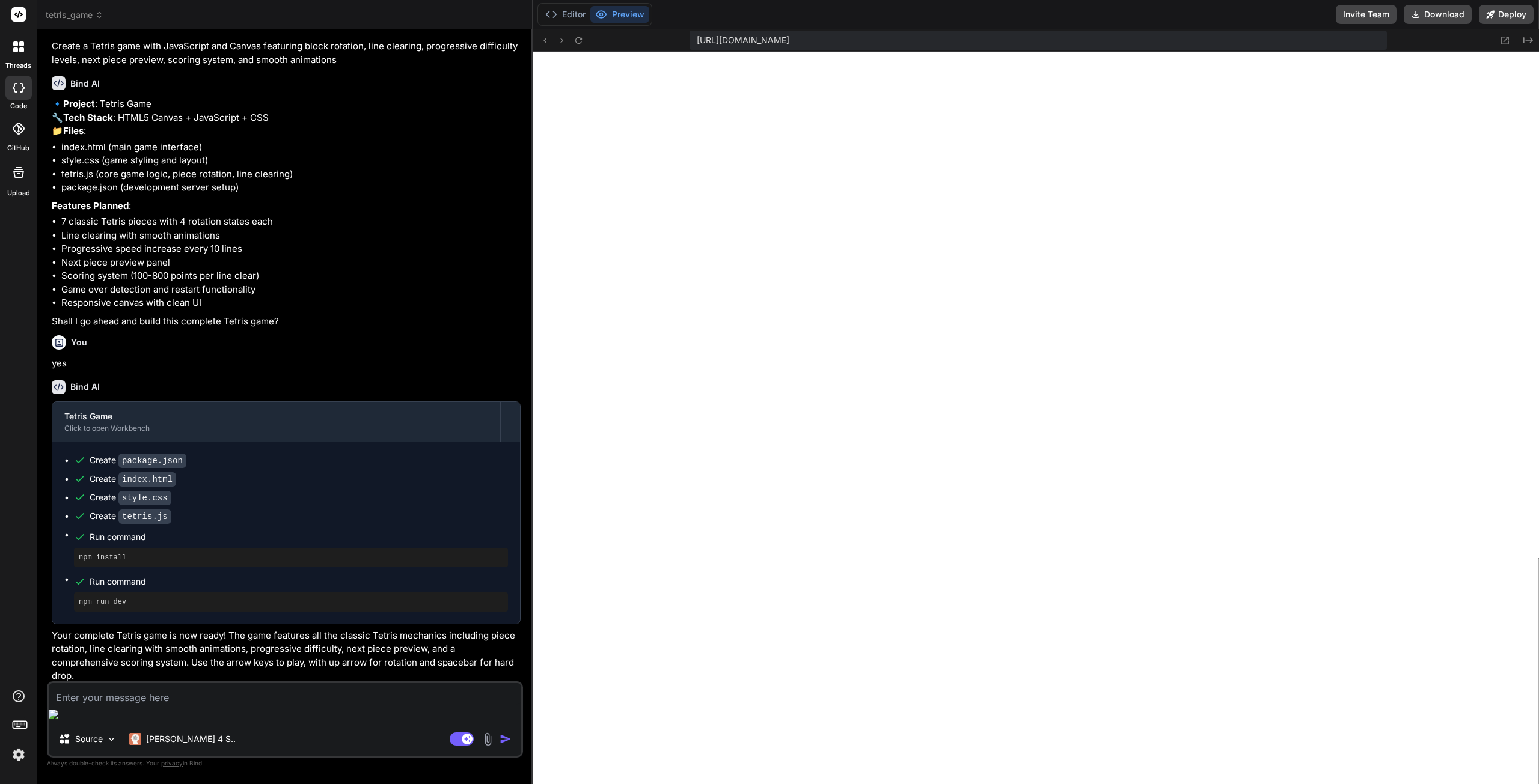
click at [288, 705] on textarea at bounding box center [285, 693] width 473 height 22
type textarea "S"
type textarea "x"
type textarea "St"
type textarea "x"
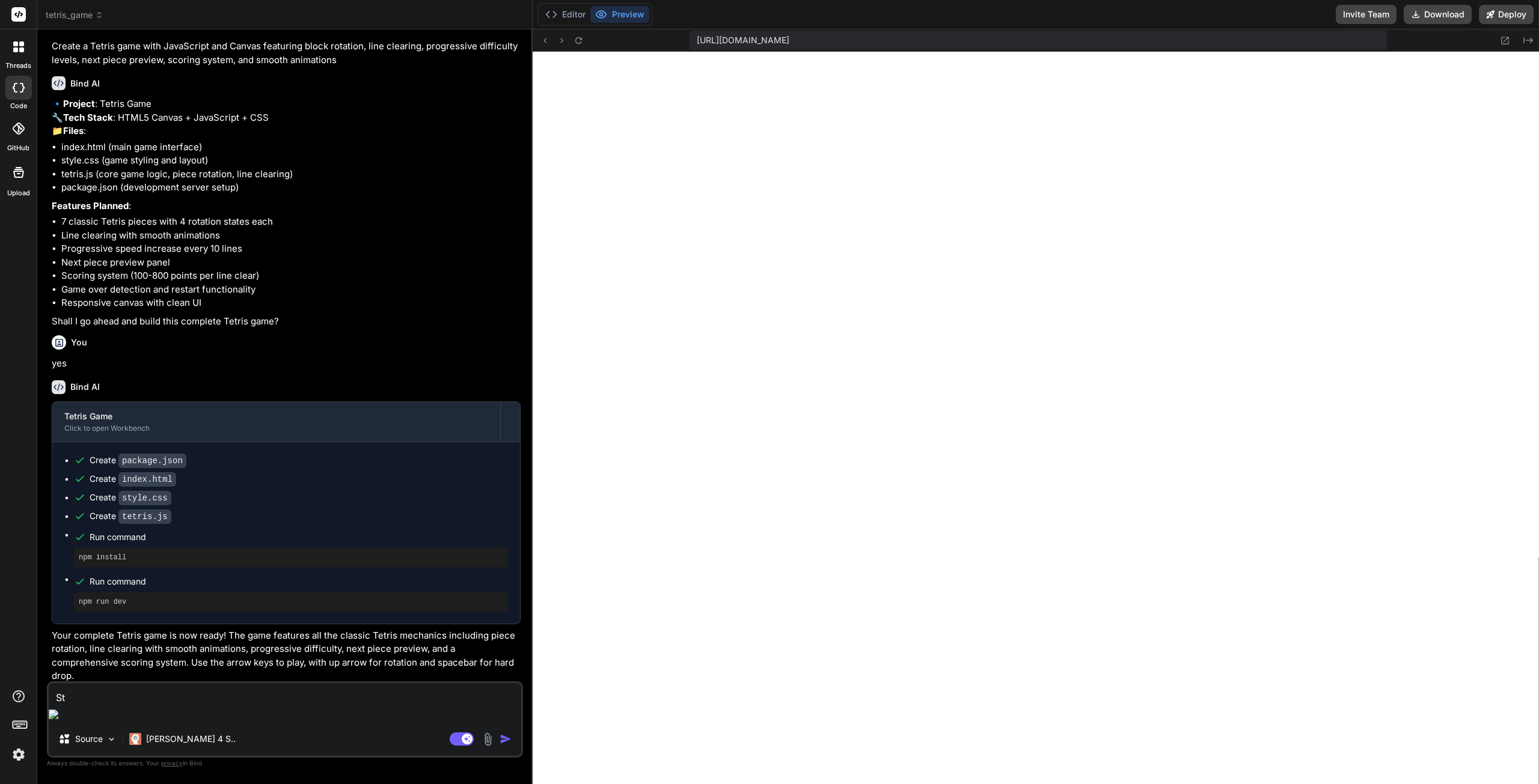
type textarea "Sta"
type textarea "x"
type textarea "Star"
type textarea "x"
type textarea "Sta"
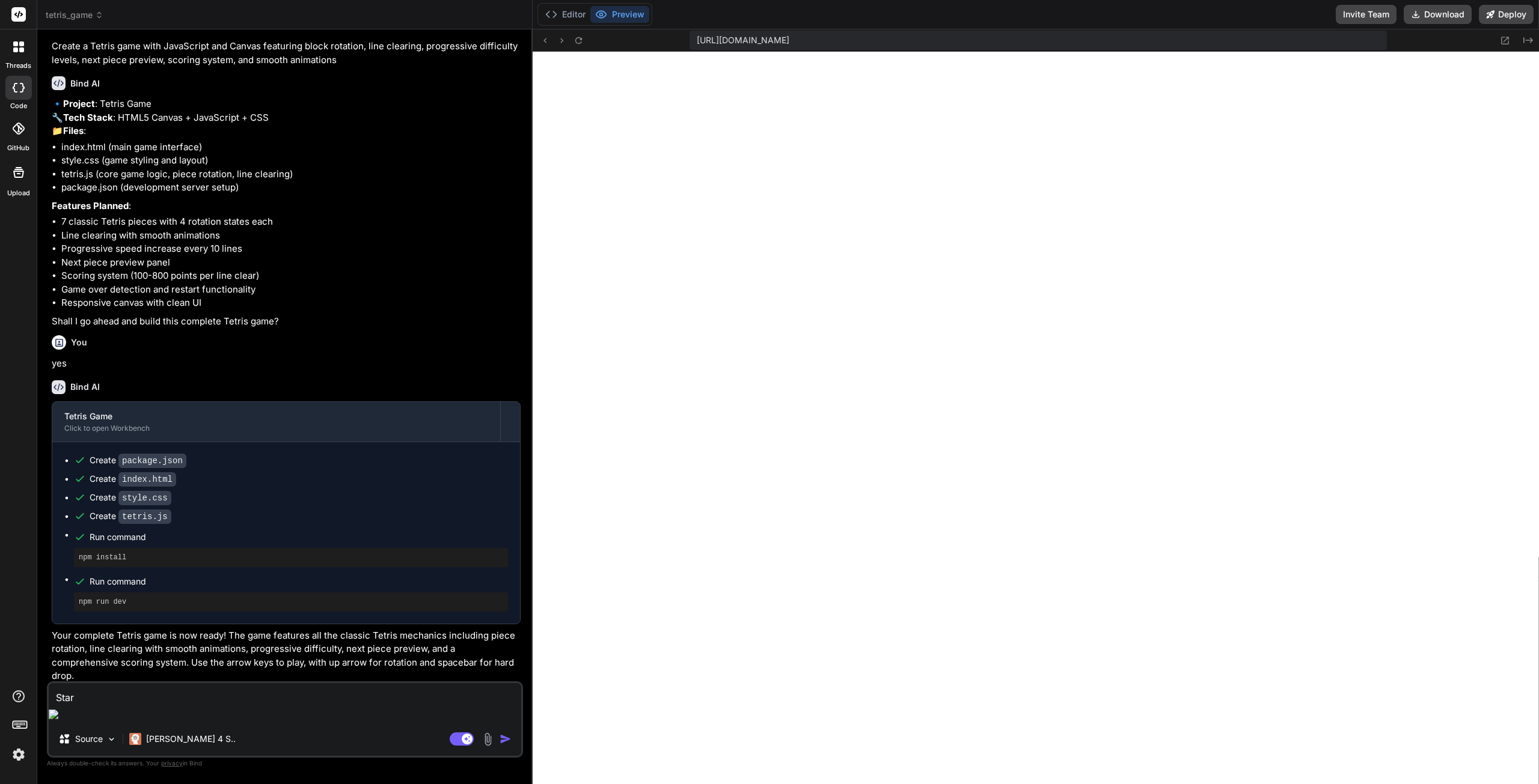
type textarea "x"
type textarea "St"
type textarea "x"
type textarea "S"
type textarea "x"
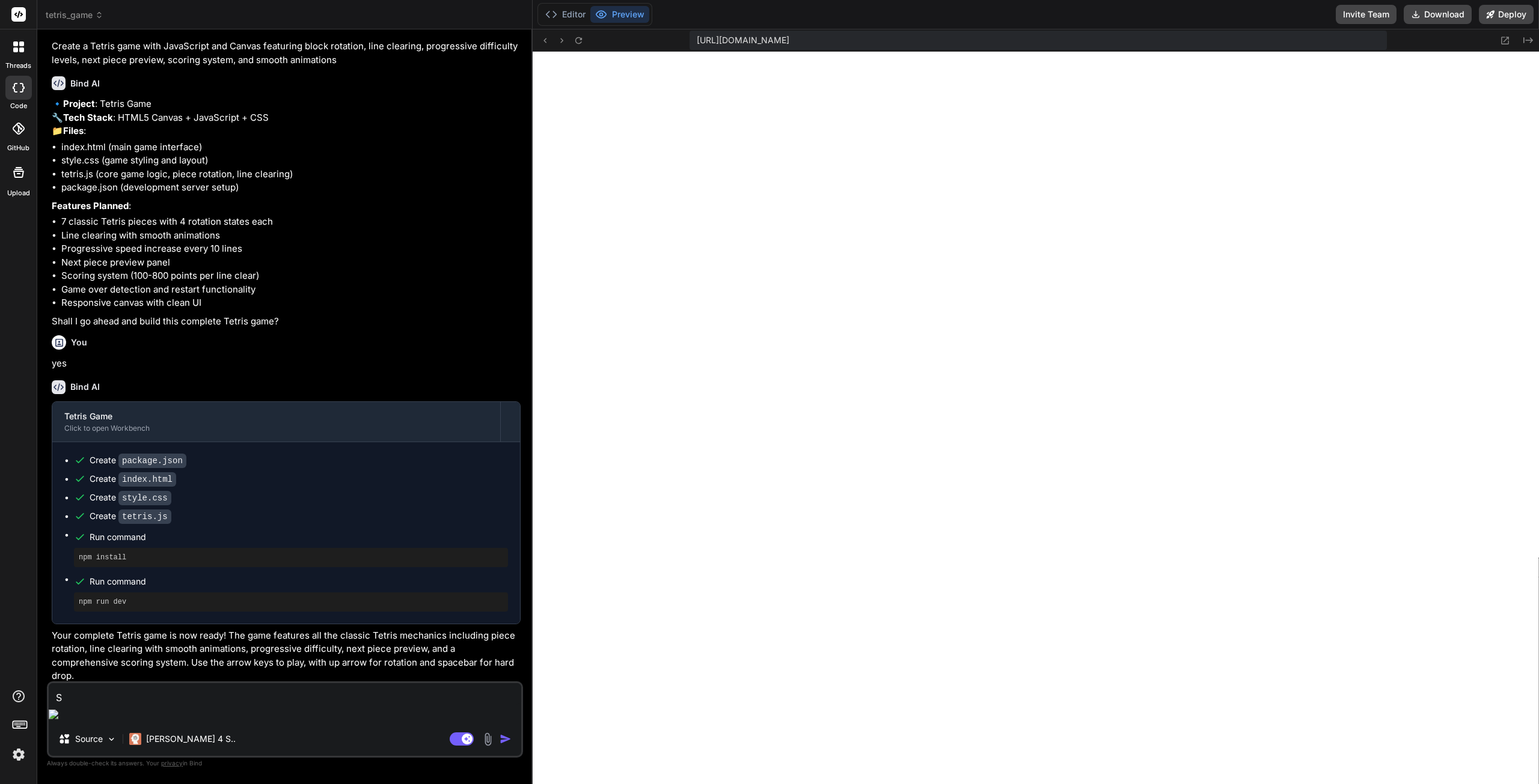
type textarea "x"
type textarea "A"
type textarea "x"
type textarea "Ad"
type textarea "x"
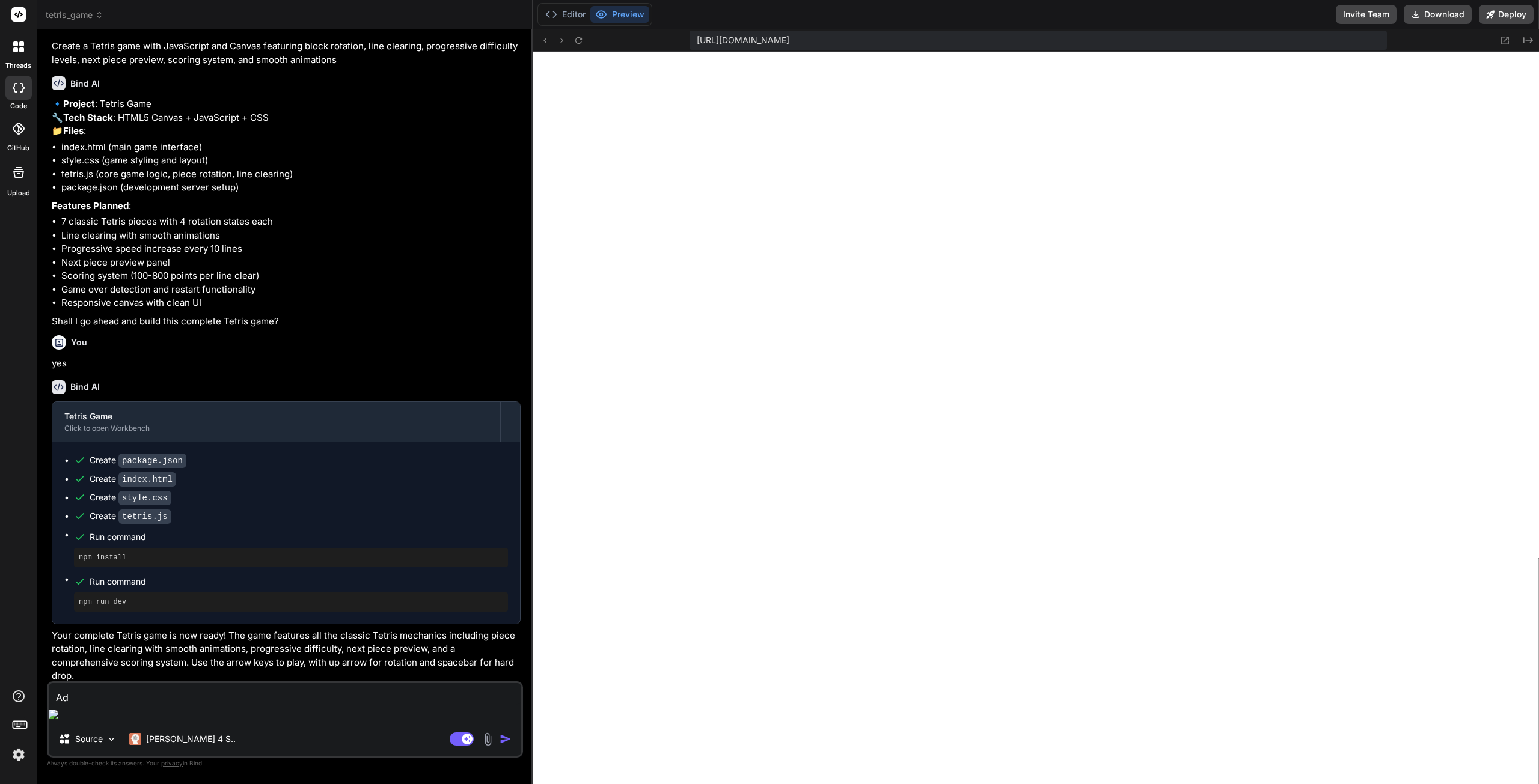
type textarea "Add"
type textarea "x"
type textarea "Add"
type textarea "x"
type textarea "Add a"
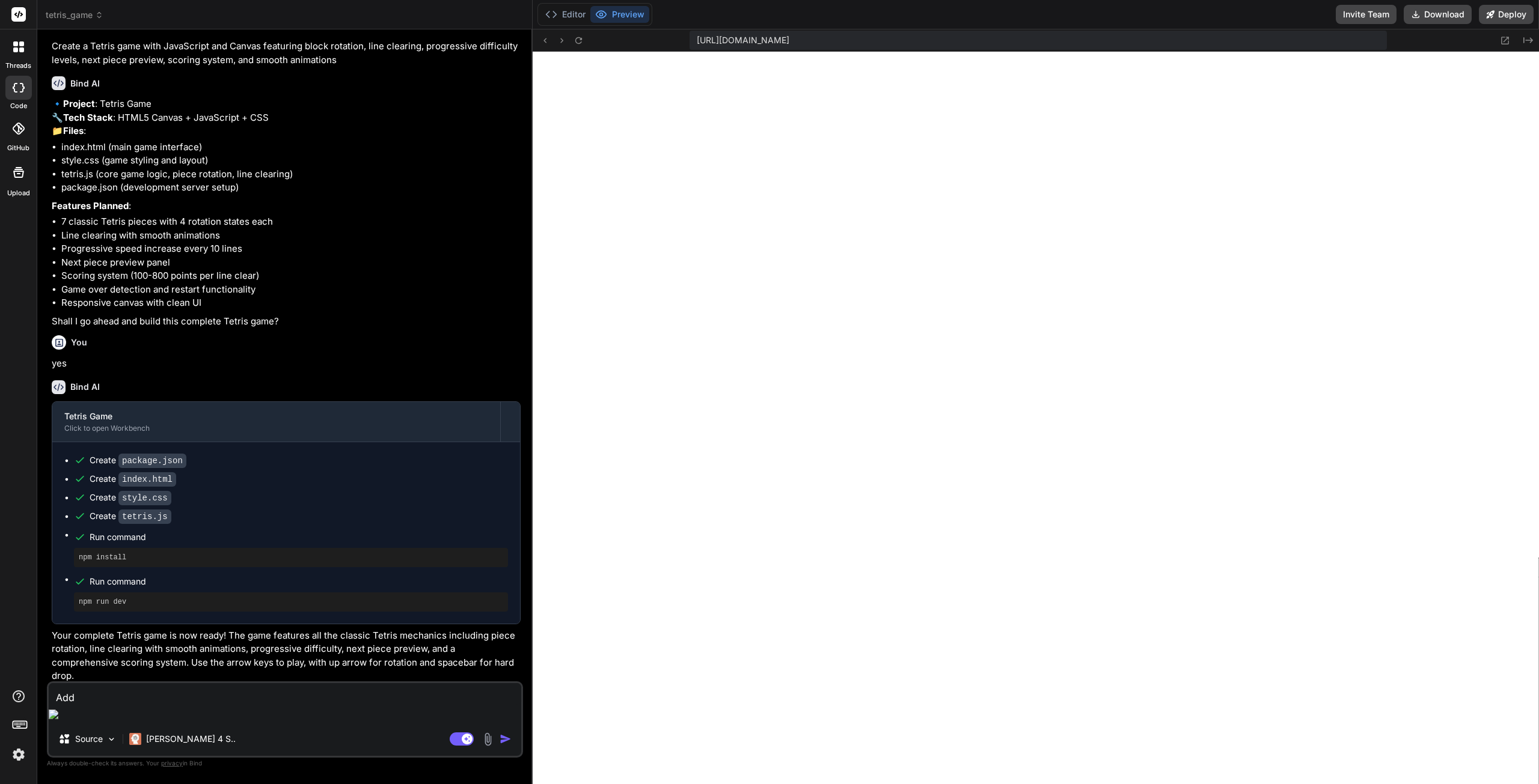
type textarea "x"
type textarea "Add a"
type textarea "x"
type textarea "Add a b"
type textarea "x"
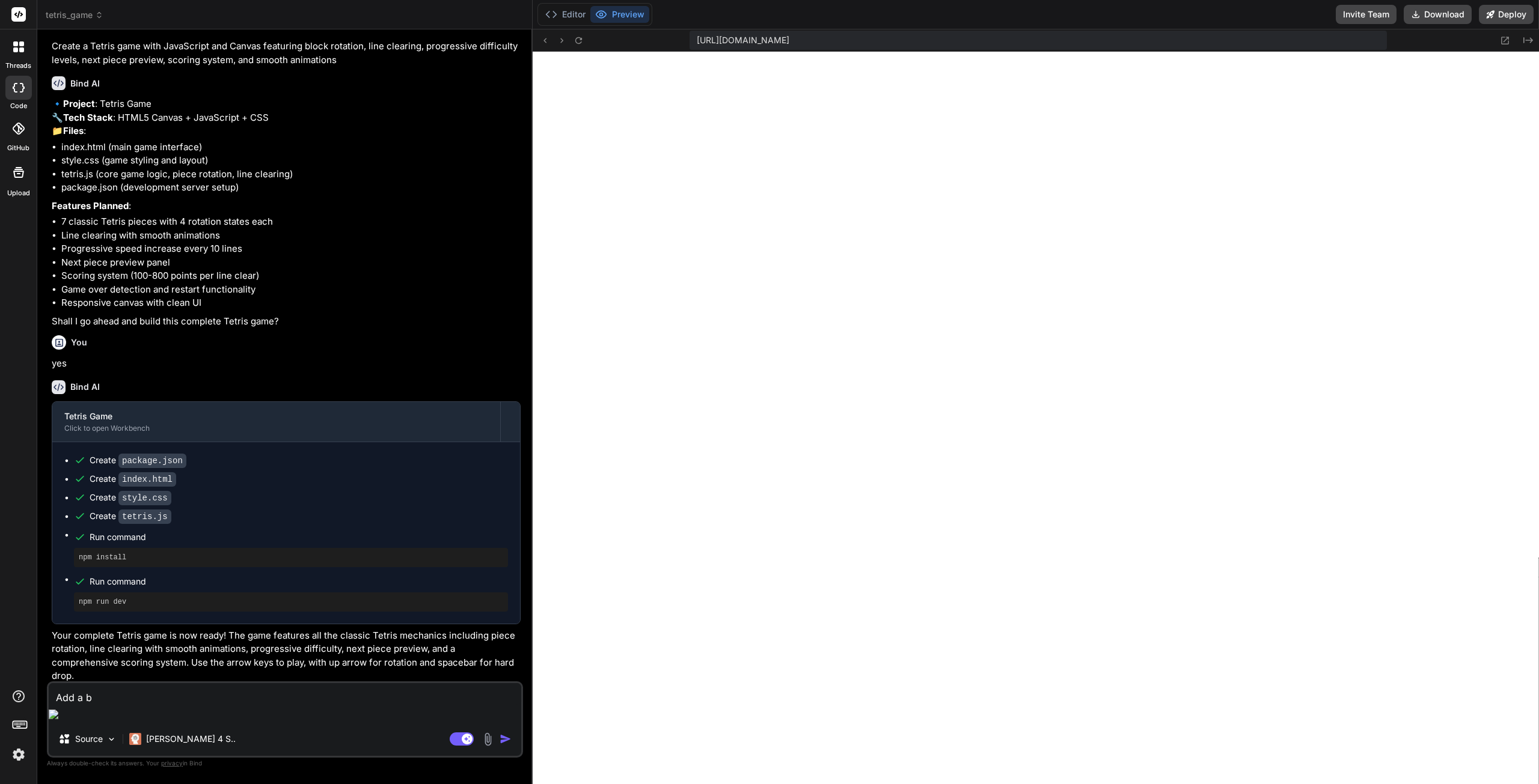
type textarea "Add a bu"
type textarea "x"
type textarea "Add a but"
type textarea "x"
type textarea "Add a butt"
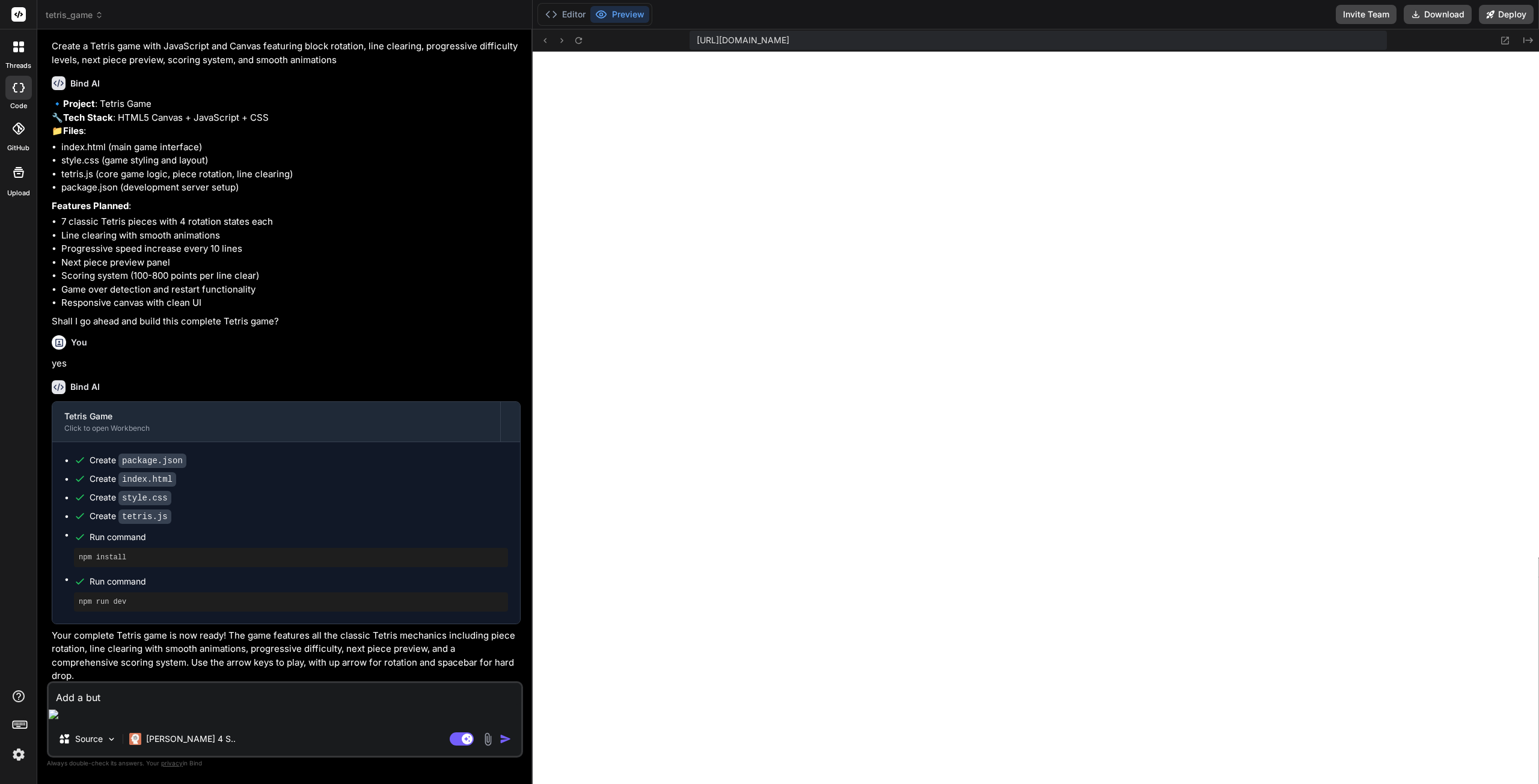
type textarea "x"
type textarea "Add a butto"
type textarea "x"
type textarea "Add a button"
type textarea "x"
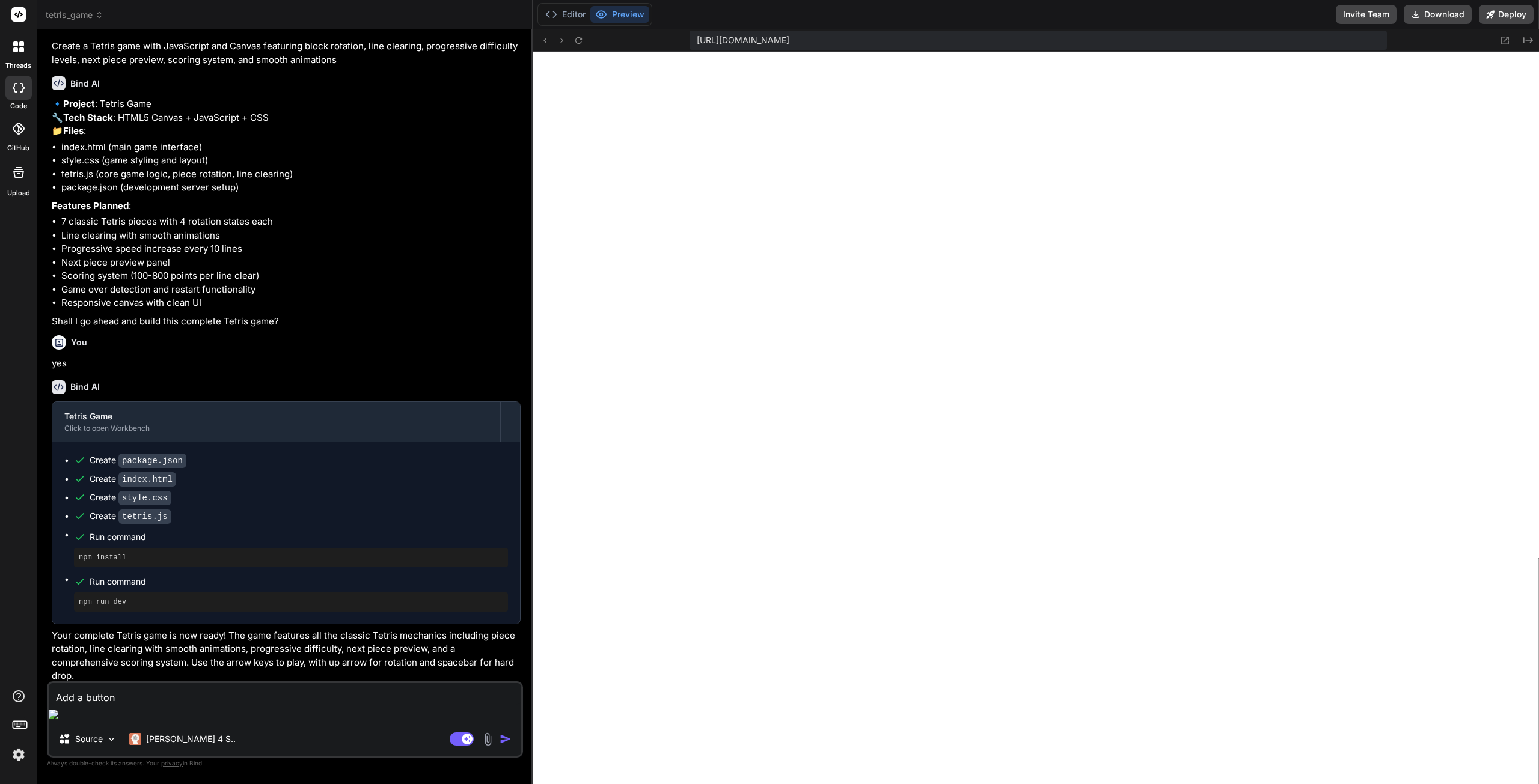
type textarea "Add a button"
type textarea "x"
type textarea "Add a button t"
type textarea "x"
type textarea "Add a button to"
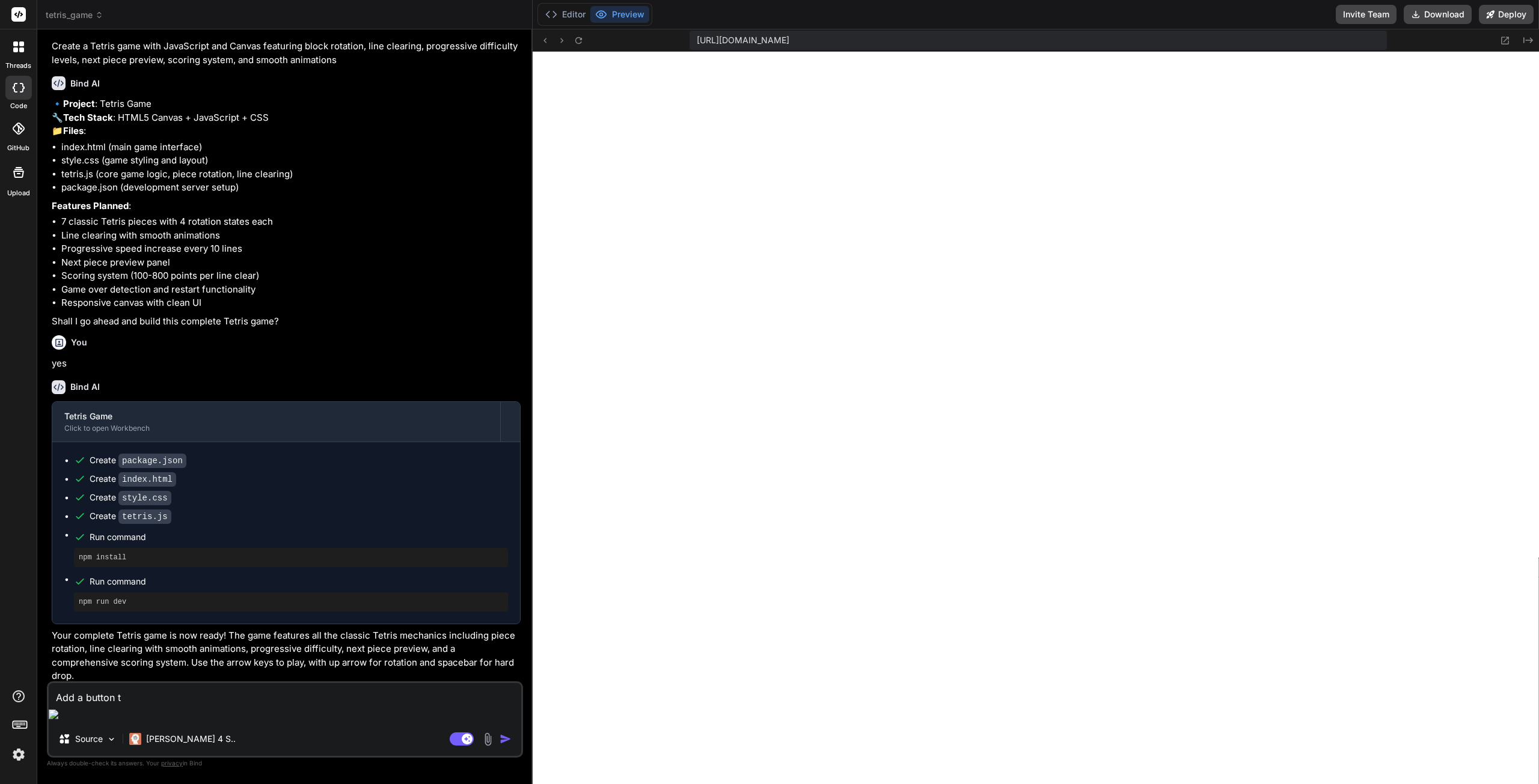
type textarea "x"
type textarea "Add a button to"
type textarea "x"
type textarea "Add a button to s"
type textarea "x"
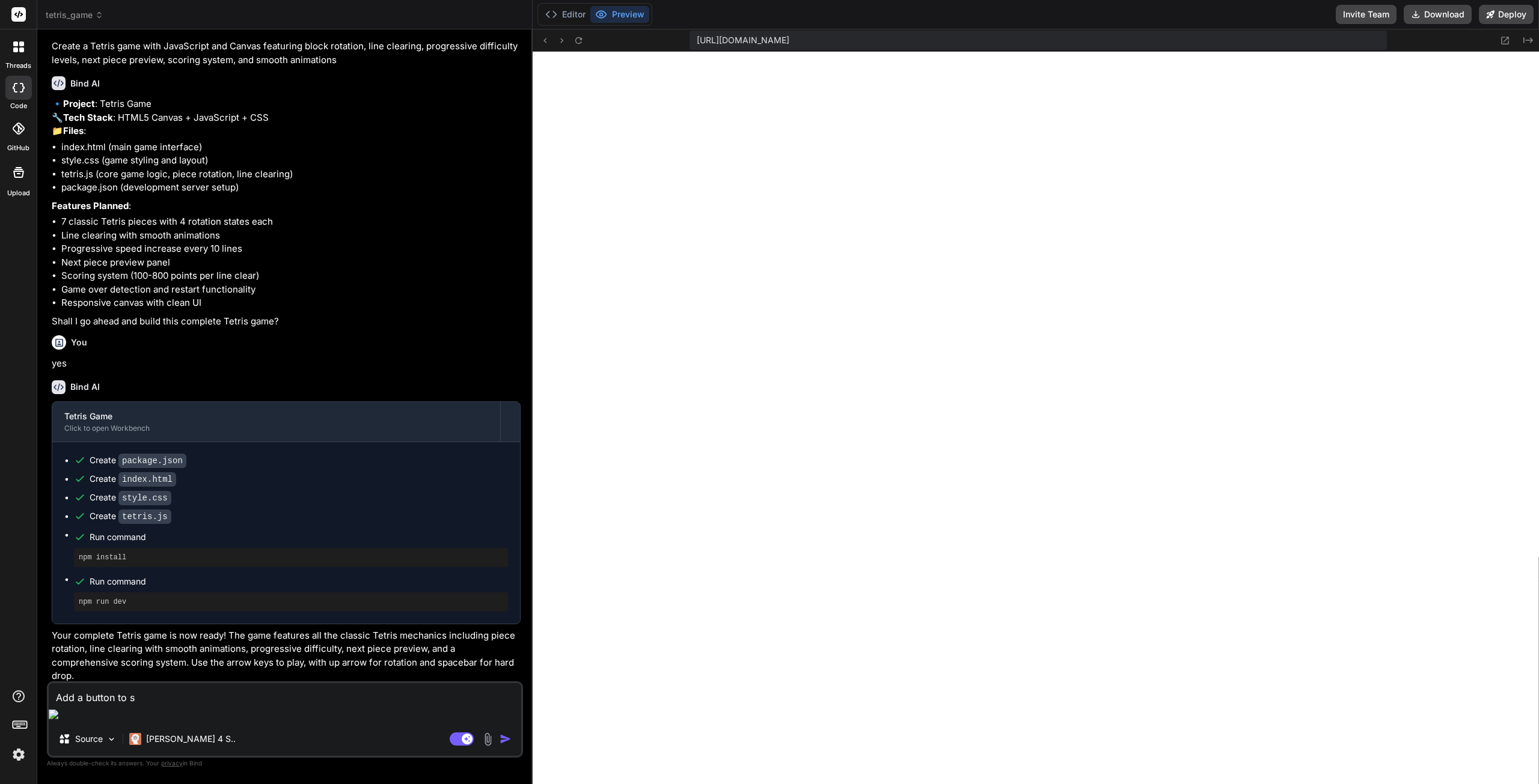
type textarea "Add a button to st"
type textarea "x"
type textarea "Add a button to sta"
type textarea "x"
type textarea "Add a button to star"
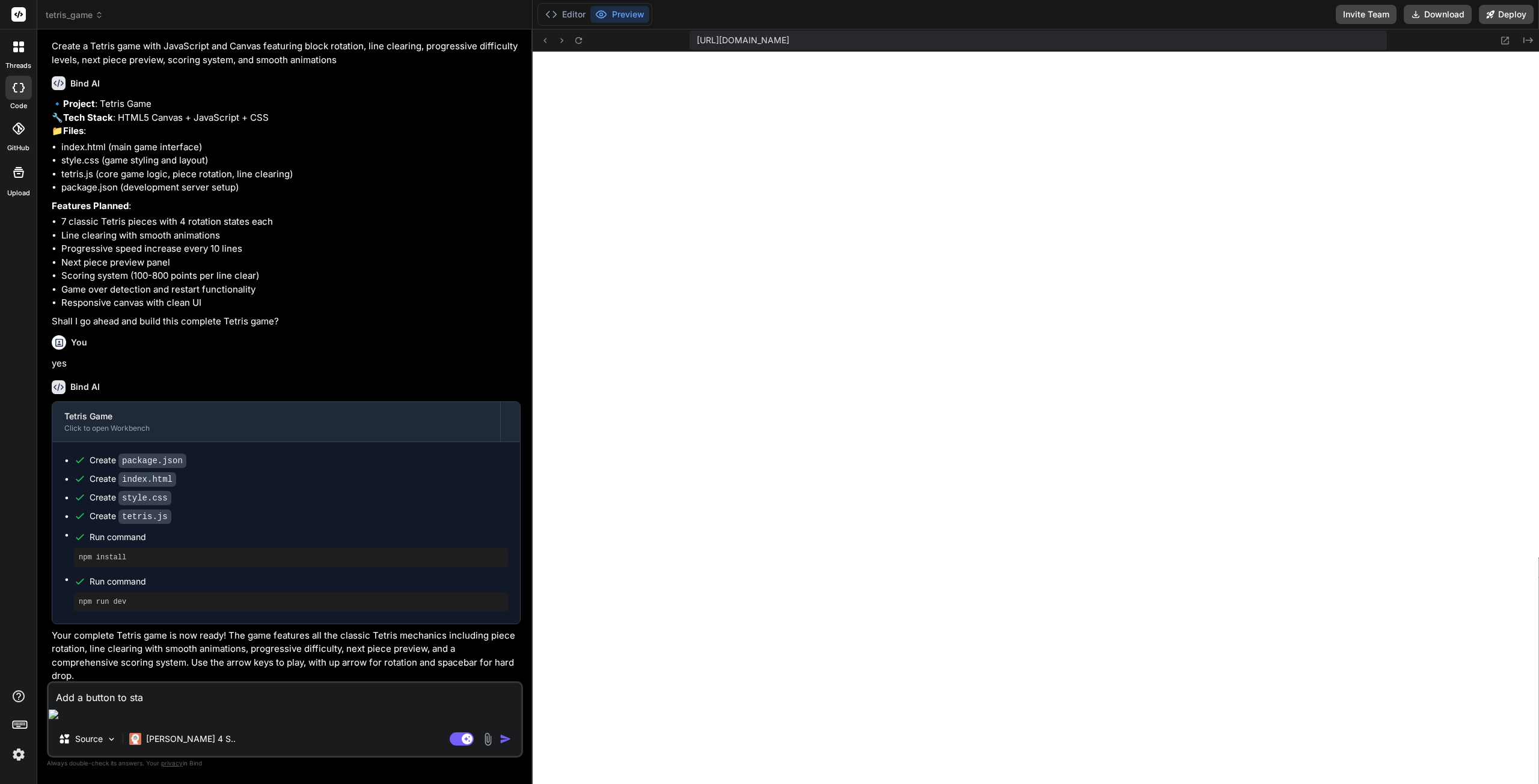
type textarea "x"
type textarea "Add a button to start"
type textarea "x"
type textarea "Add a button to start"
type textarea "x"
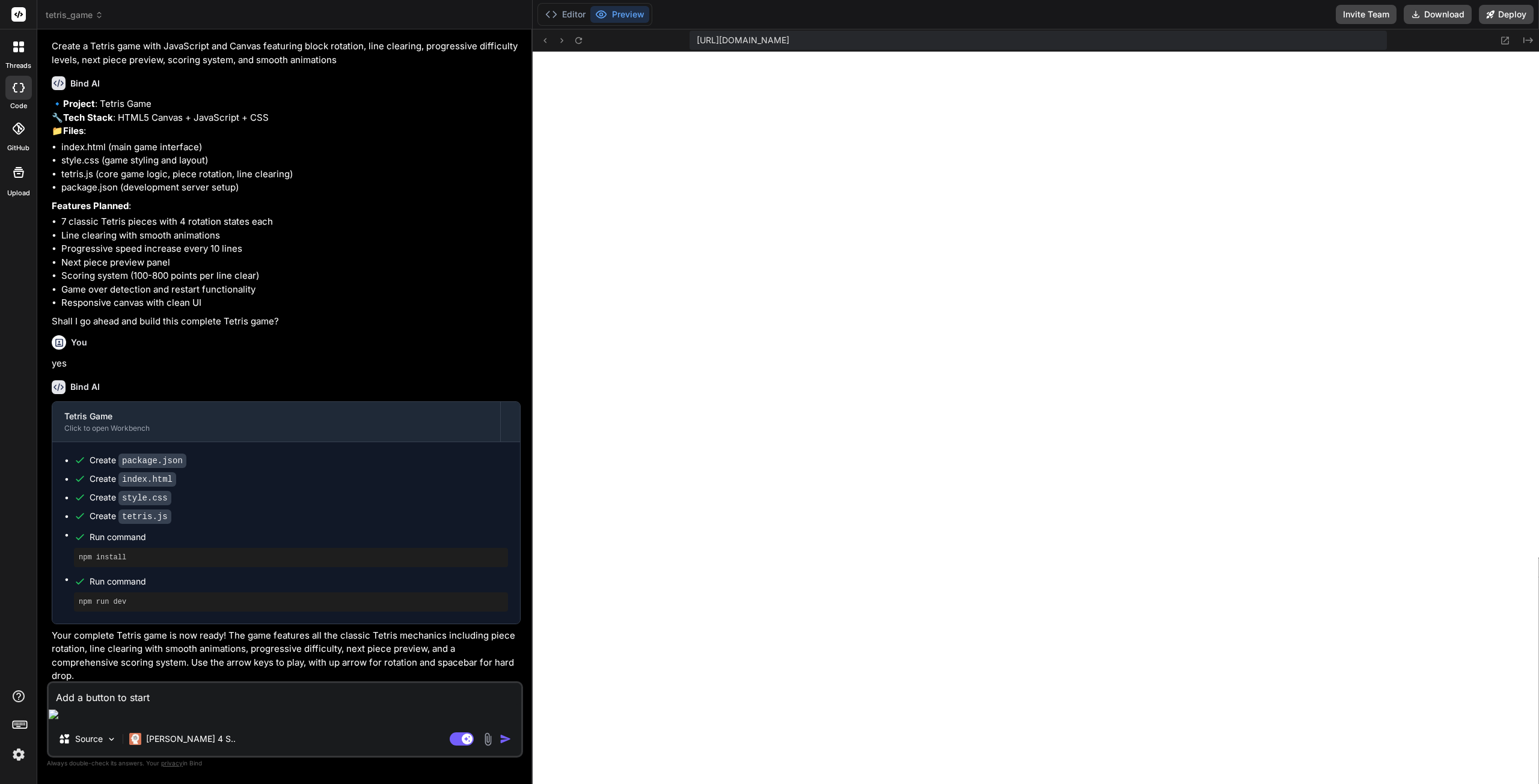
type textarea "Add a button to start t"
type textarea "x"
type textarea "Add a button to start th"
type textarea "x"
type textarea "Add a button to start the"
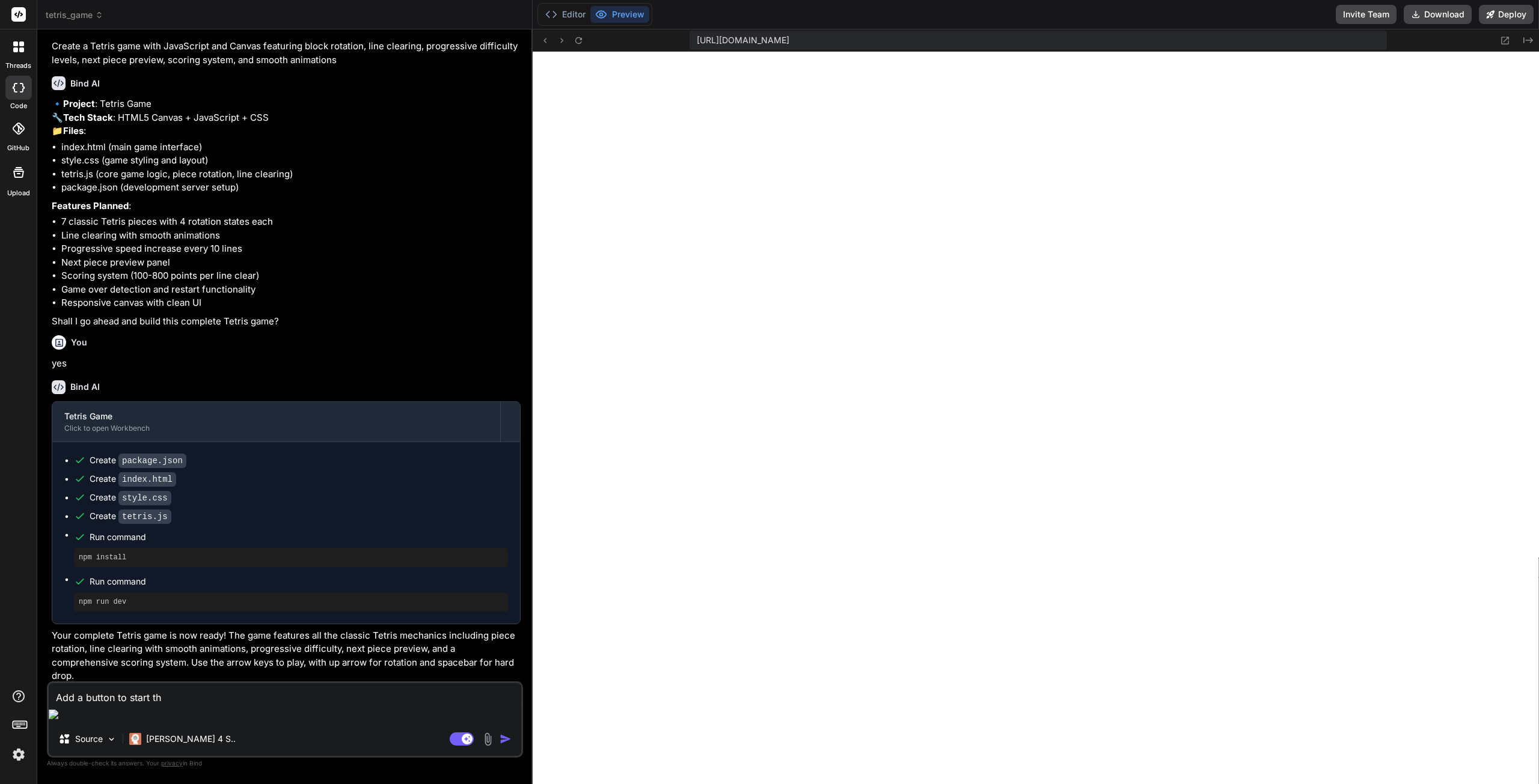
type textarea "x"
type textarea "Add a button to start the"
type textarea "x"
type textarea "Add a button to start the g"
type textarea "x"
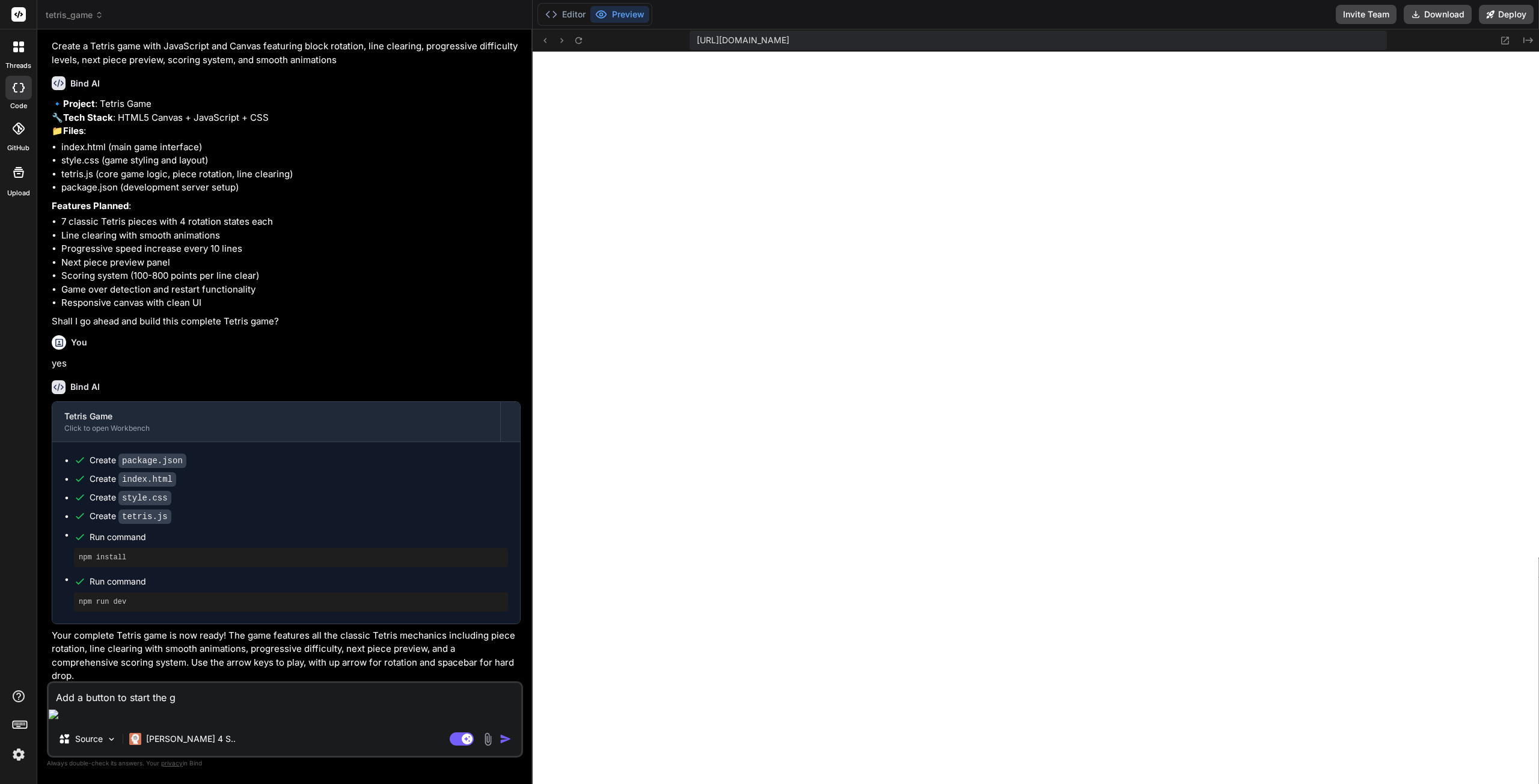
type textarea "Add a button to start the ga"
type textarea "x"
type textarea "Add a button to start the gam"
type textarea "x"
type textarea "Add a button to start the game"
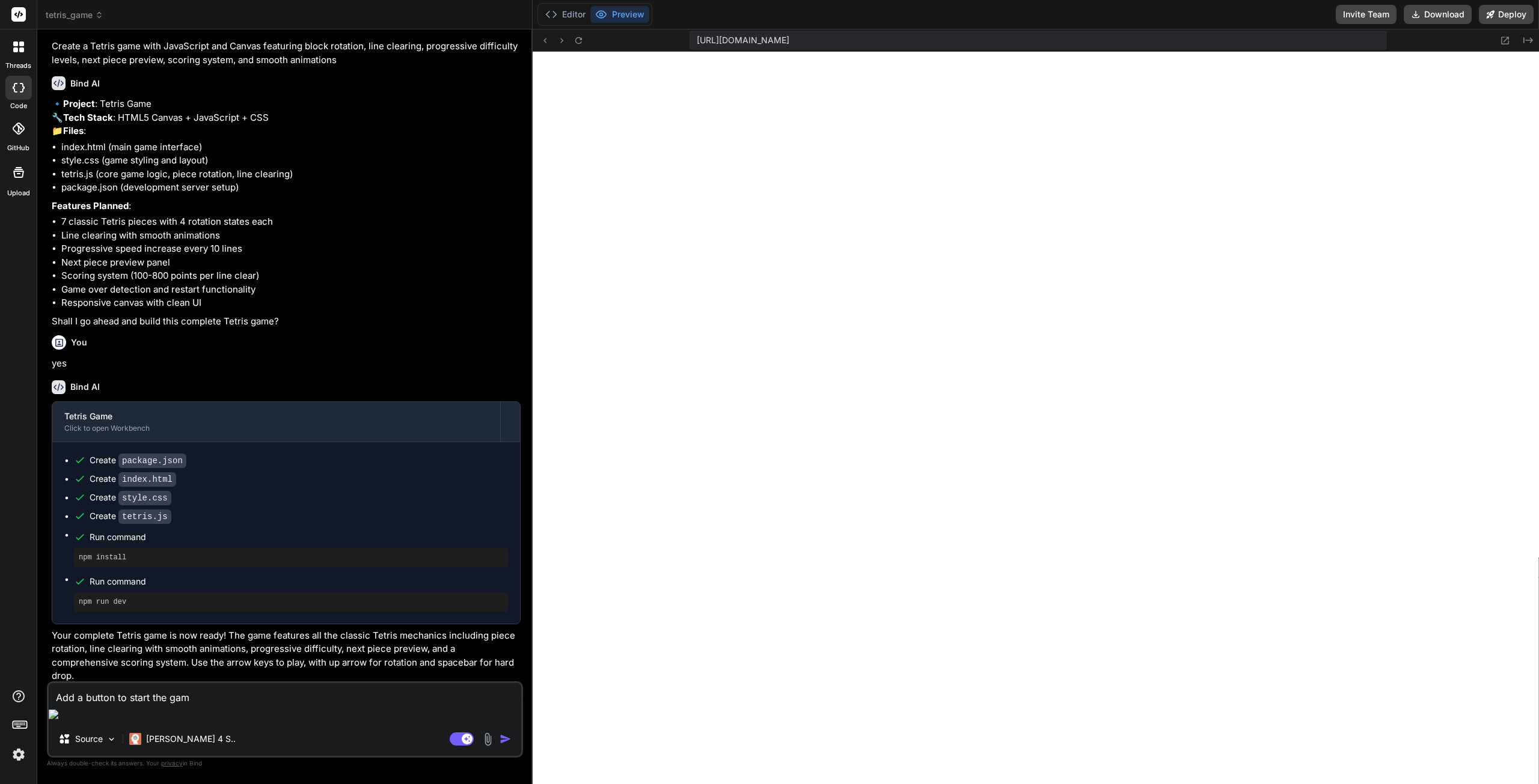
type textarea "x"
type textarea "Add a button to start the game"
type textarea "x"
type textarea "Add a button to start the game"
type textarea "x"
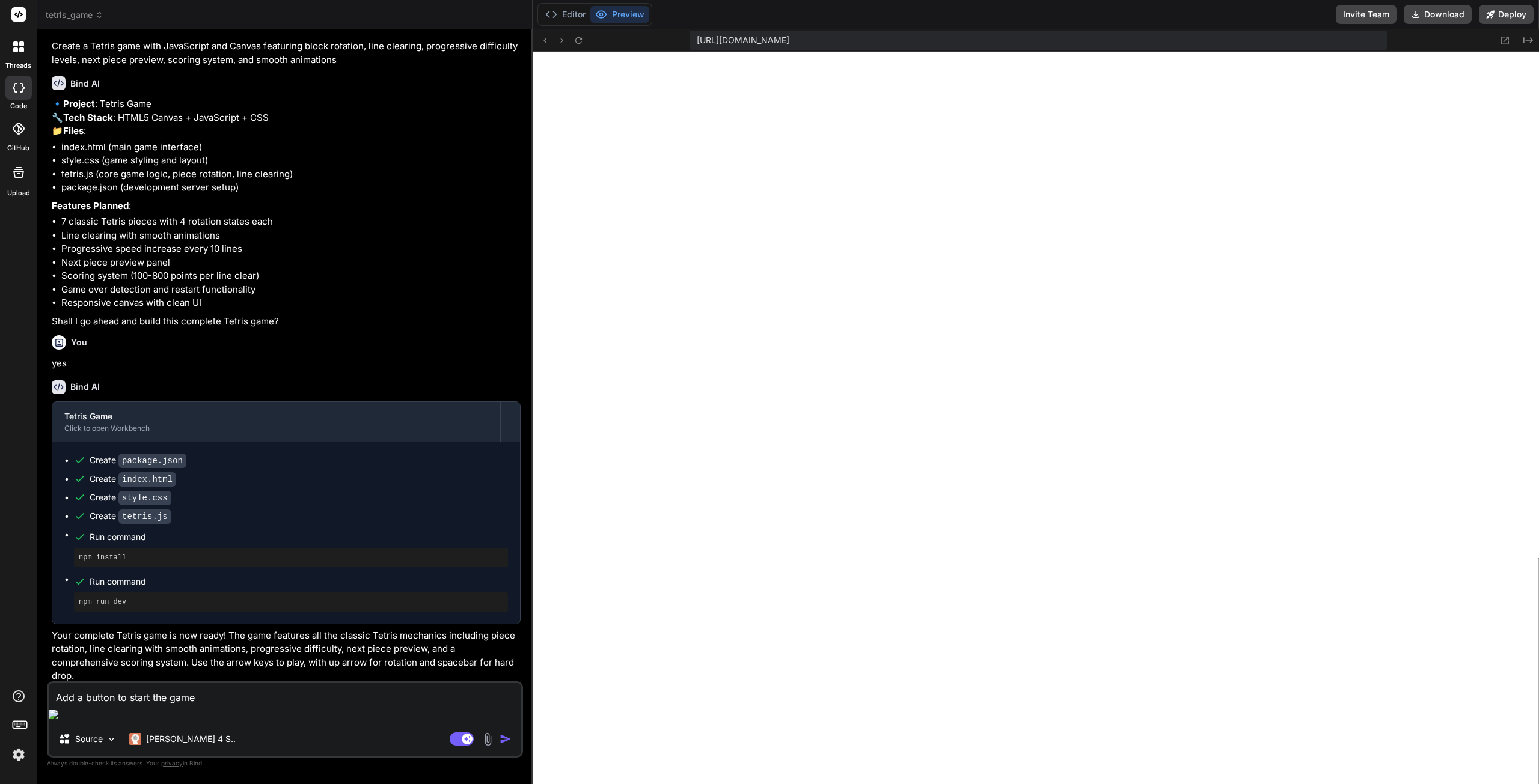
type textarea "Add a button to start the gam"
type textarea "x"
type textarea "Add a button to start the ga"
type textarea "x"
type textarea "Add a button to start the g"
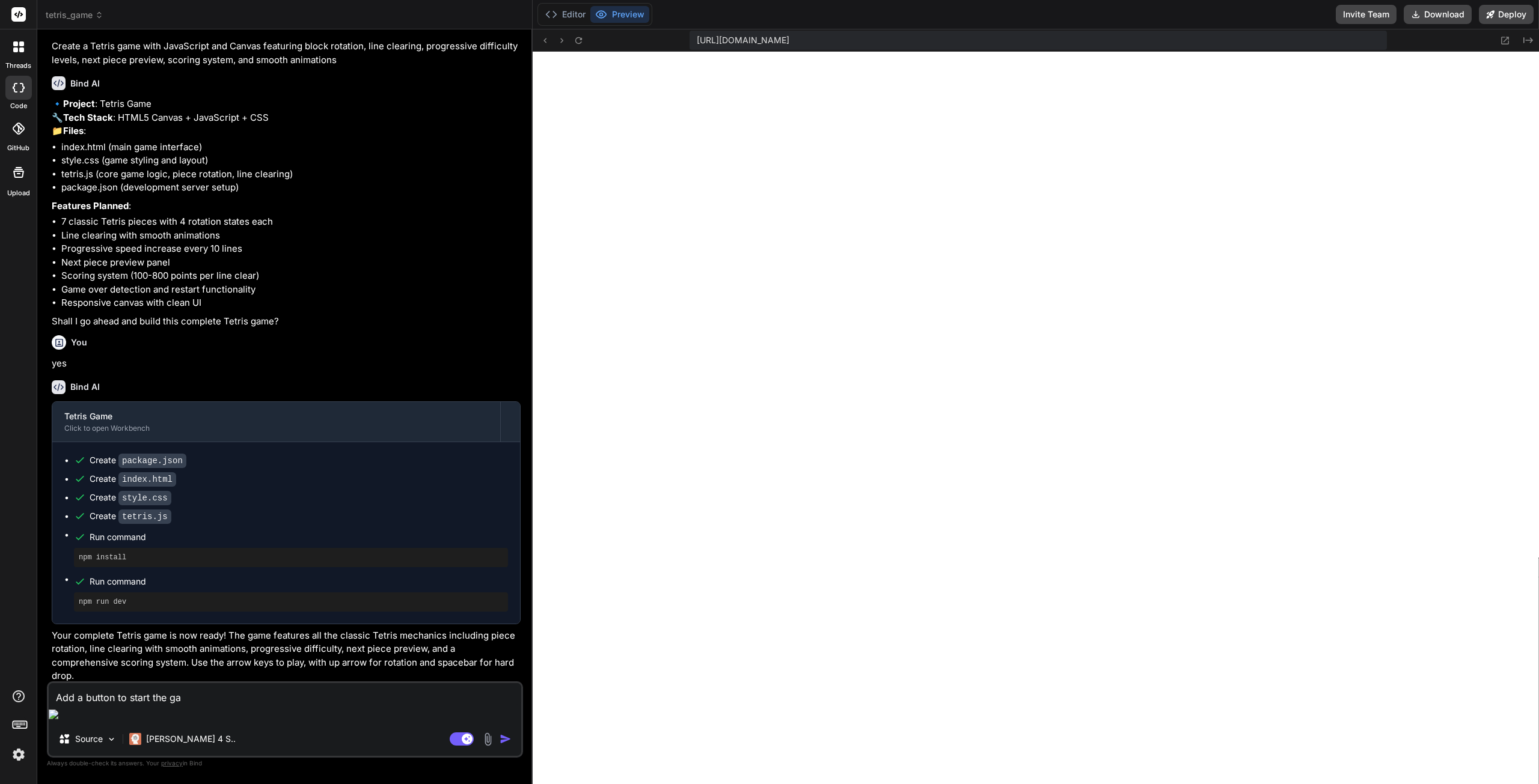
type textarea "x"
type textarea "Add a button to start the"
type textarea "x"
type textarea "Add a button to start the t"
type textarea "x"
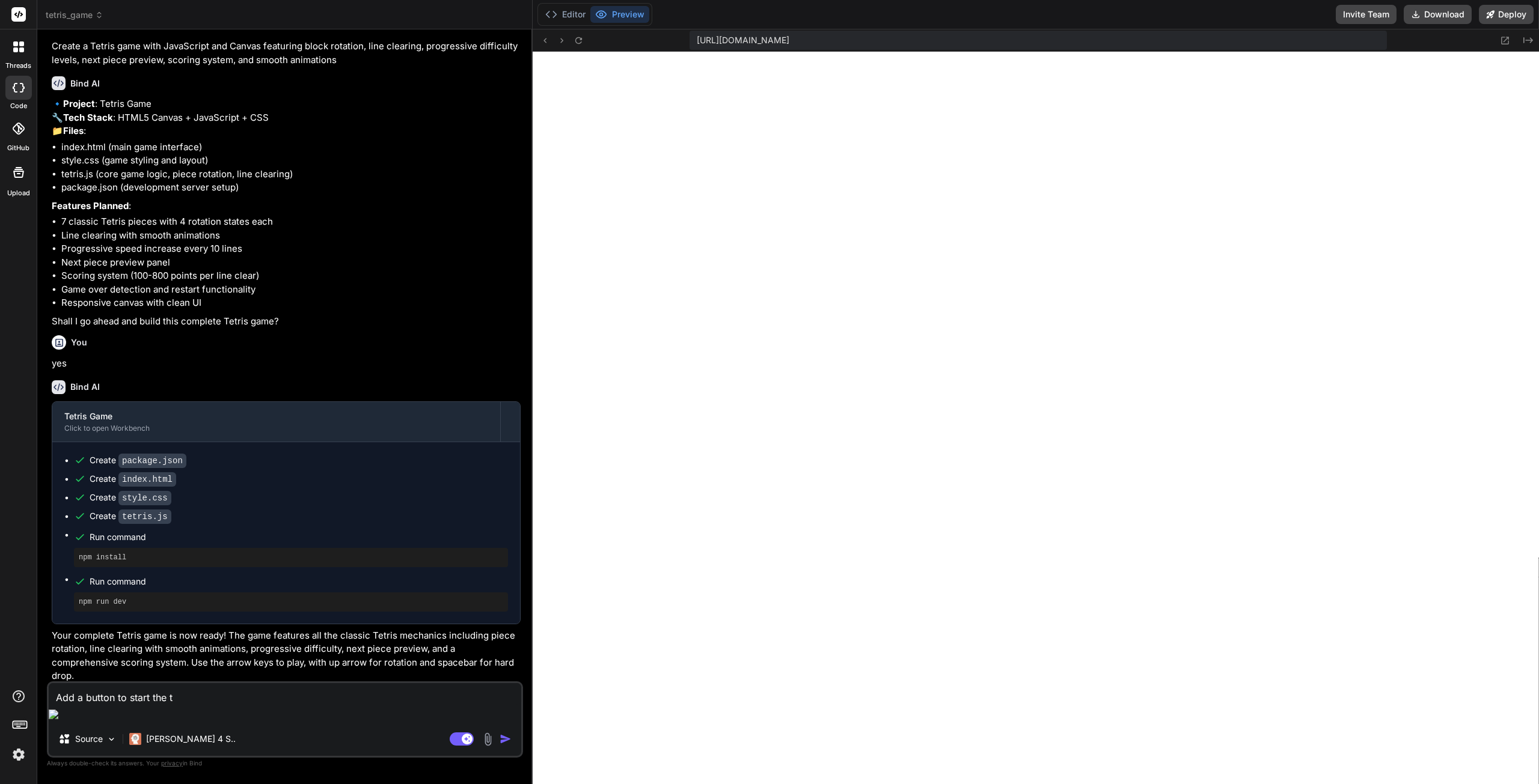
type textarea "Add a button to start the te"
type textarea "x"
type textarea "Add a button to start the tet"
type textarea "x"
type textarea "Add a button to start the tetr"
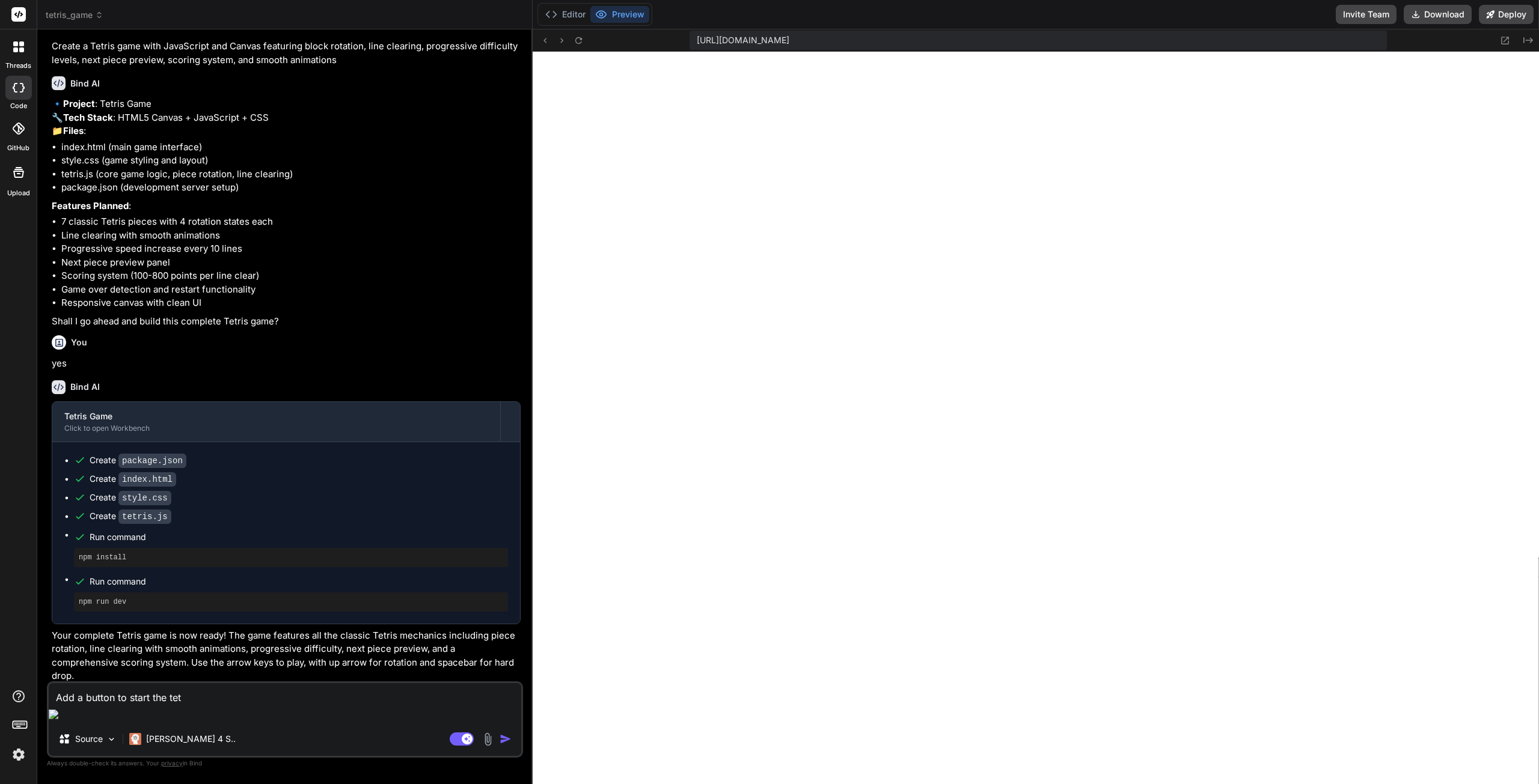
type textarea "x"
type textarea "Add a button to start the tetri"
type textarea "x"
type textarea "Add a button to start the tetris"
type textarea "x"
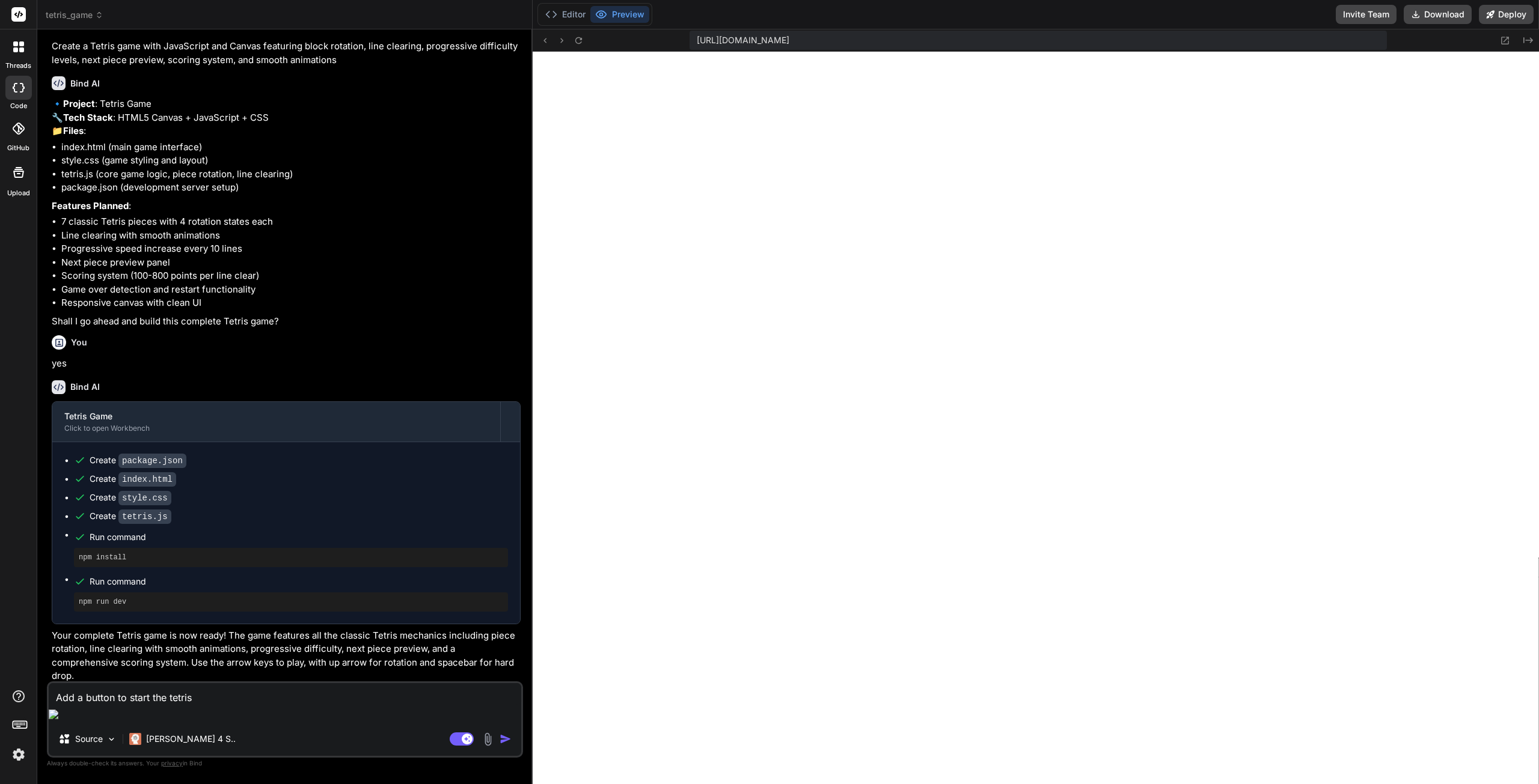
type textarea "Add a button to start the tetris"
type textarea "x"
type textarea "Add a button to start the tetris g"
type textarea "x"
type textarea "Add a button to start the tetris ga"
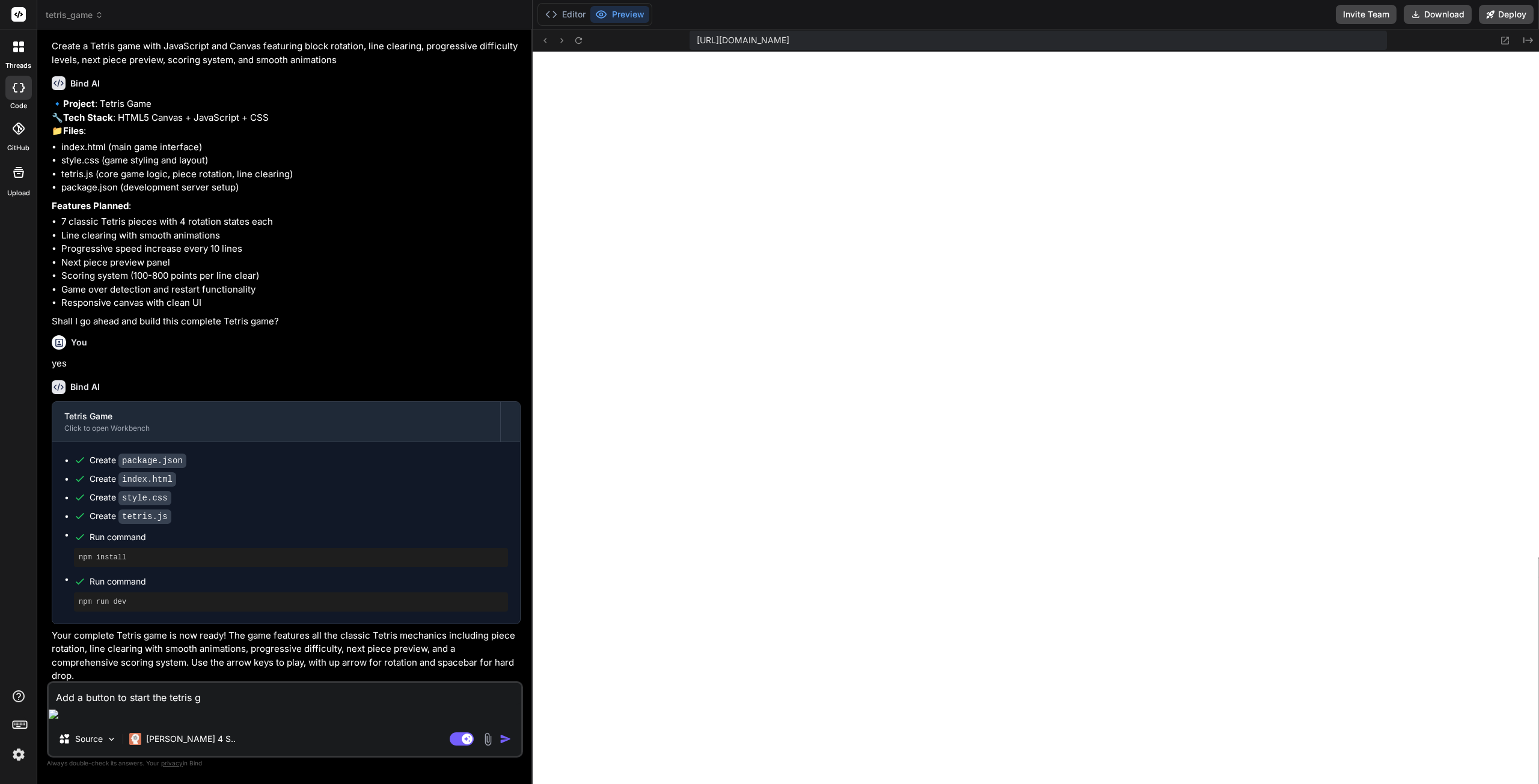
type textarea "x"
type textarea "Add a button to start the tetris gam"
type textarea "x"
type textarea "Add a button to start the tetris game"
type textarea "x"
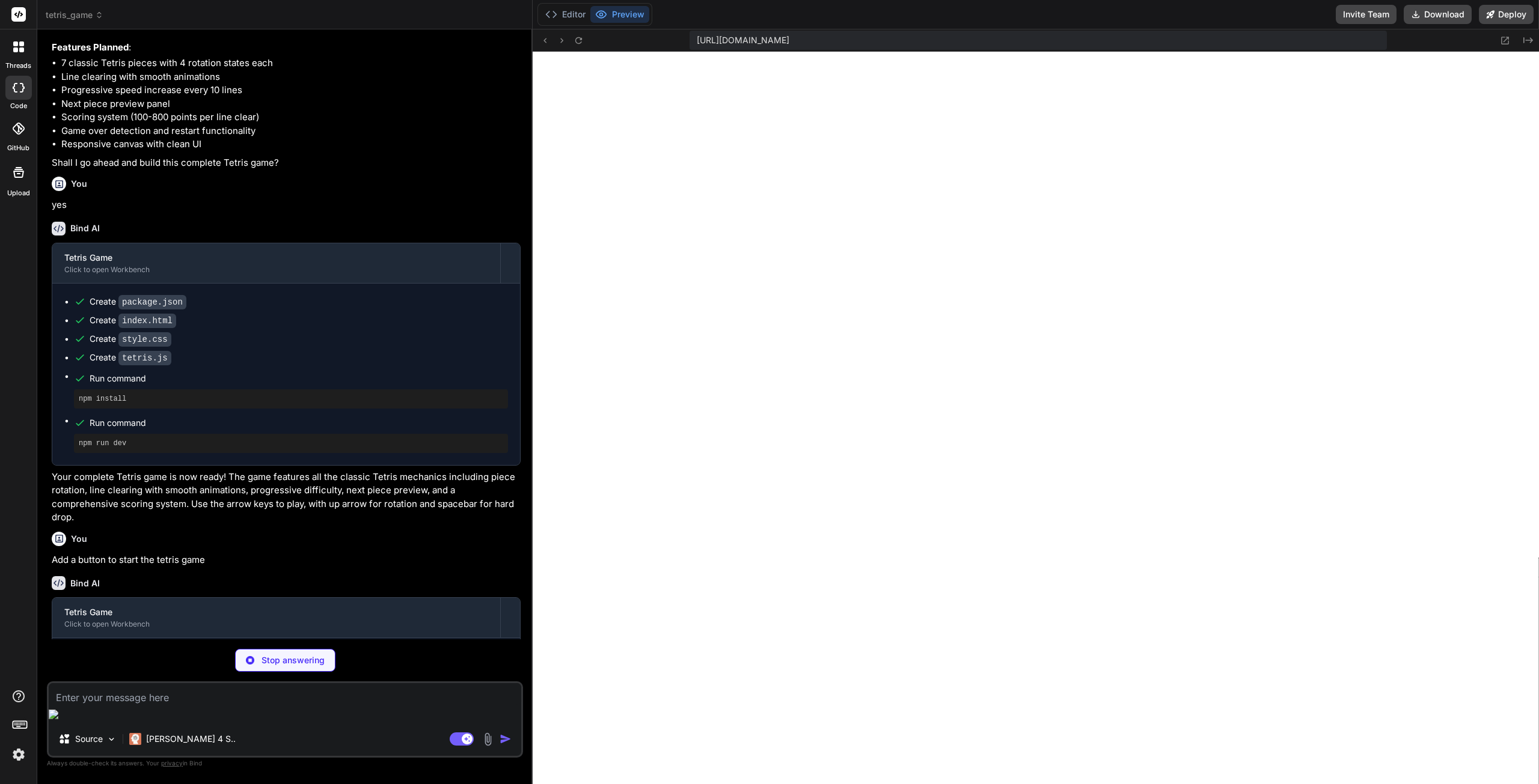
scroll to position [217, 0]
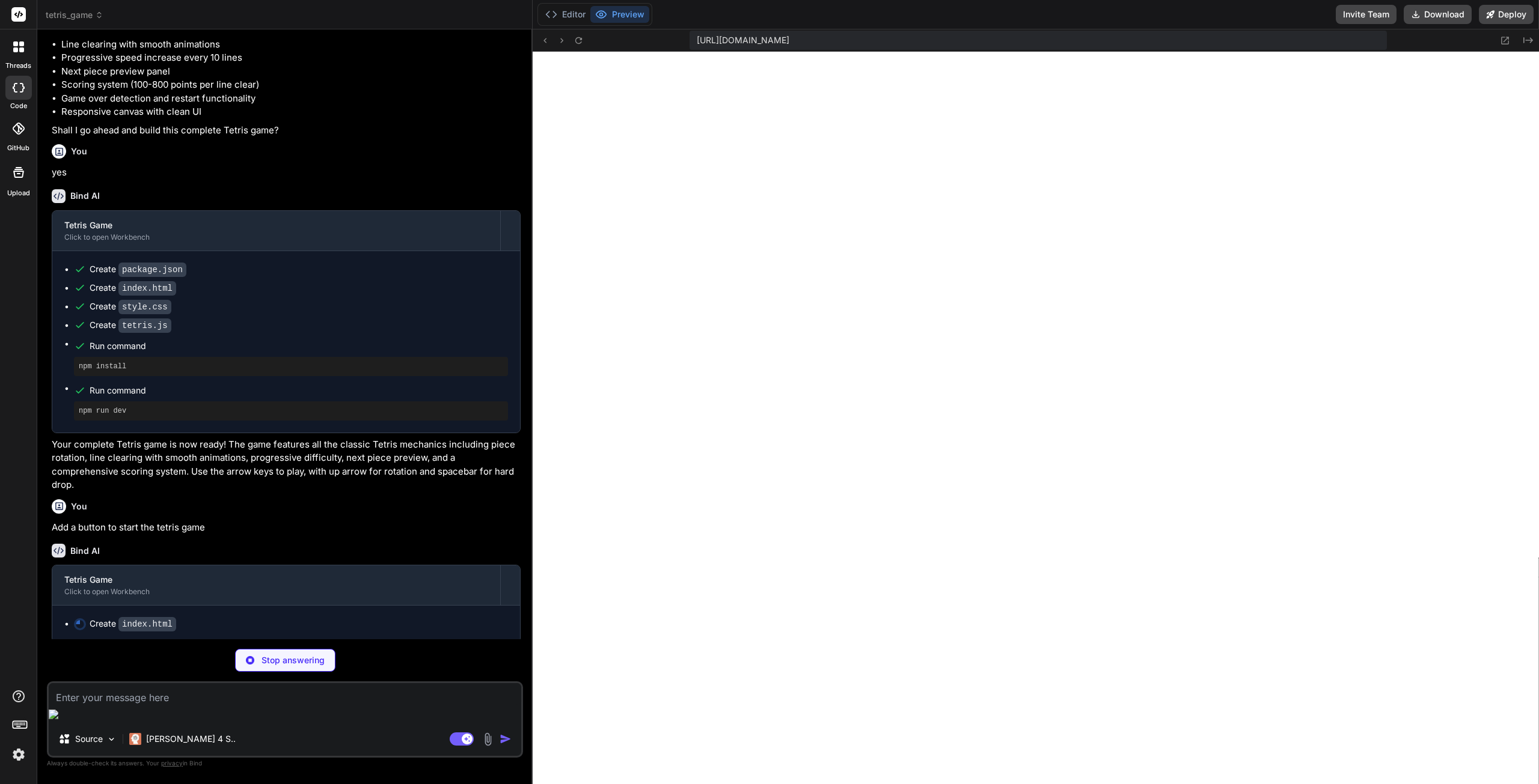
type textarea "x"
type textarea "</body> </html>"
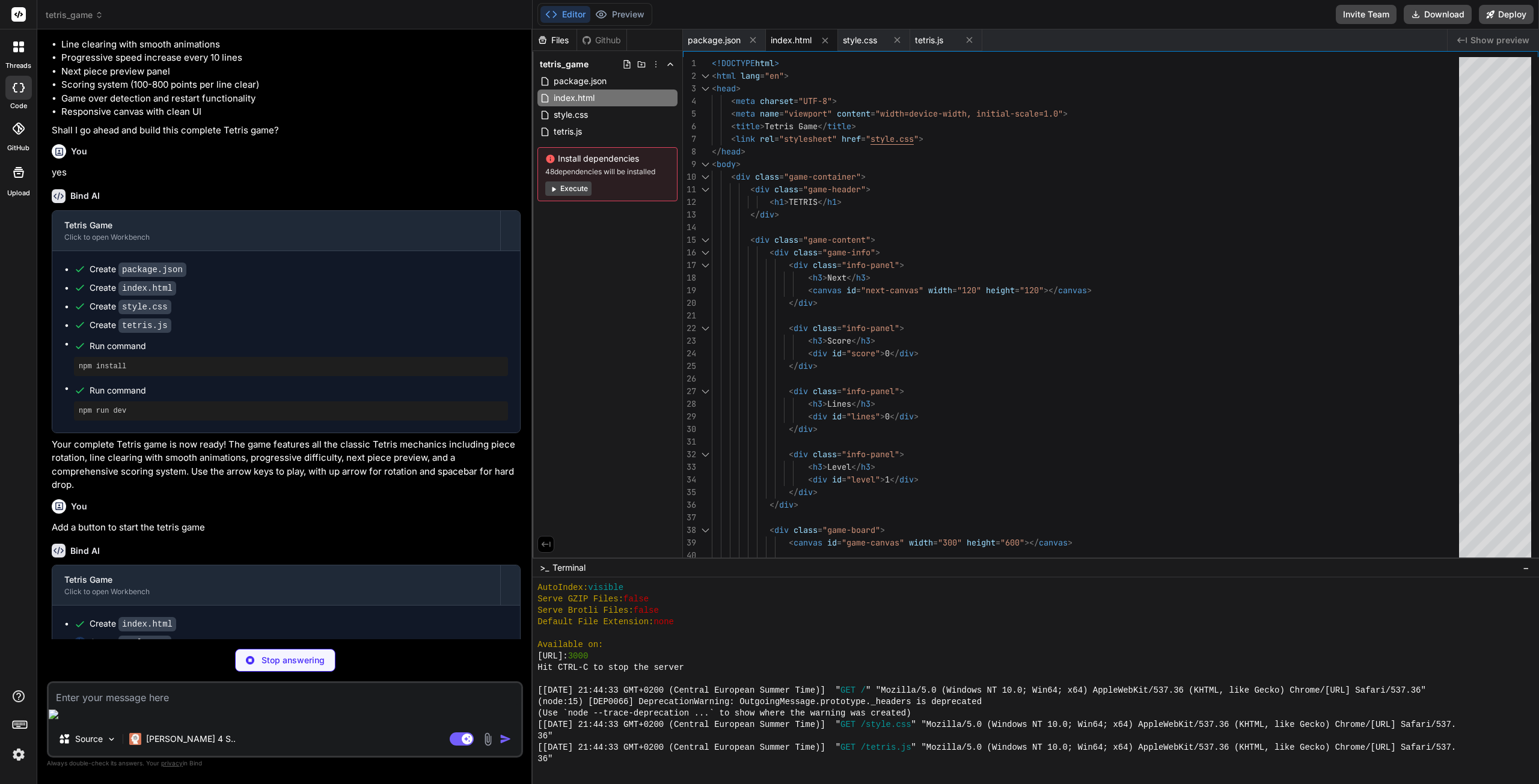
type textarea "x"
type textarea ".game-header h1 { font-size: 2rem; } }"
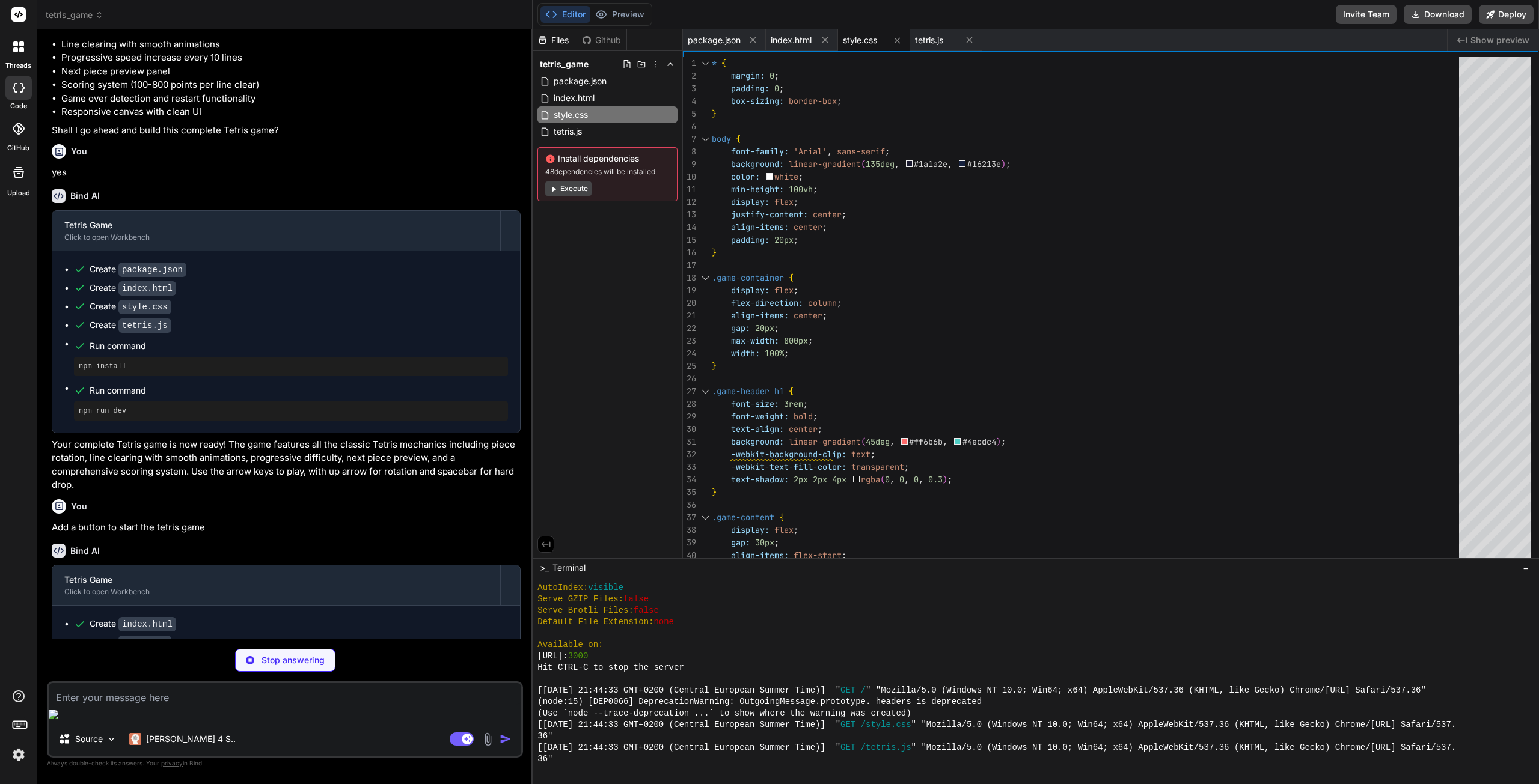
click at [582, 185] on button "Execute" at bounding box center [568, 188] width 47 height 14
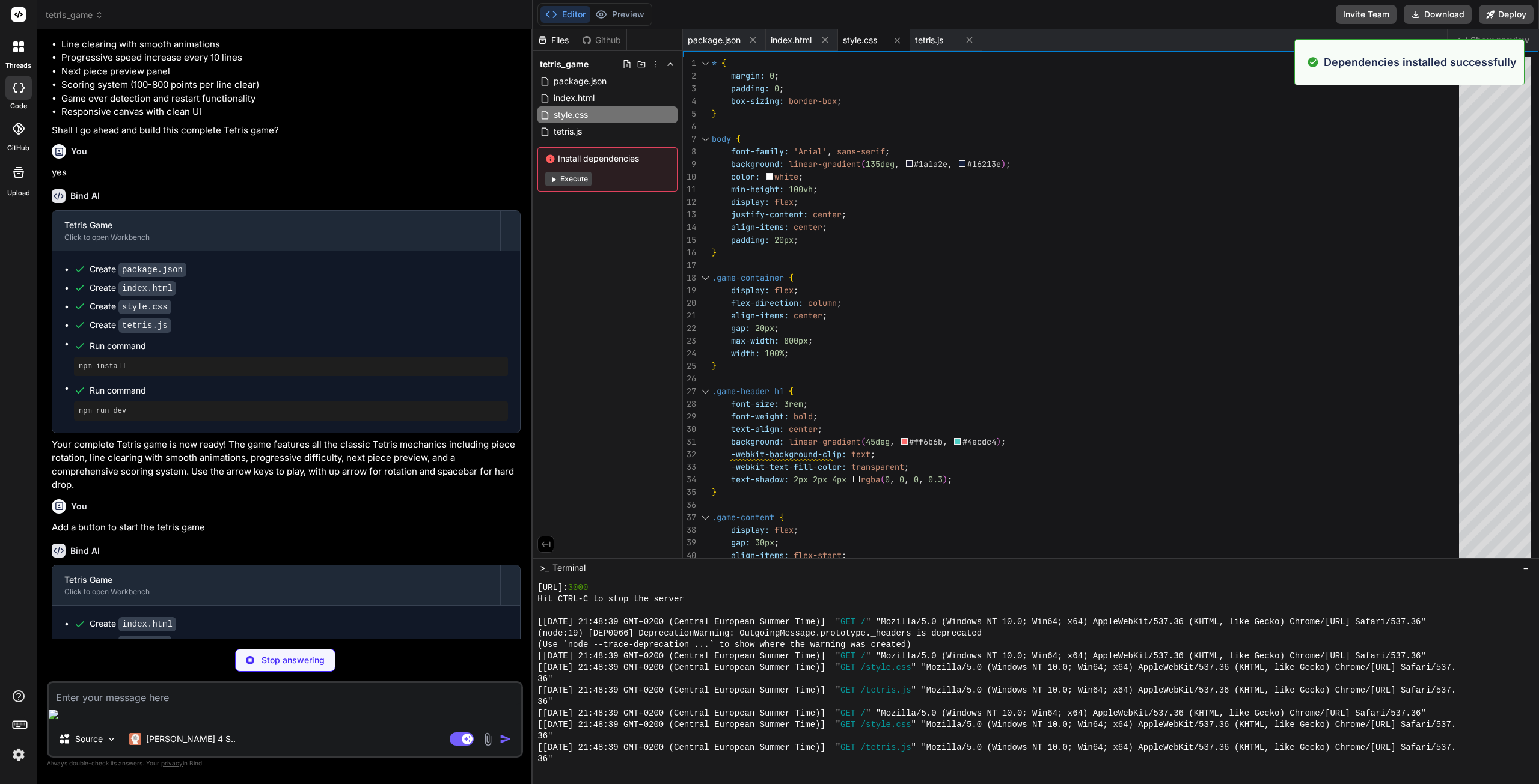
scroll to position [1187, 0]
click at [576, 179] on button "Execute" at bounding box center [568, 179] width 47 height 14
type textarea "x"
type textarea "this.dropTime = Date.now(); this.gameLoop(); } } // Initialize game when page l…"
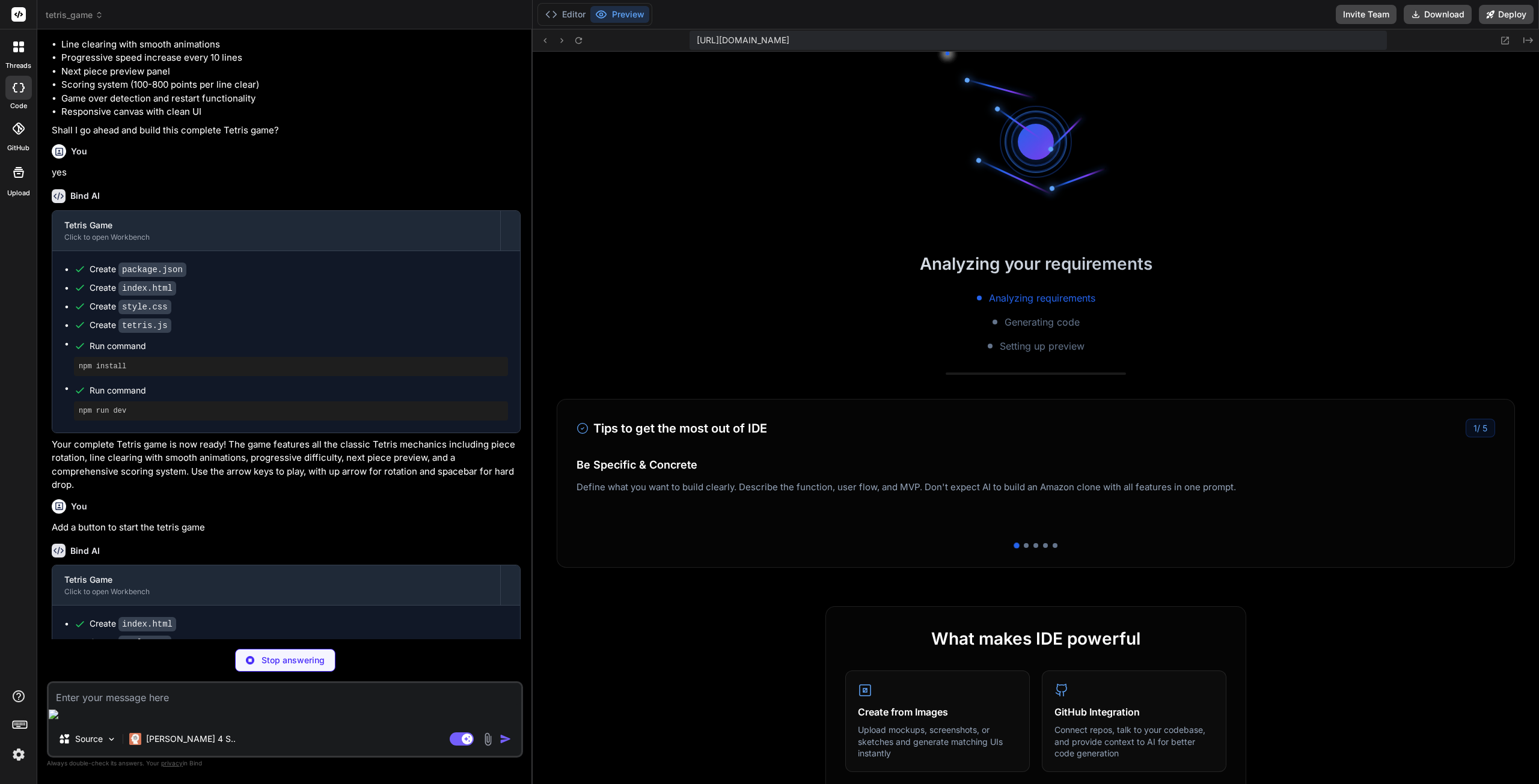
scroll to position [2226, 0]
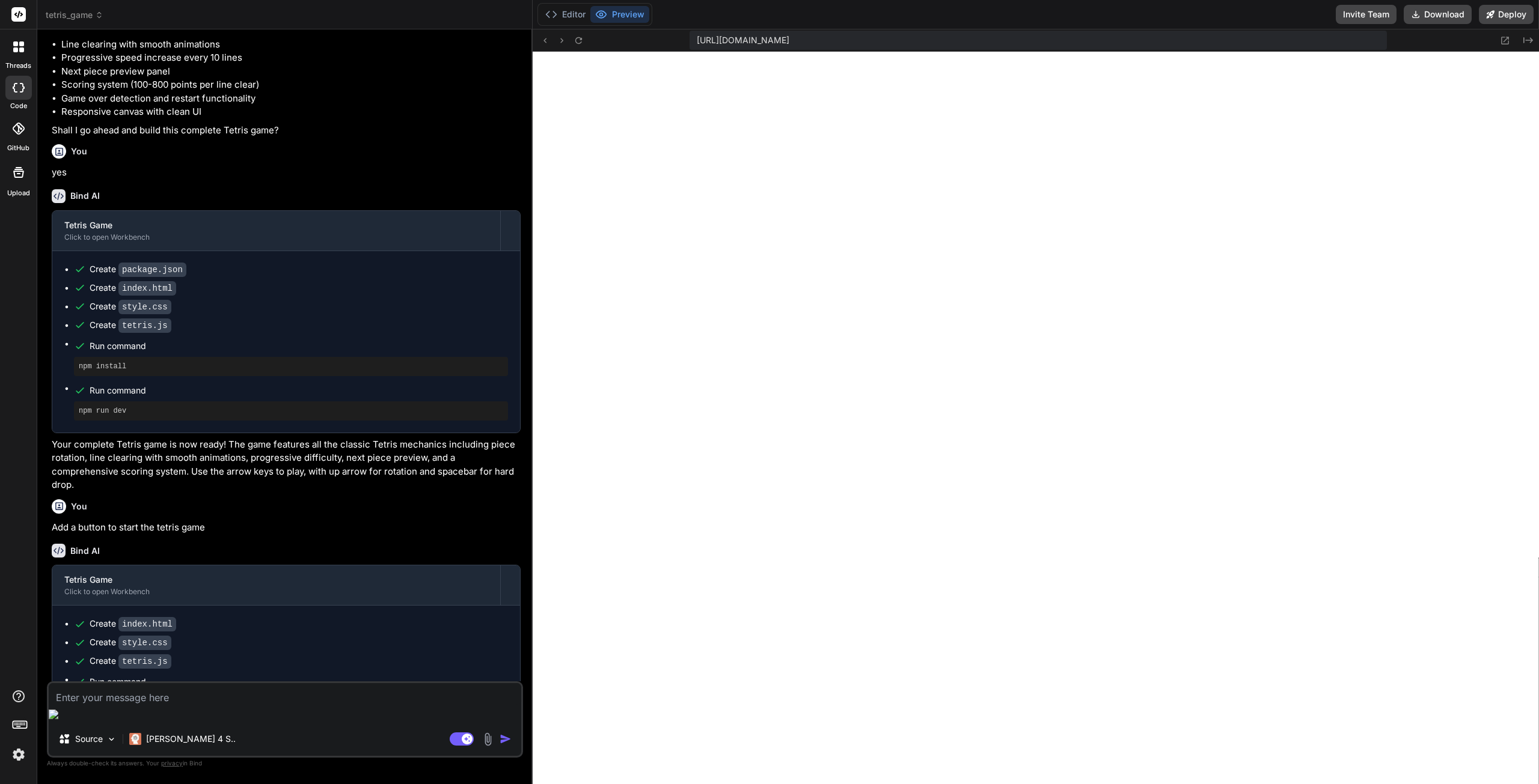
click at [19, 91] on icon at bounding box center [18, 88] width 12 height 10
type textarea "x"
click at [21, 50] on icon at bounding box center [22, 50] width 5 height 5
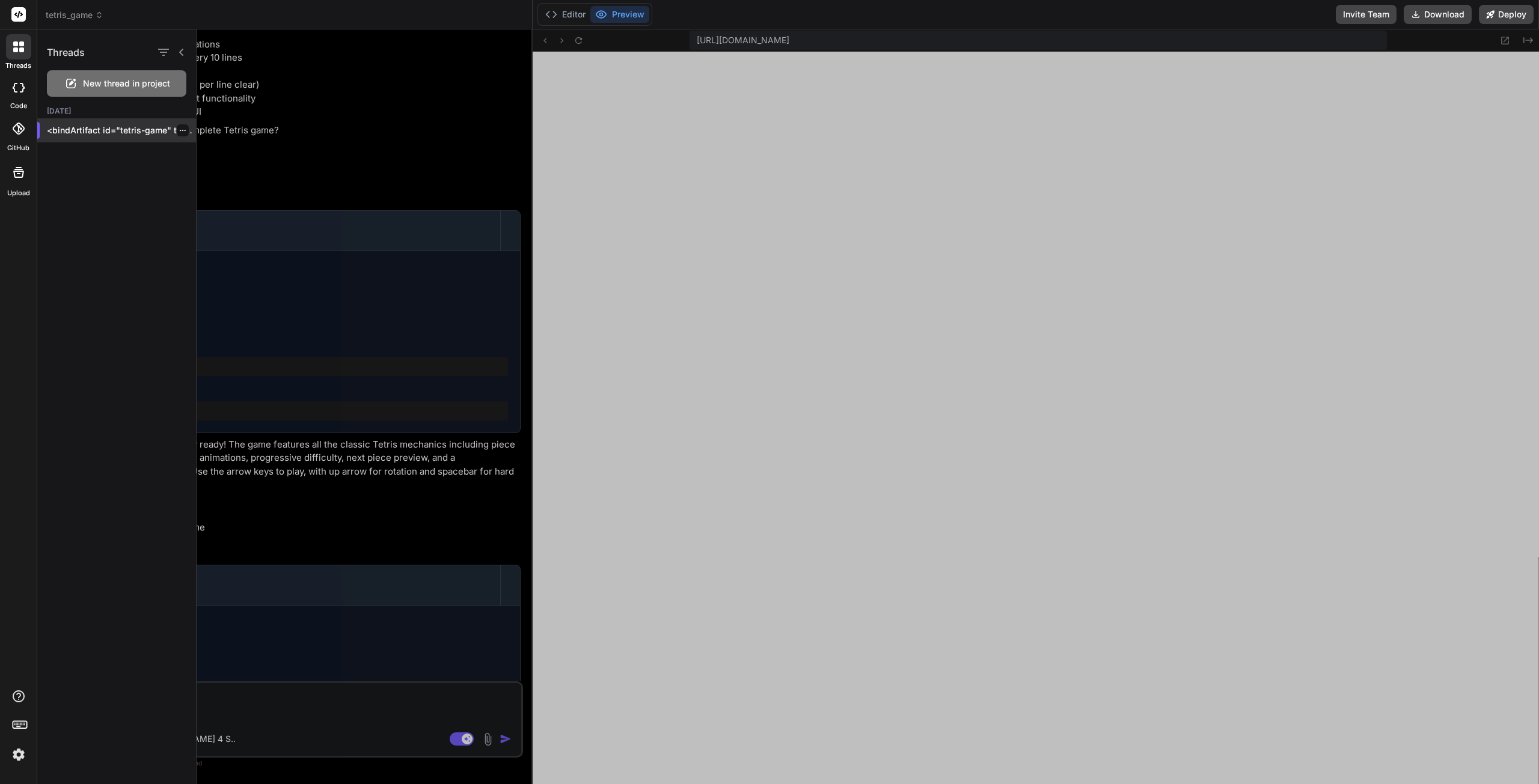
click at [179, 127] on icon "button" at bounding box center [183, 130] width 7 height 7
click at [223, 155] on span "Rename and Save" at bounding box center [233, 154] width 71 height 12
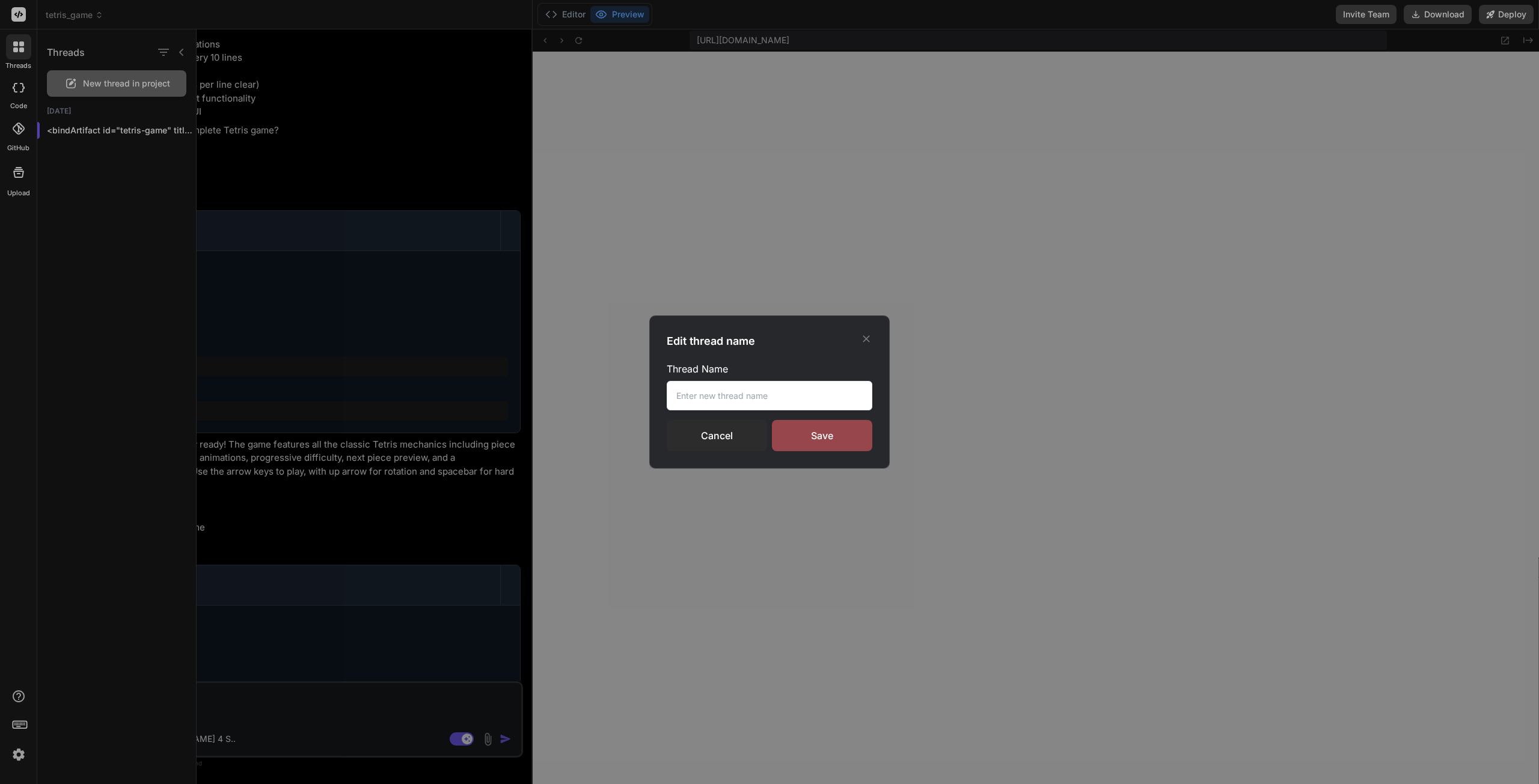
click at [706, 392] on input "text" at bounding box center [769, 395] width 205 height 29
click at [706, 390] on input "TETRI" at bounding box center [769, 395] width 205 height 29
type input "TETRITETRIS"
click at [844, 445] on div "Save" at bounding box center [822, 436] width 101 height 32
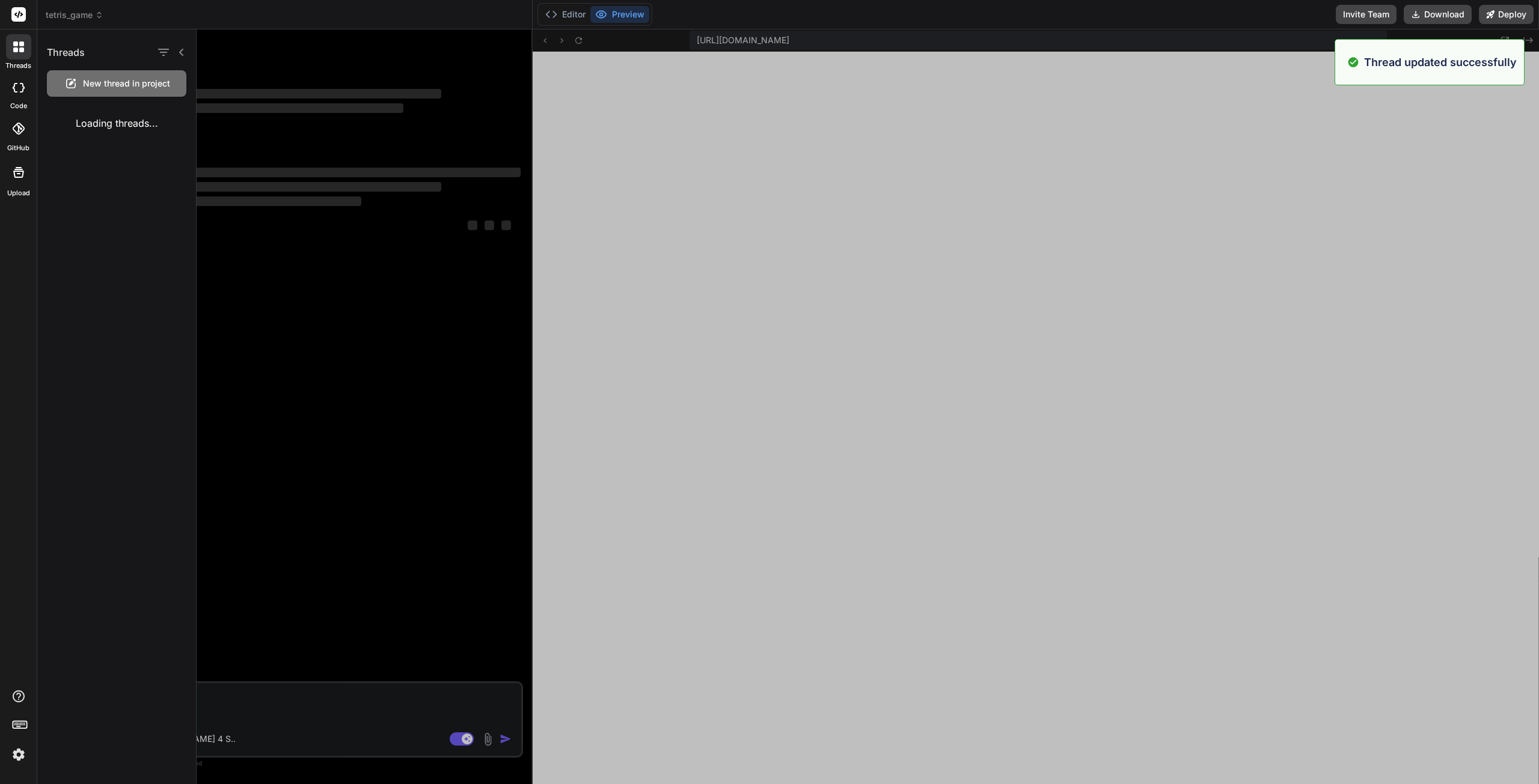
type textarea "x"
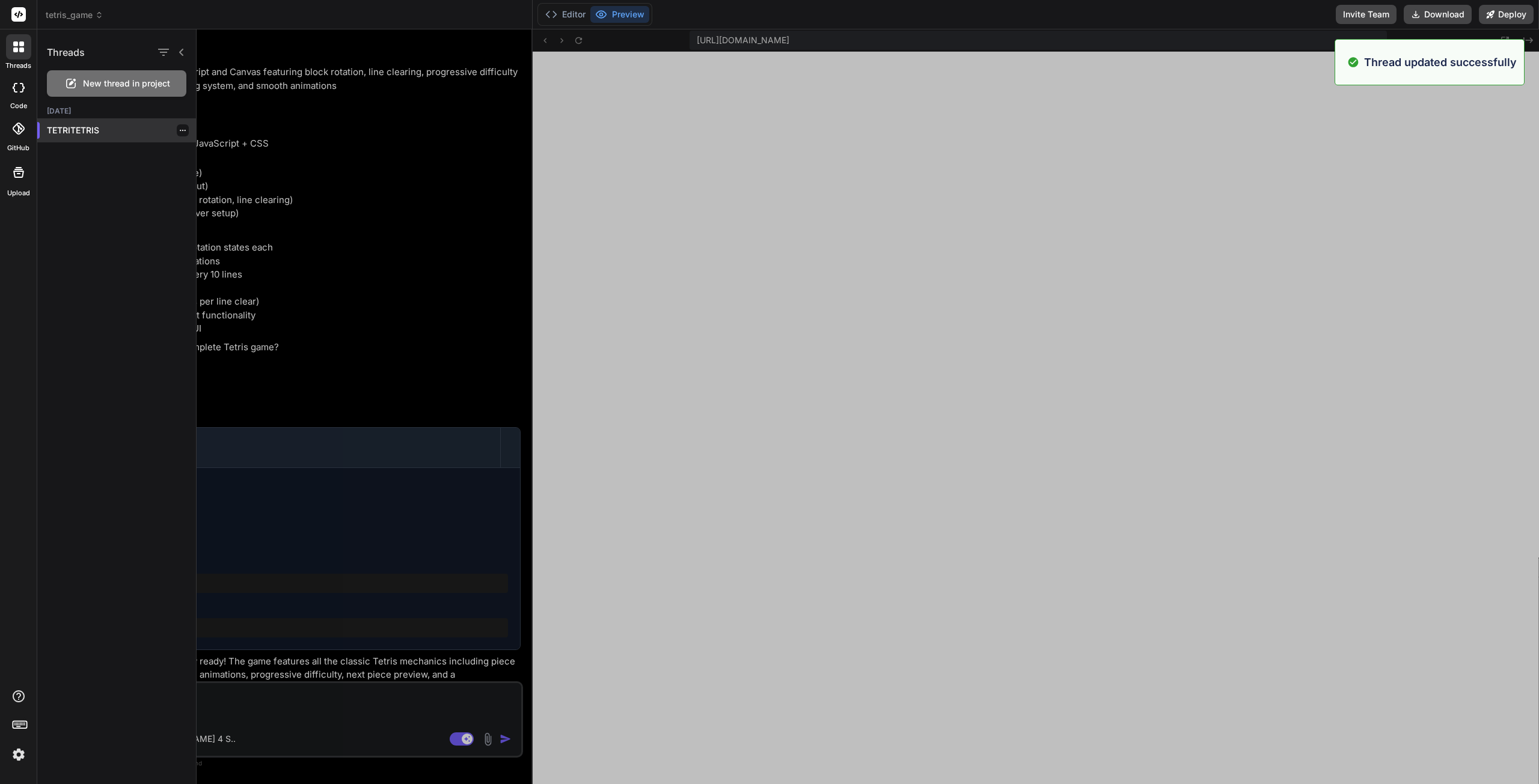
click at [177, 130] on div at bounding box center [183, 130] width 12 height 12
click at [180, 130] on icon "button" at bounding box center [182, 130] width 6 height 1
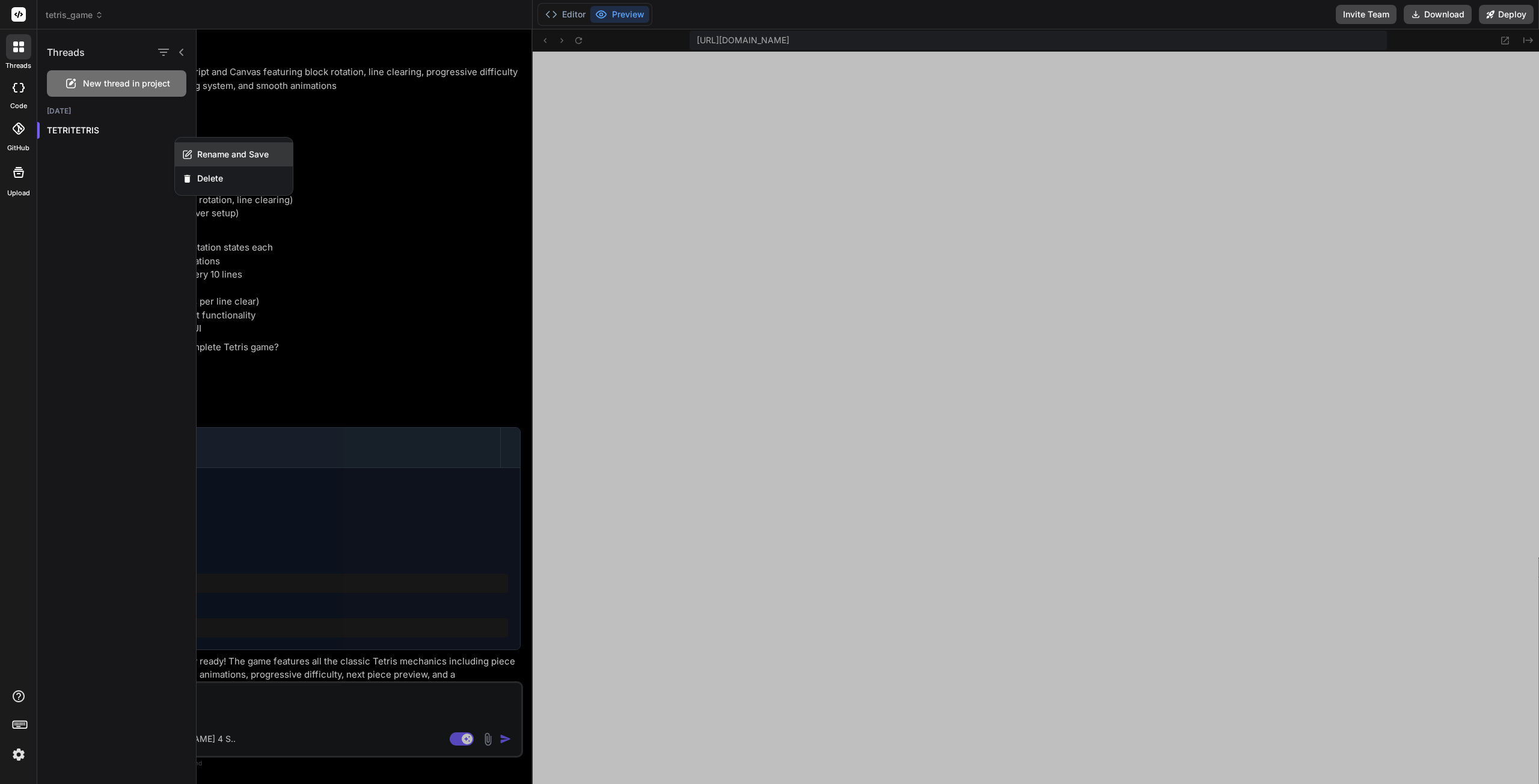
click at [223, 155] on span "Rename and Save" at bounding box center [233, 154] width 71 height 12
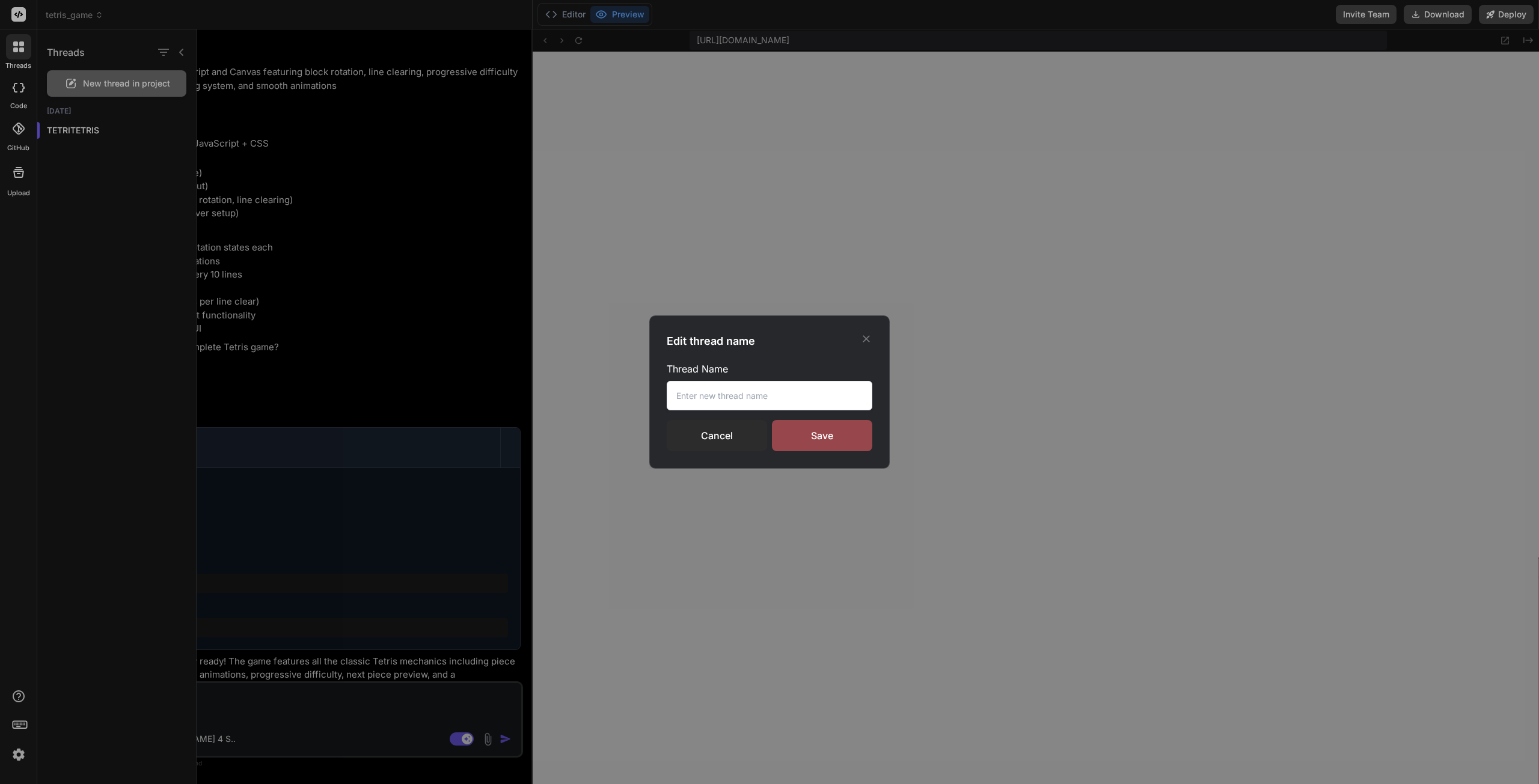
click at [760, 396] on input "text" at bounding box center [769, 395] width 205 height 29
type input "Tetris"
click at [832, 437] on div "Save" at bounding box center [822, 436] width 101 height 32
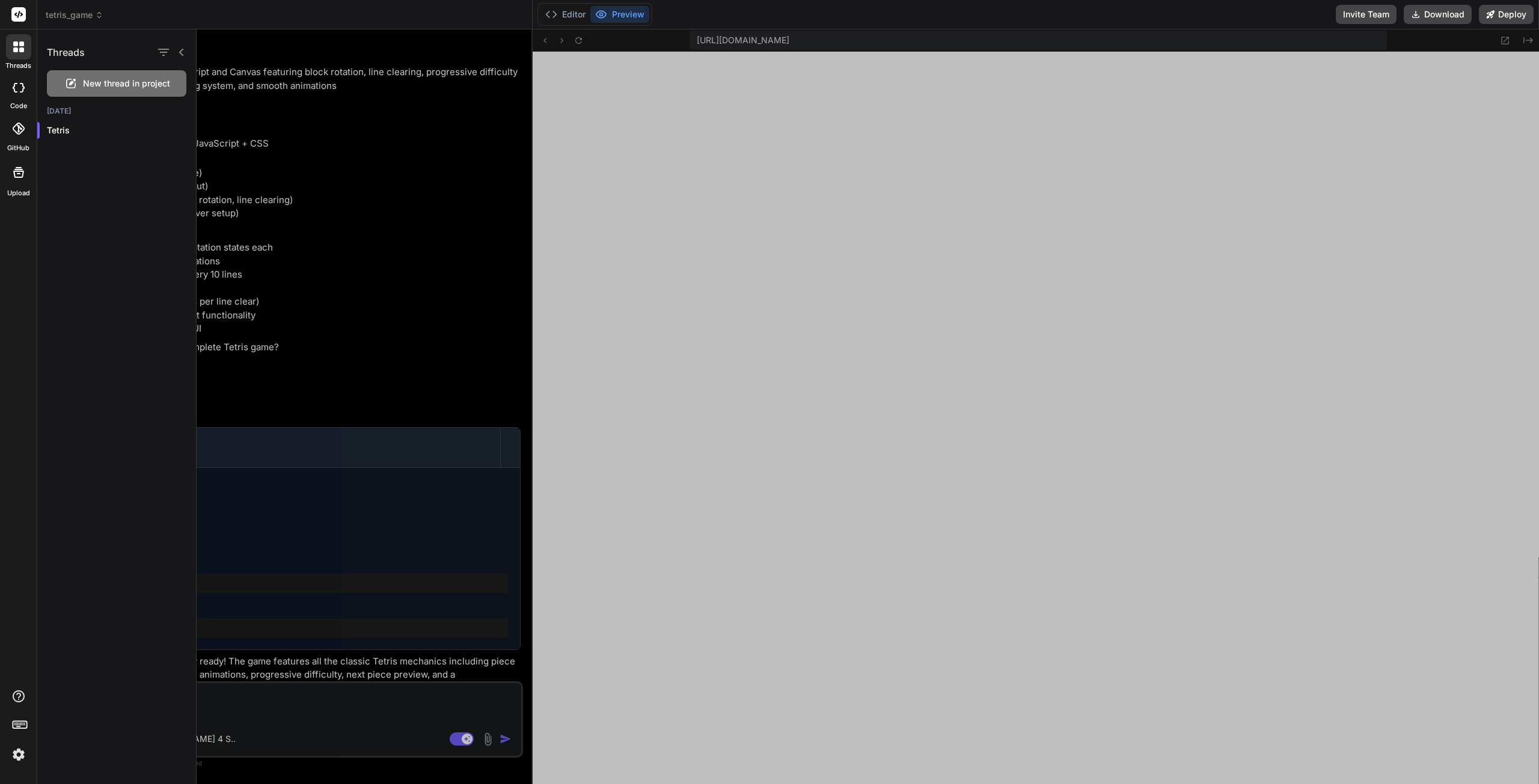
click at [1315, 320] on div at bounding box center [868, 406] width 1342 height 755
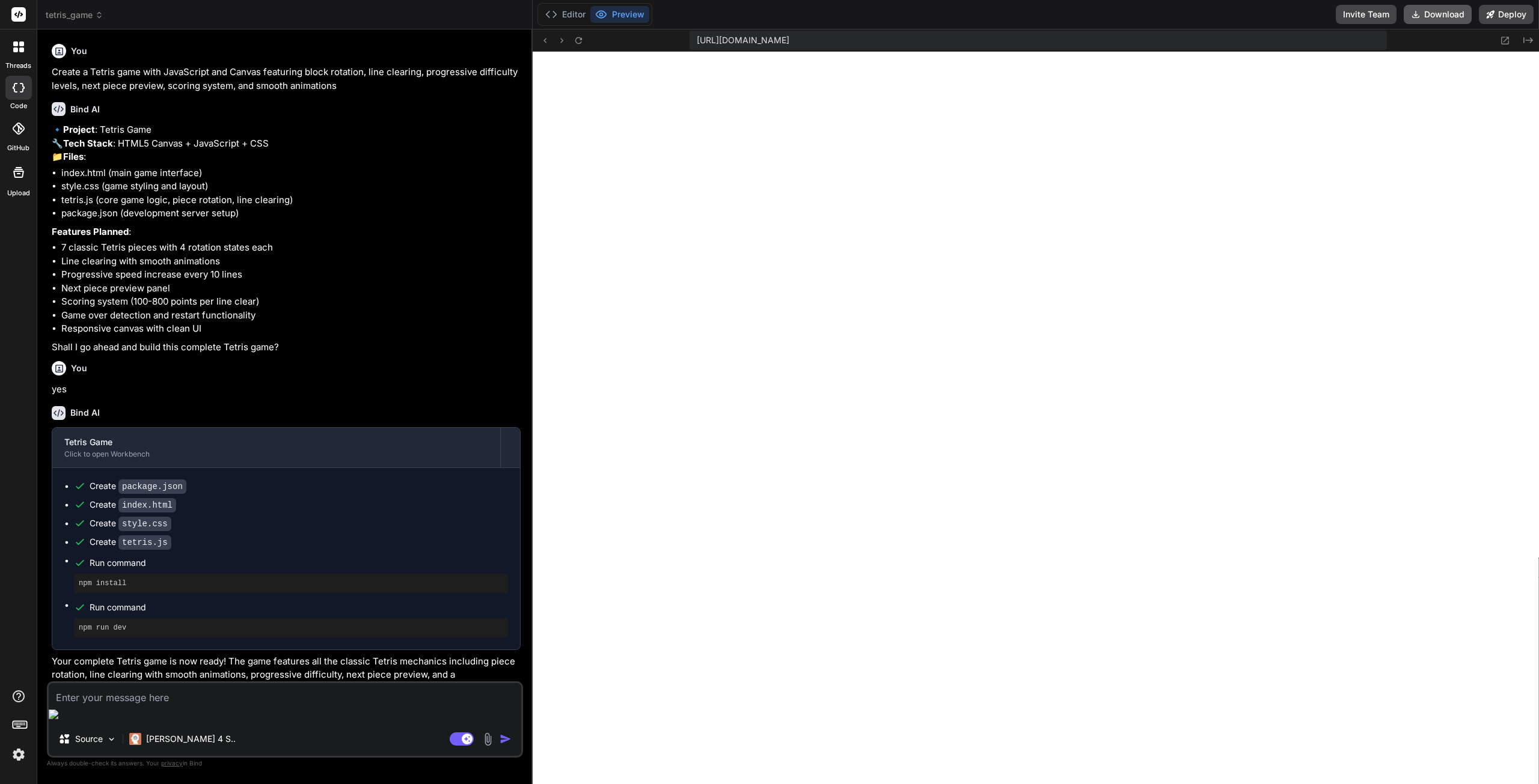
click at [1418, 16] on icon at bounding box center [1416, 15] width 10 height 10
click at [455, 152] on p "🔹 Project : Tetris Game 🔧 Tech Stack : HTML5 Canvas + JavaScript + CSS 📁 Files :" at bounding box center [286, 143] width 469 height 41
click at [22, 47] on icon at bounding box center [18, 47] width 11 height 11
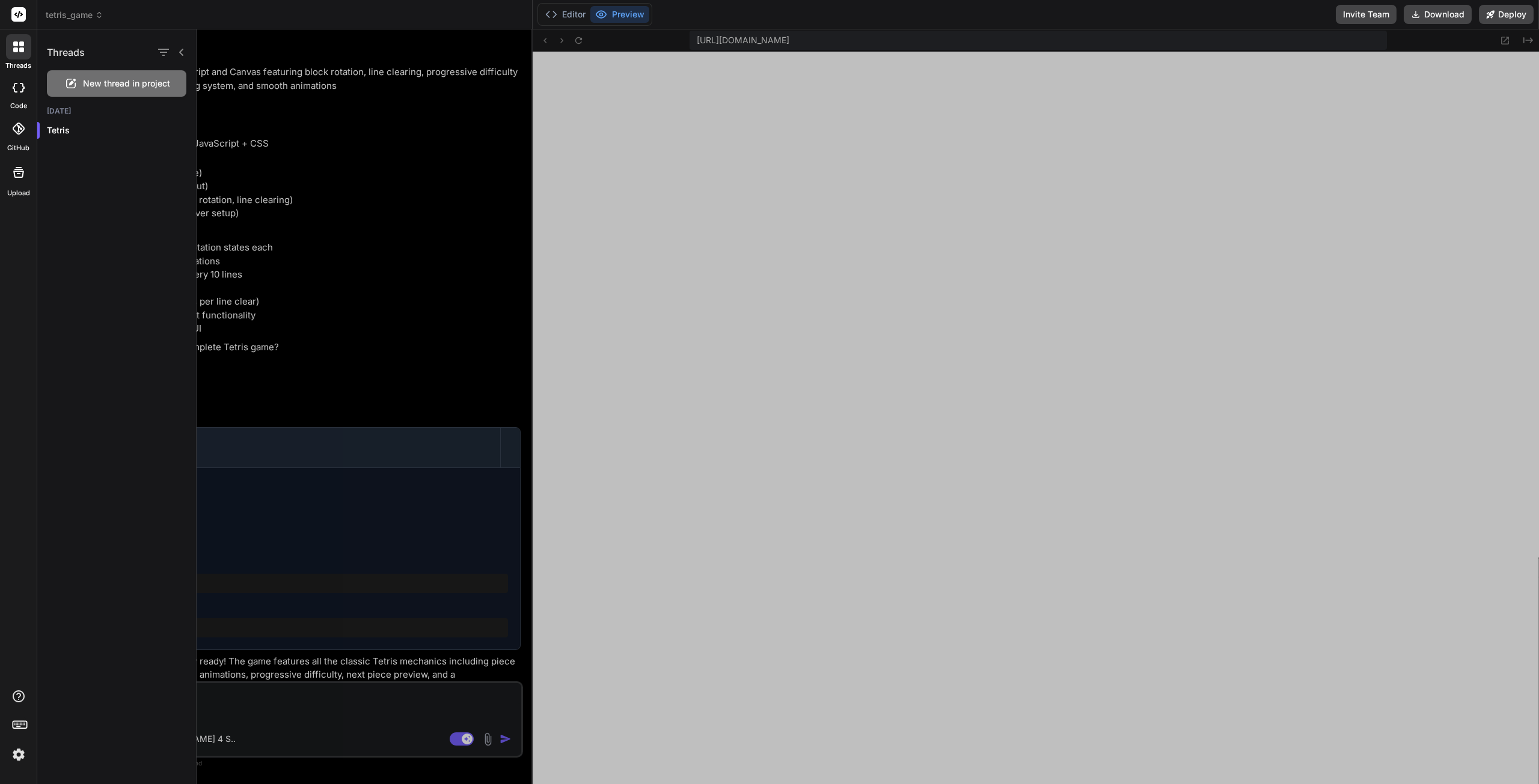
click at [28, 12] on div at bounding box center [18, 14] width 37 height 29
click at [16, 17] on rect at bounding box center [18, 14] width 14 height 14
click at [753, 275] on div at bounding box center [868, 406] width 1342 height 755
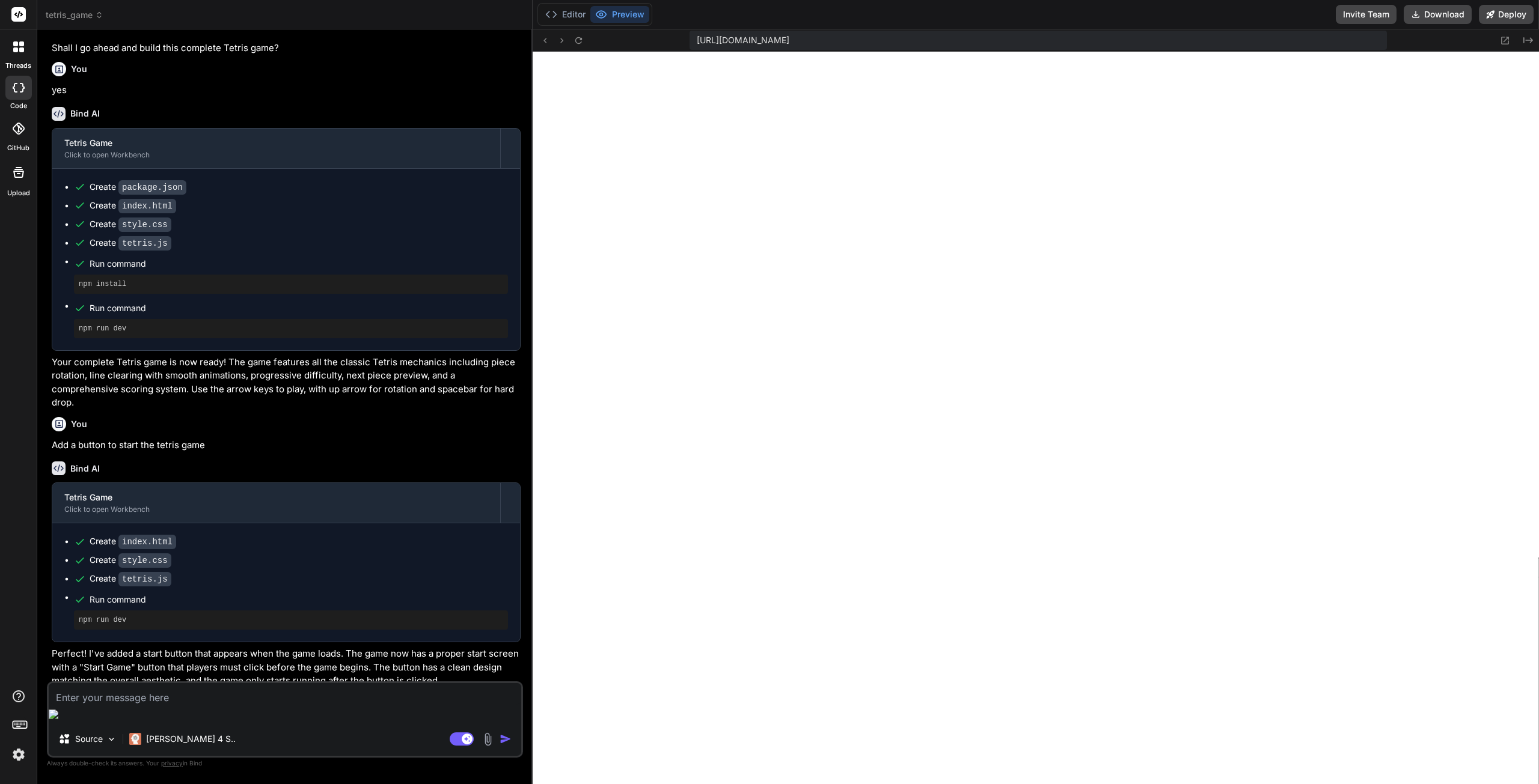
scroll to position [304, 0]
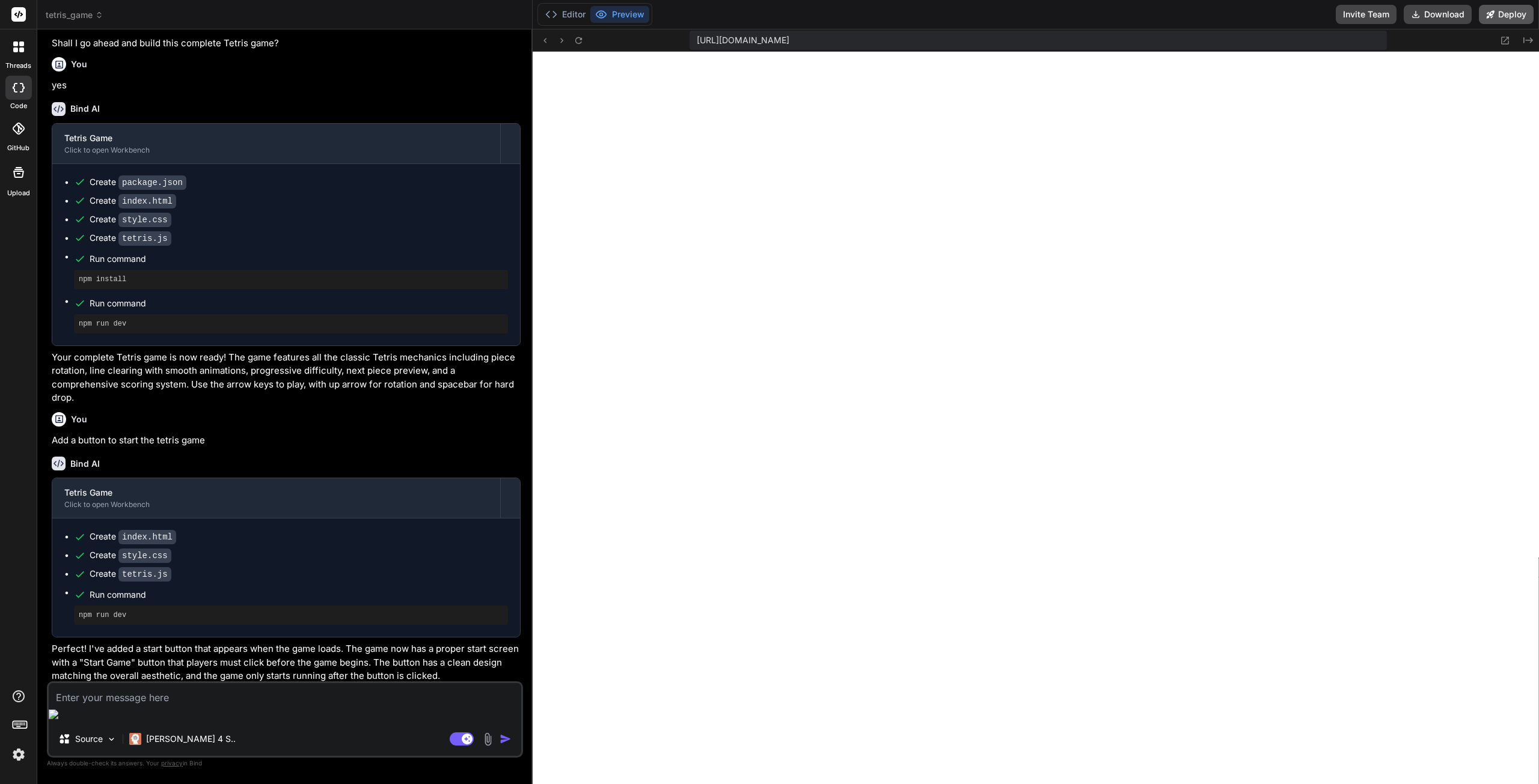
click at [1499, 16] on button "Deploy" at bounding box center [1507, 14] width 55 height 19
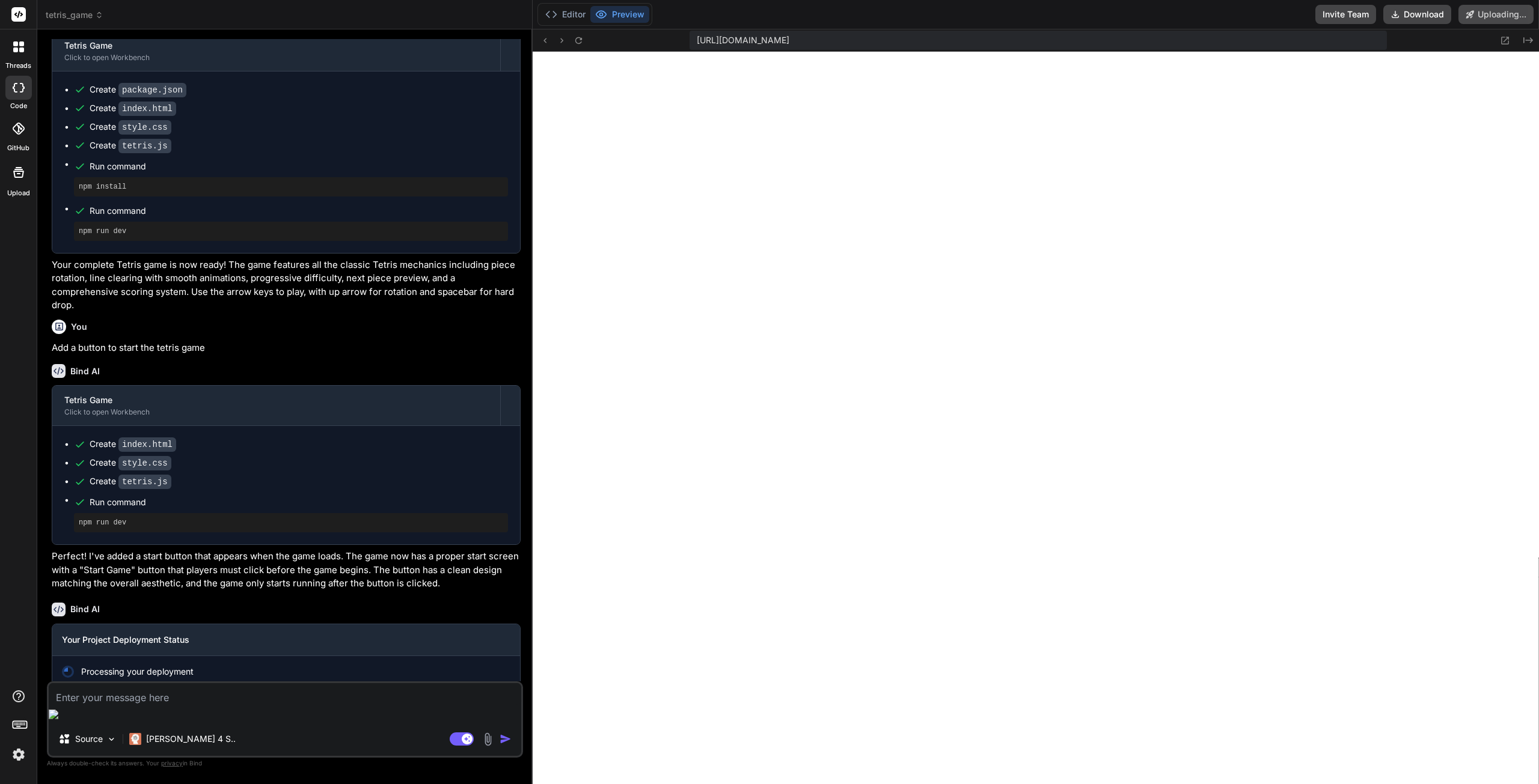
scroll to position [409, 0]
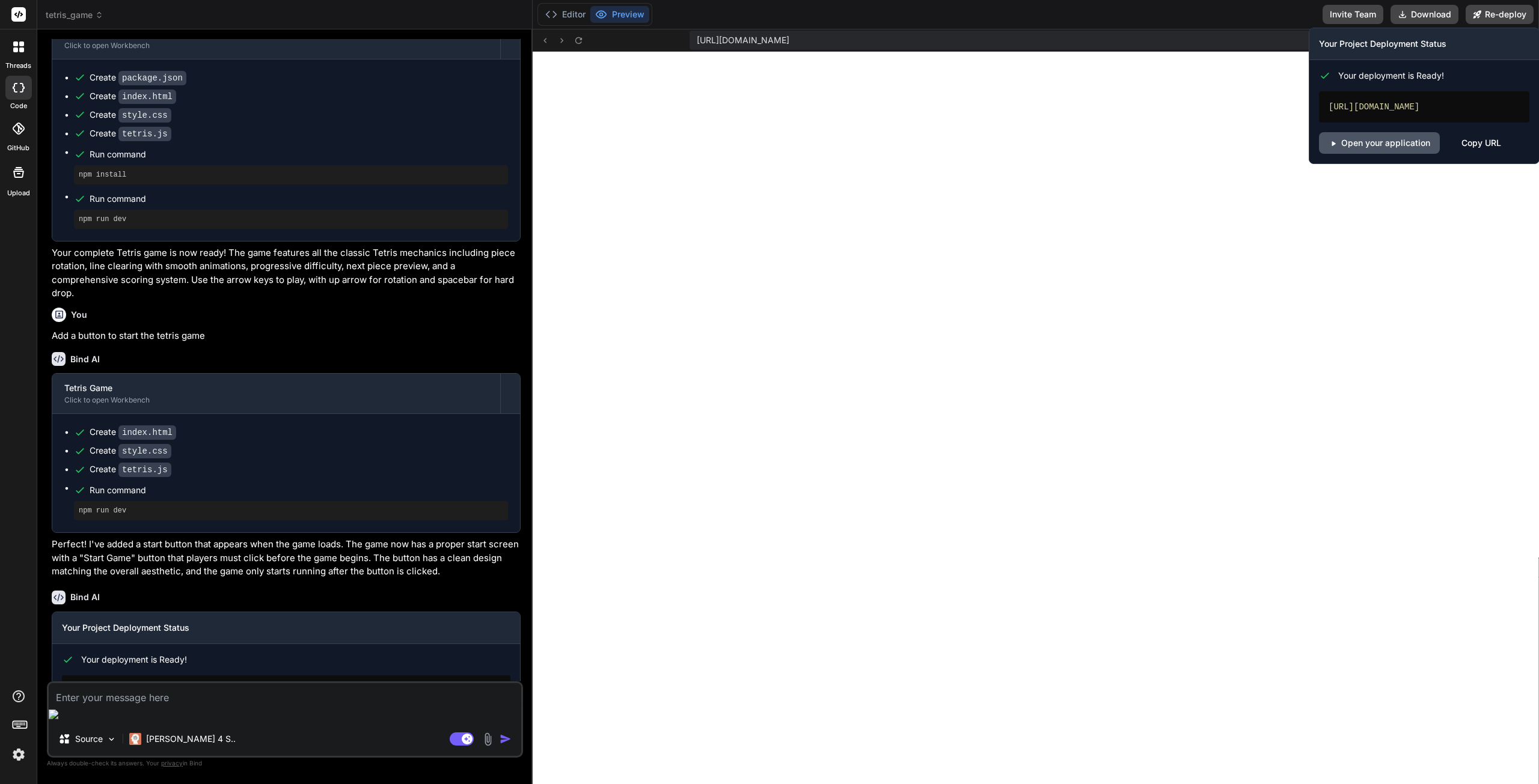
type textarea "x"
click at [1483, 146] on div "Copy URL" at bounding box center [1482, 143] width 40 height 22
click at [1374, 141] on link "Open your application" at bounding box center [1379, 143] width 120 height 22
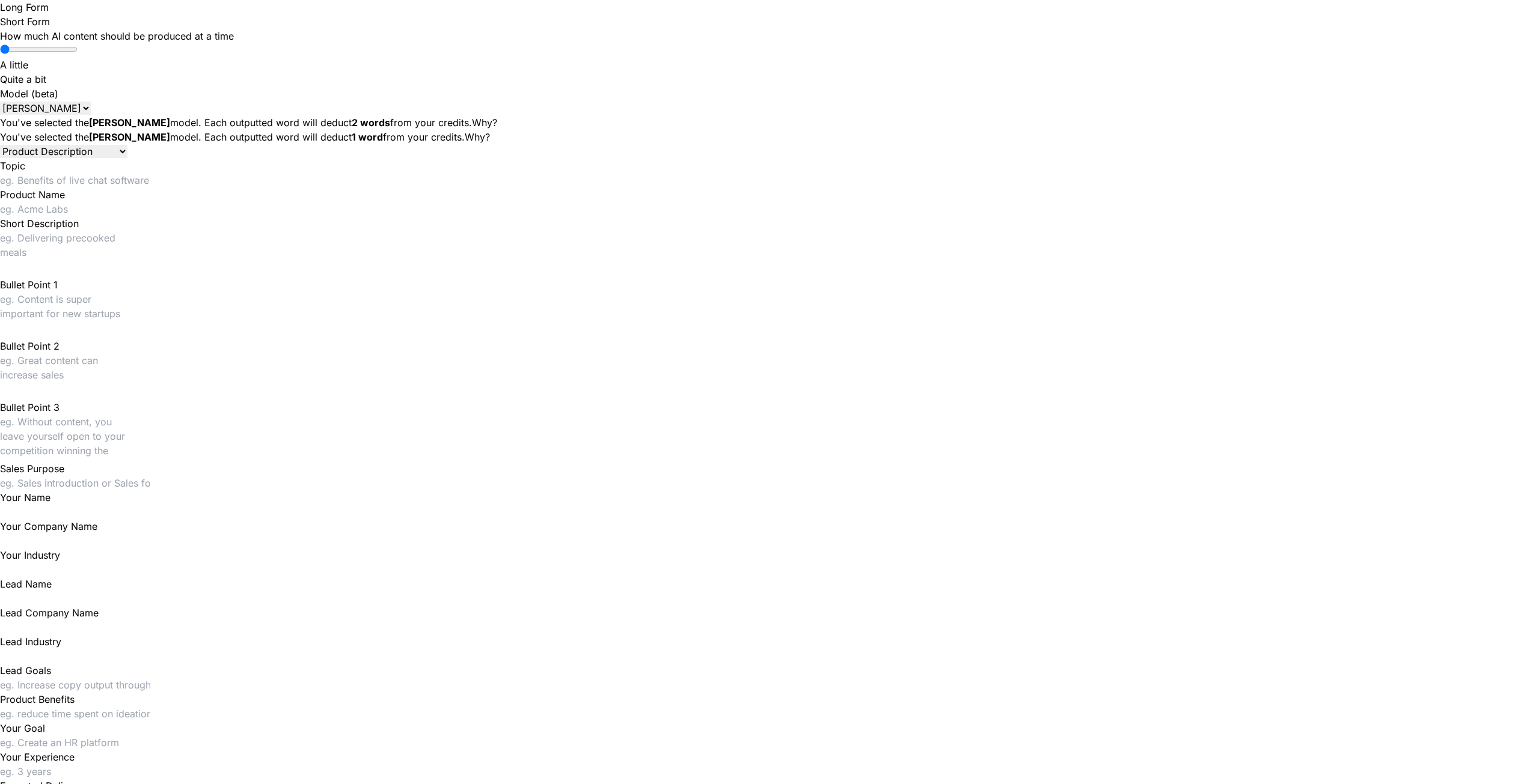
type textarea "x"
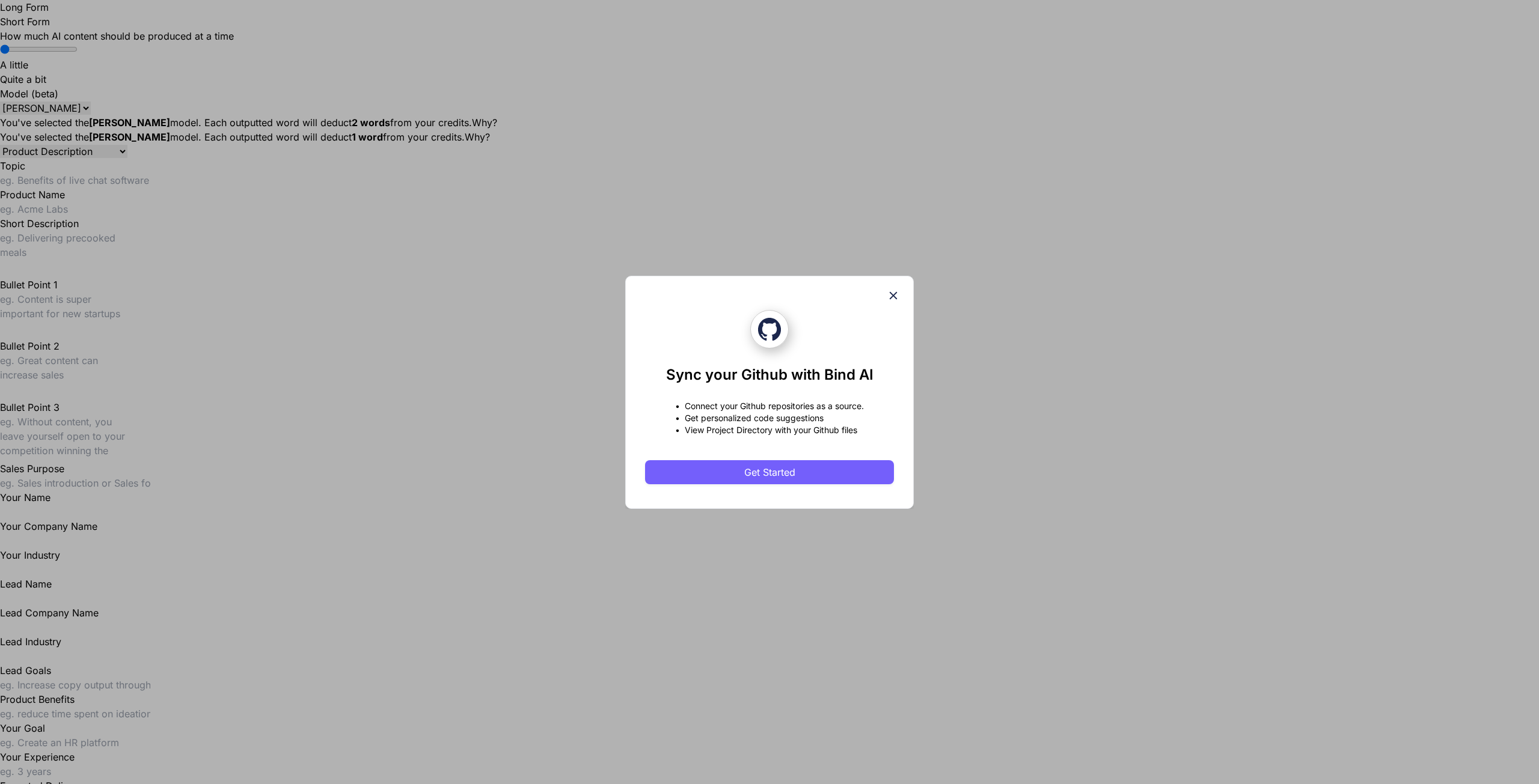
click at [29, 170] on div "Sync your Github with Bind AI • Connect your Github repositories as a source. •…" at bounding box center [770, 392] width 1539 height 784
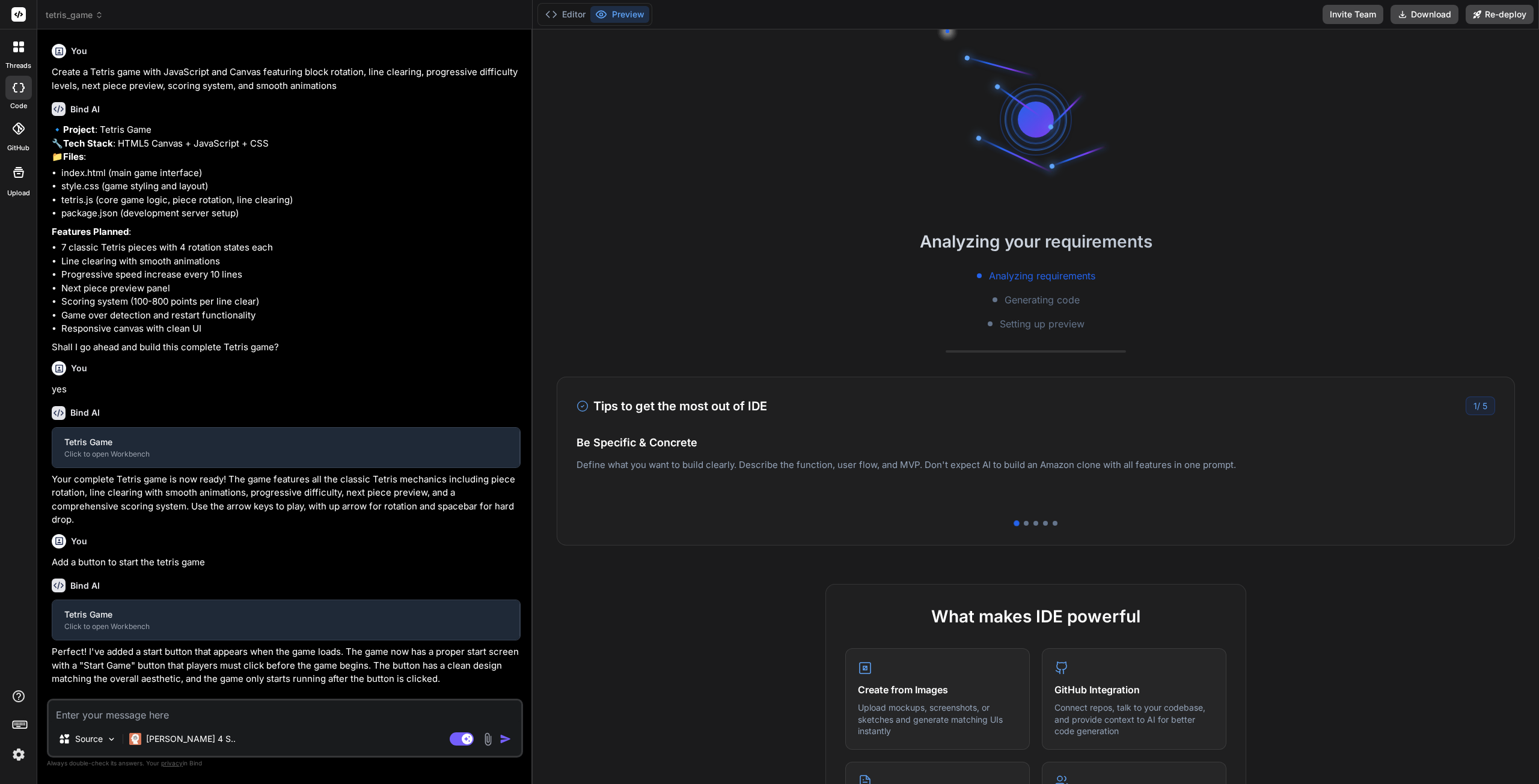
scroll to position [3, 0]
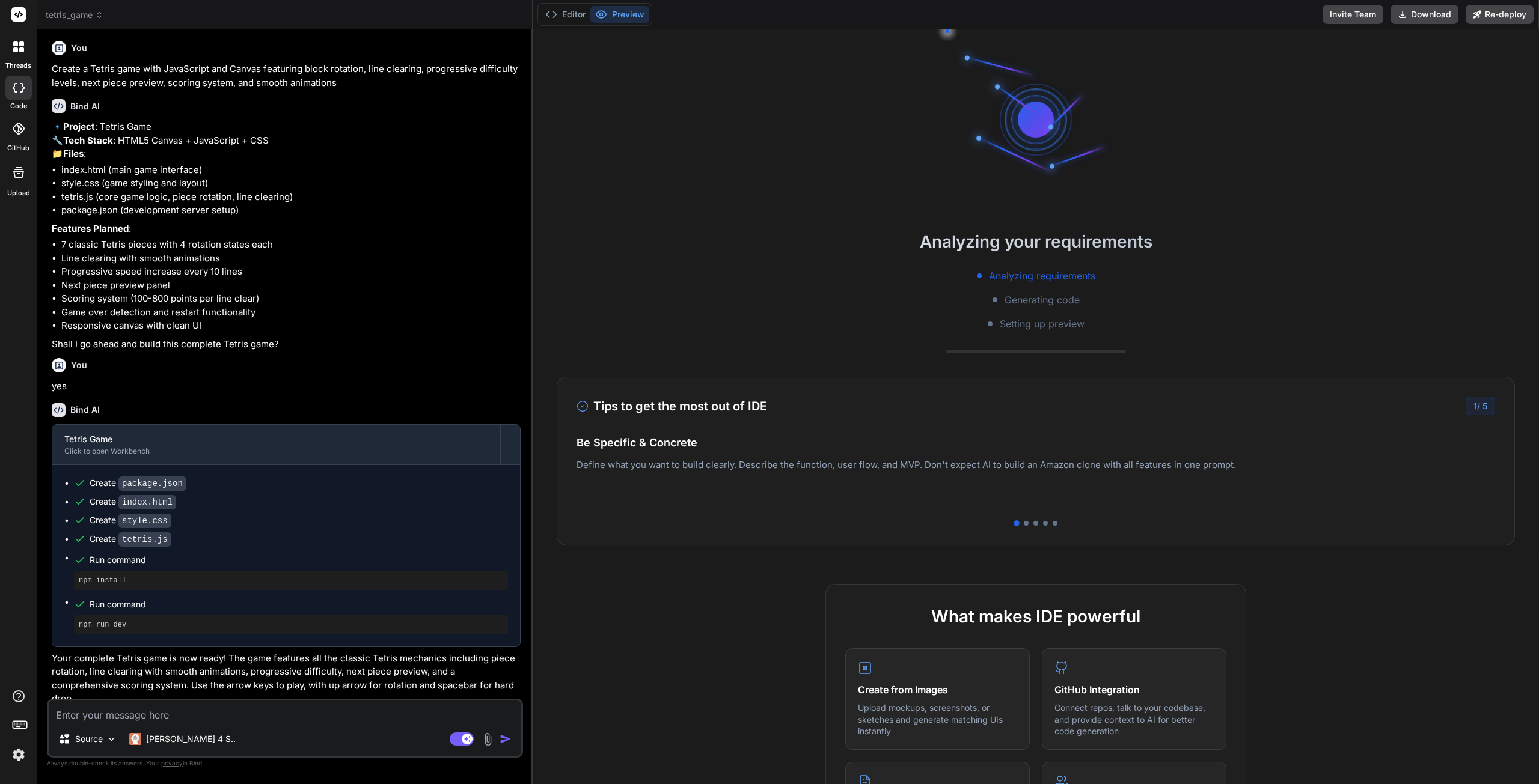
click at [79, 14] on span "tetris_game" at bounding box center [74, 15] width 57 height 12
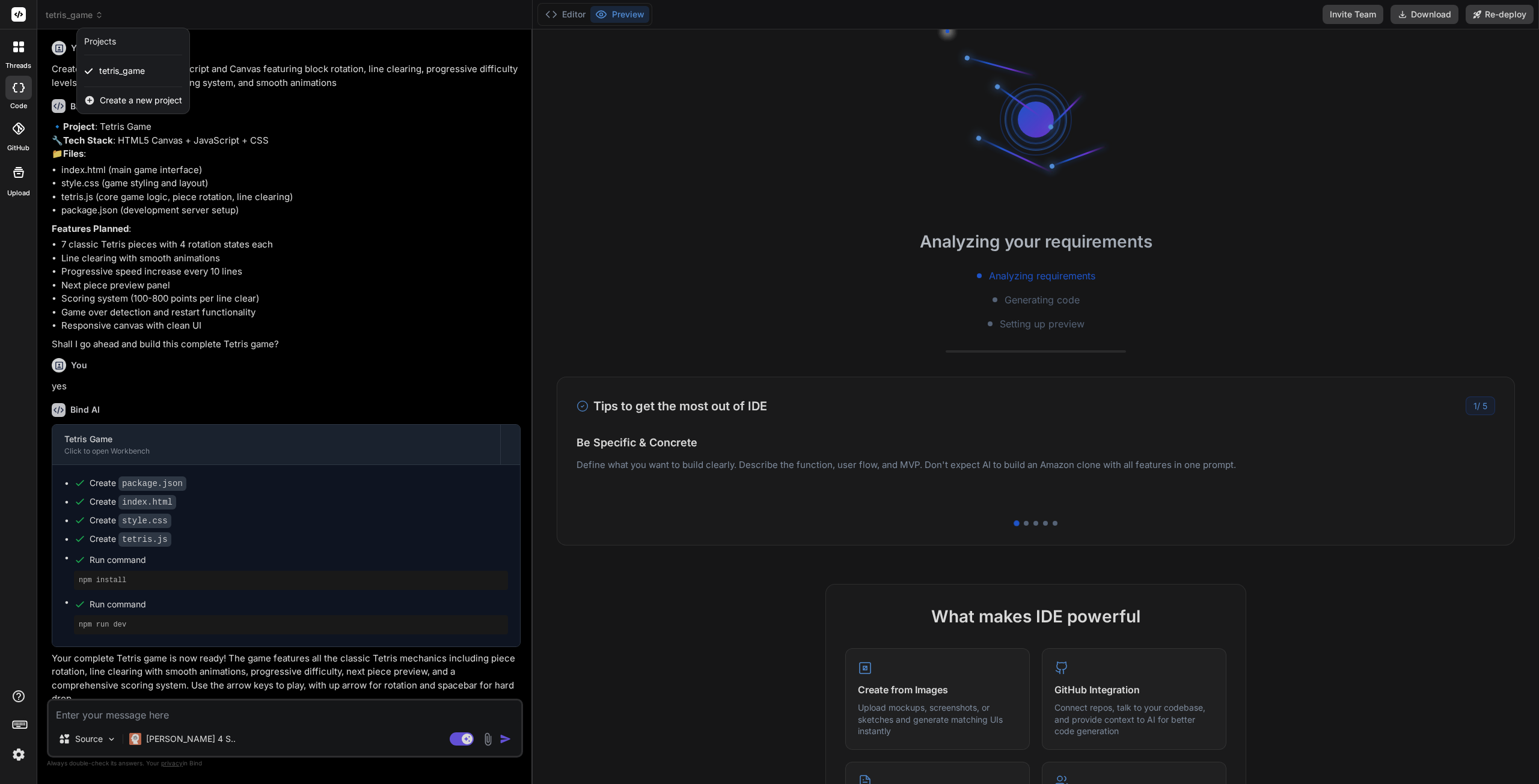
click at [356, 115] on div at bounding box center [770, 392] width 1539 height 784
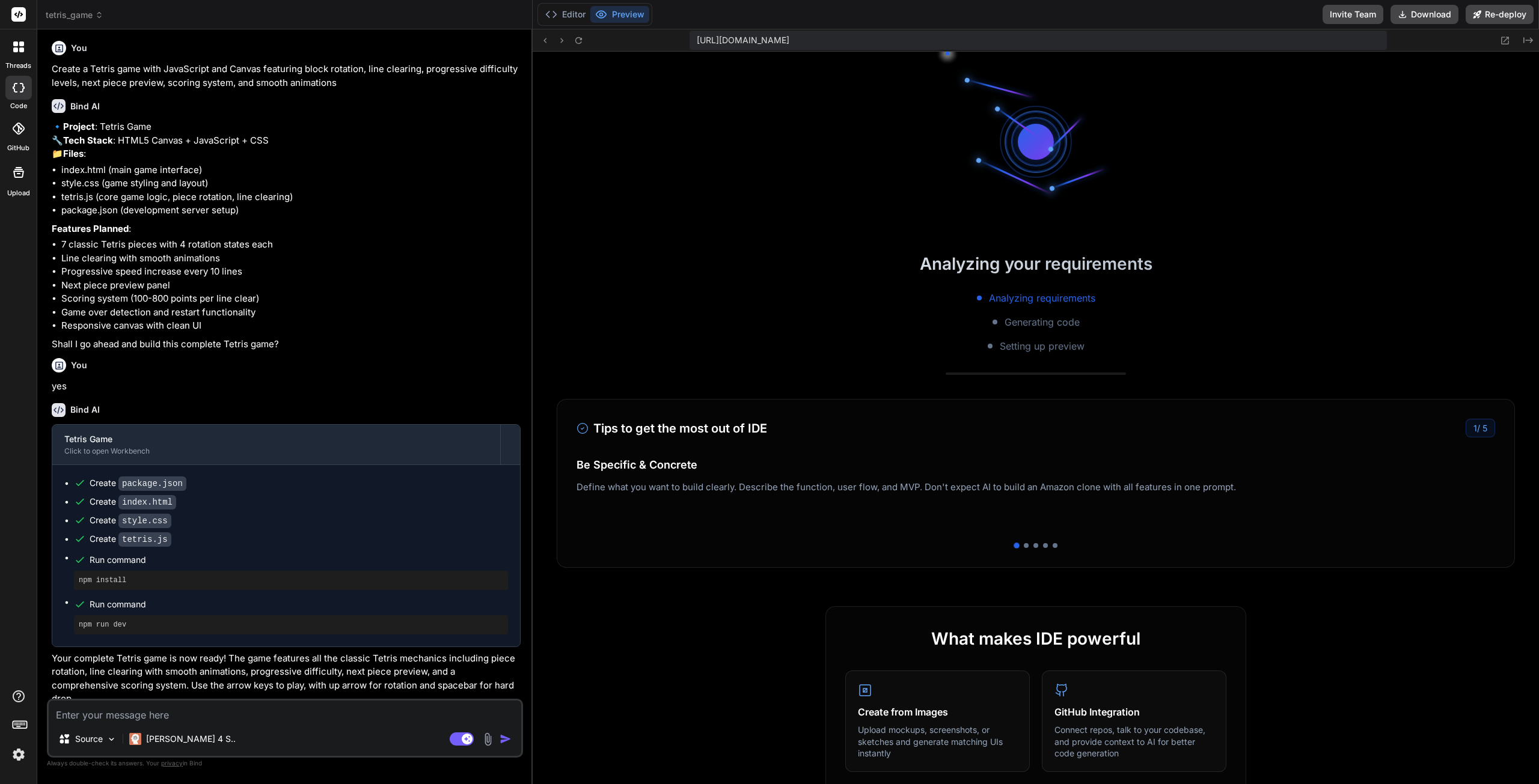
scroll to position [331, 0]
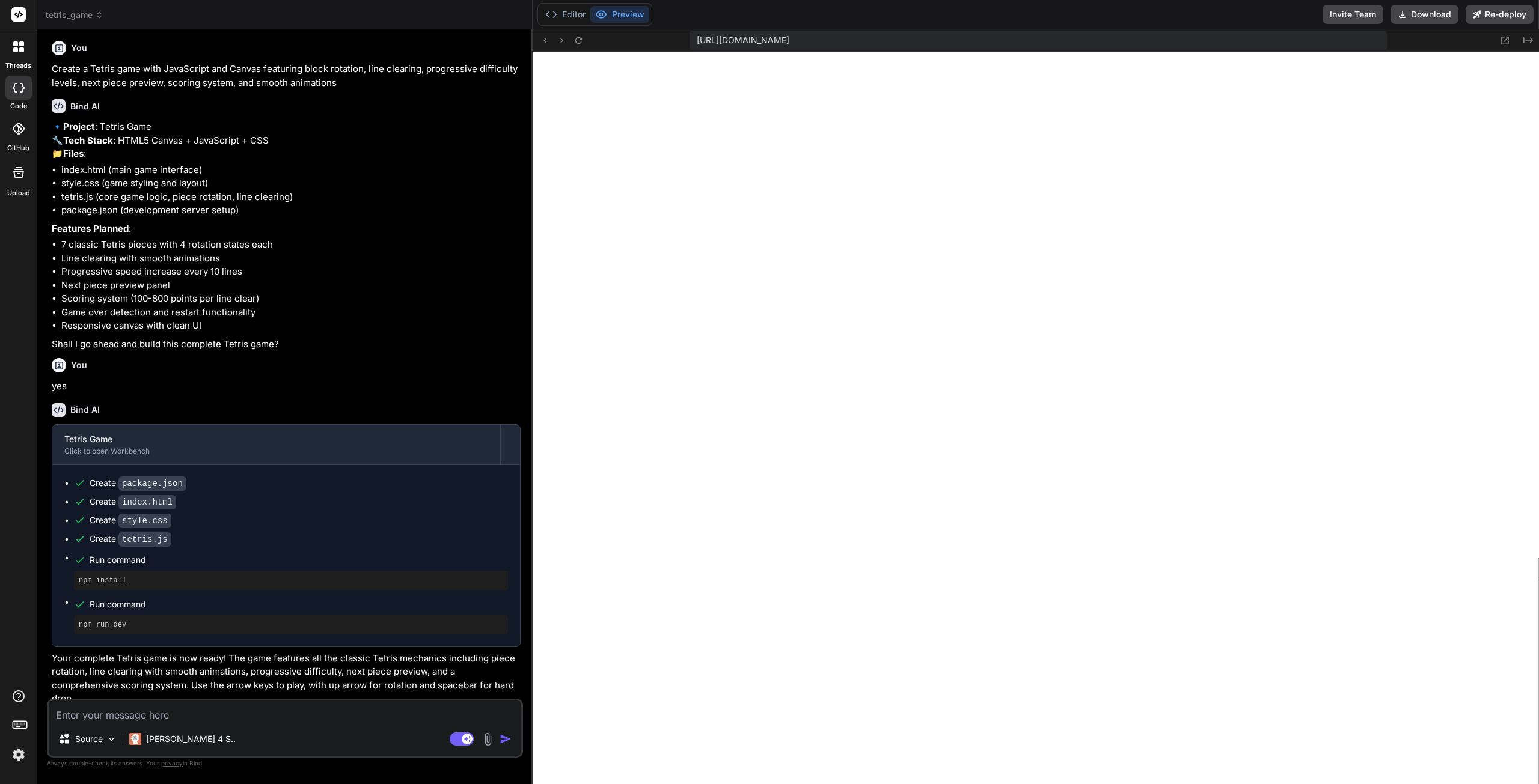
type textarea "x"
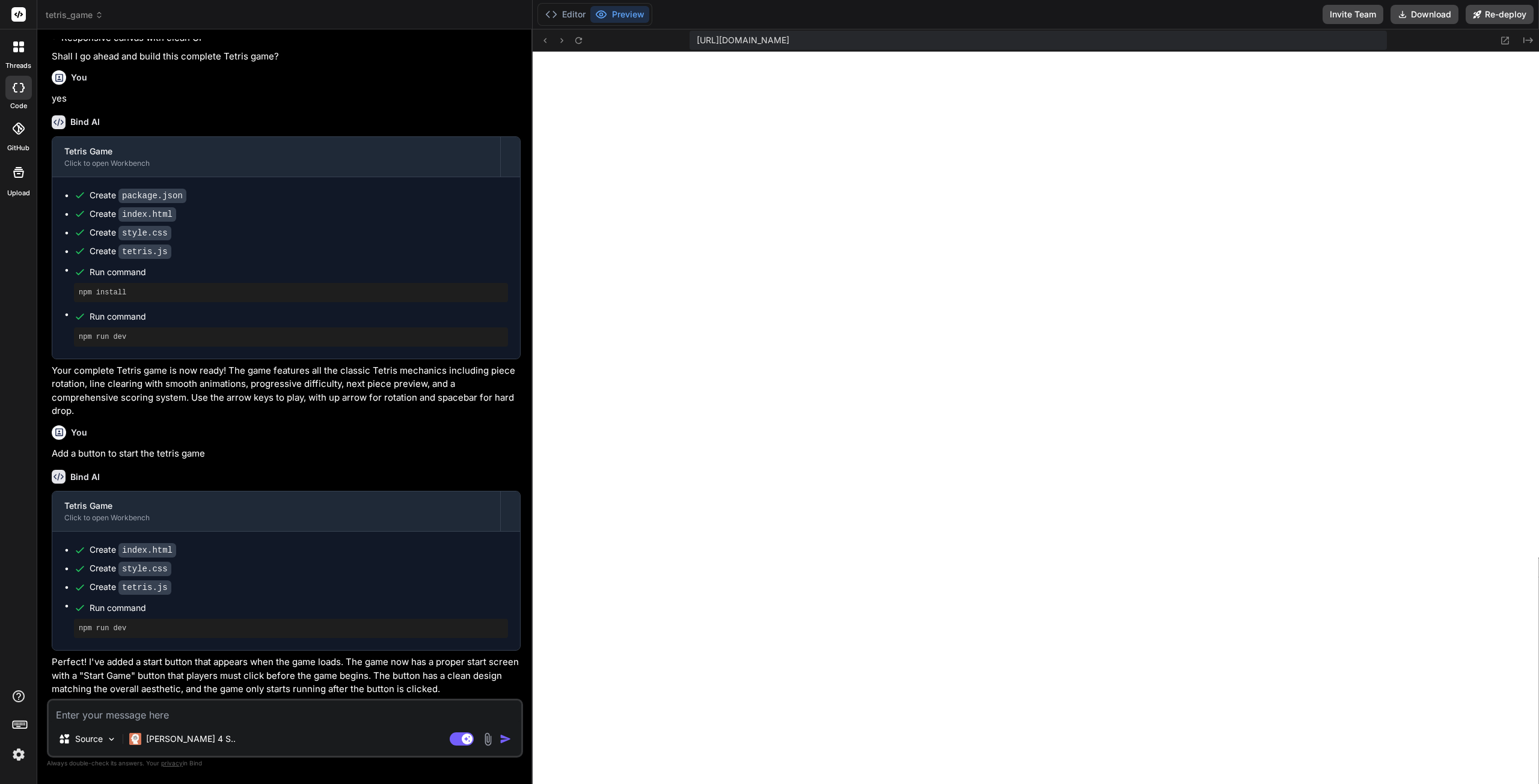
scroll to position [304, 0]
click at [22, 752] on img at bounding box center [18, 754] width 21 height 21
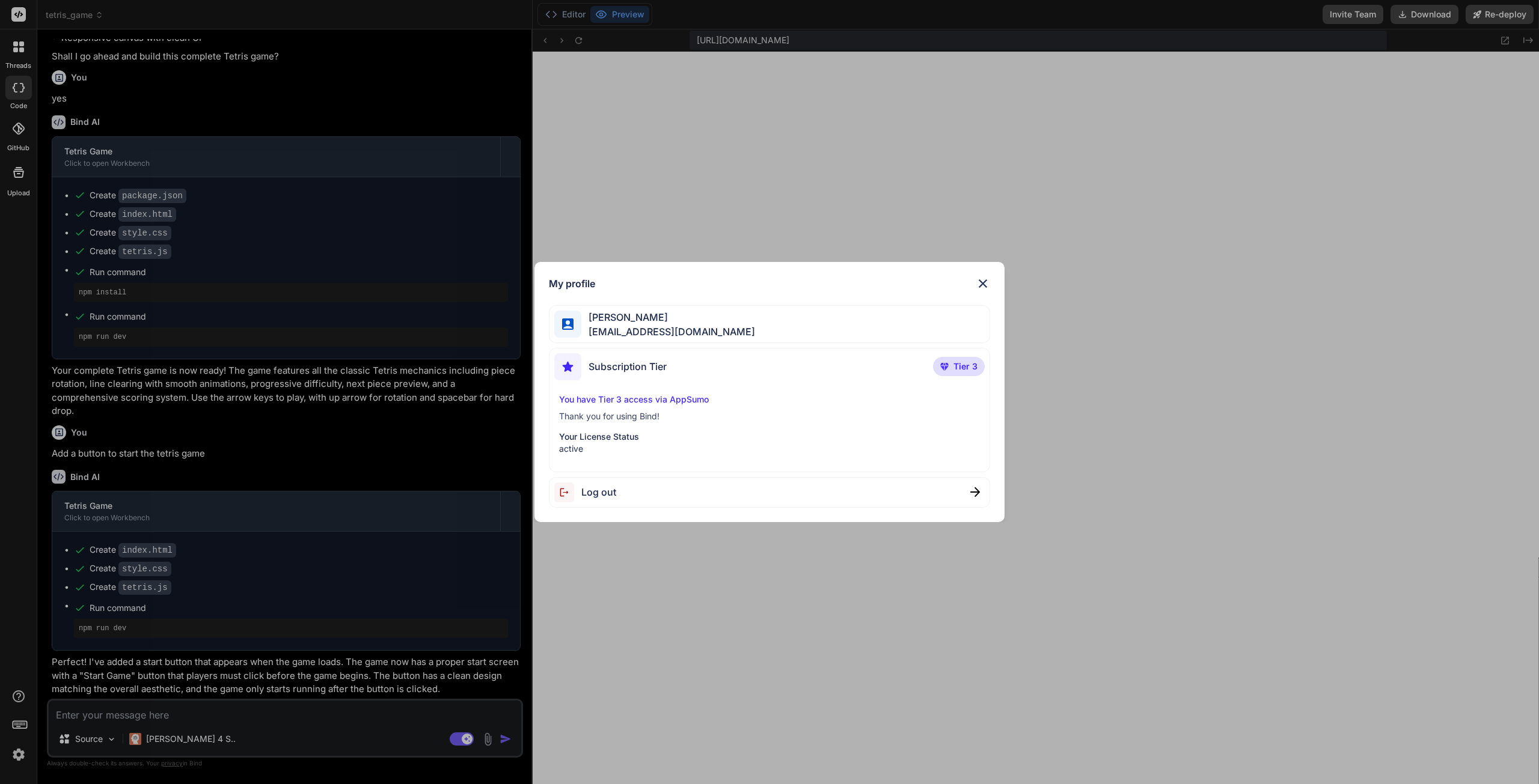
click at [20, 754] on div "My profile [PERSON_NAME] [EMAIL_ADDRESS][DOMAIN_NAME] Subscription Tier Tier 3 …" at bounding box center [770, 392] width 1539 height 784
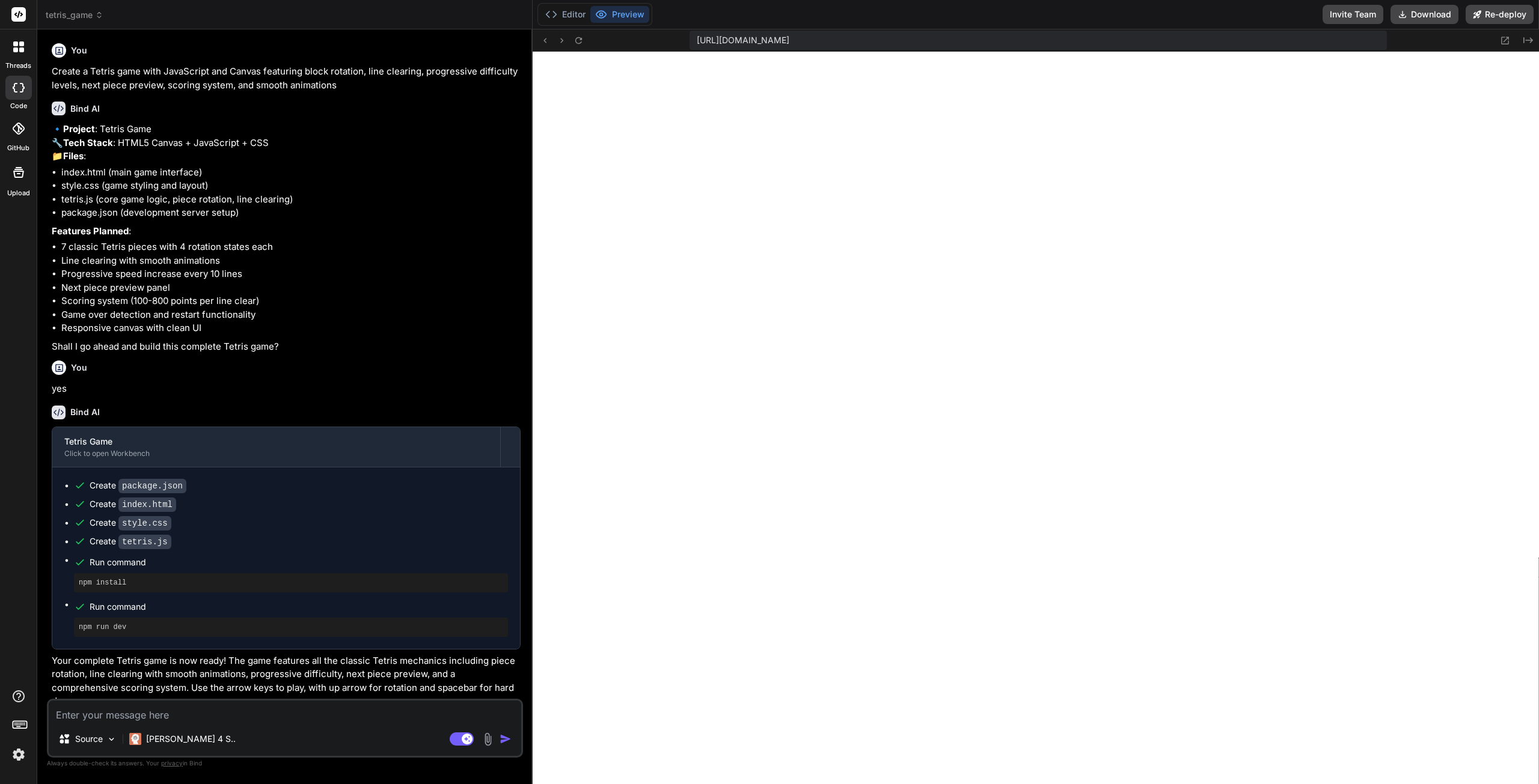
scroll to position [0, 0]
